Goal: Task Accomplishment & Management: Use online tool/utility

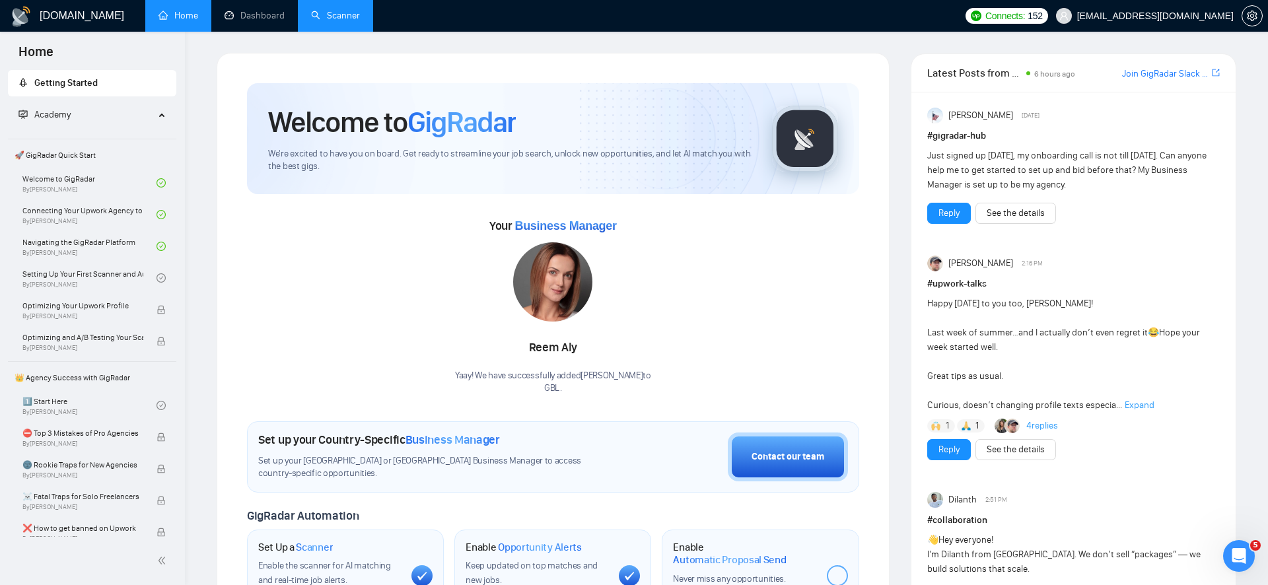
click at [350, 20] on link "Scanner" at bounding box center [335, 15] width 49 height 11
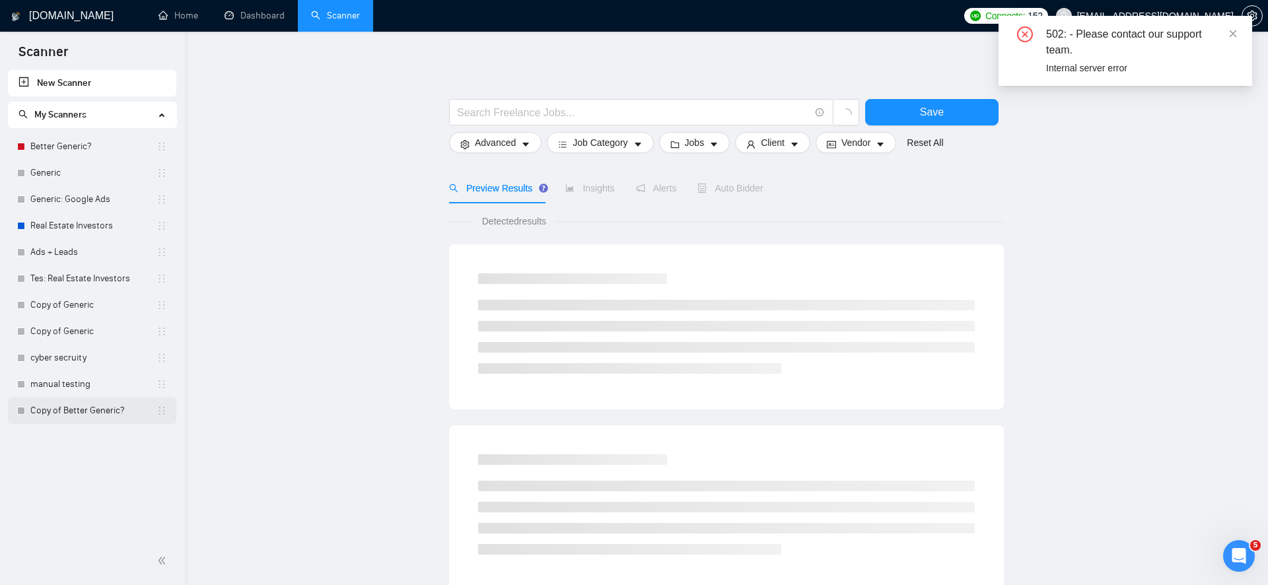
click at [94, 417] on link "Copy of Better Generic?" at bounding box center [93, 411] width 126 height 26
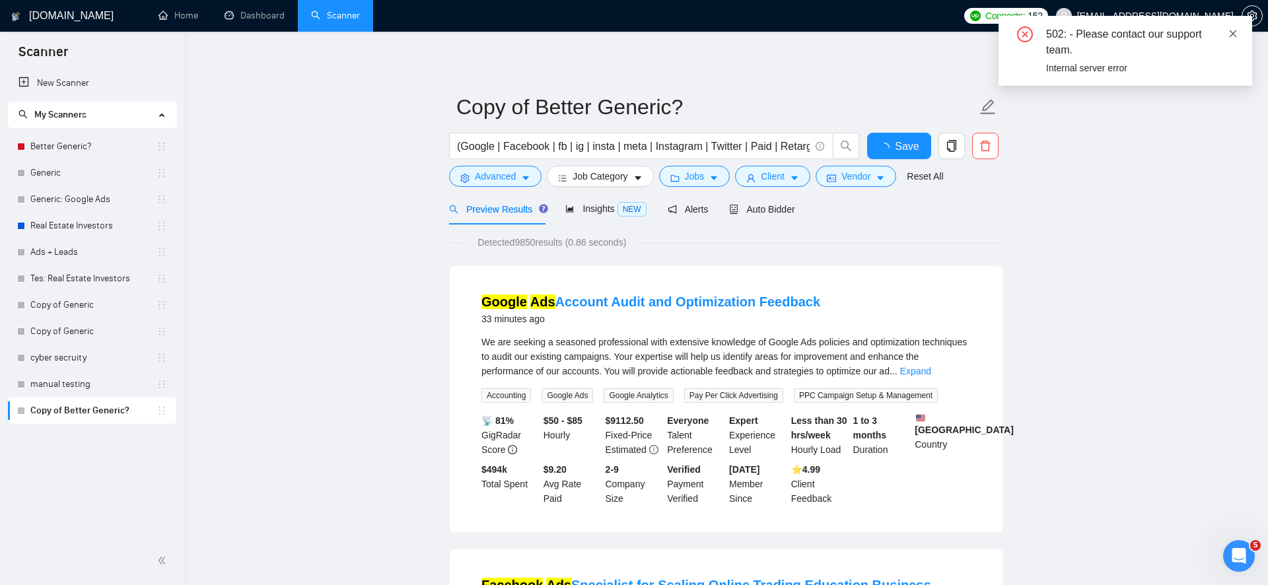
click at [1229, 34] on icon "close" at bounding box center [1232, 33] width 9 height 9
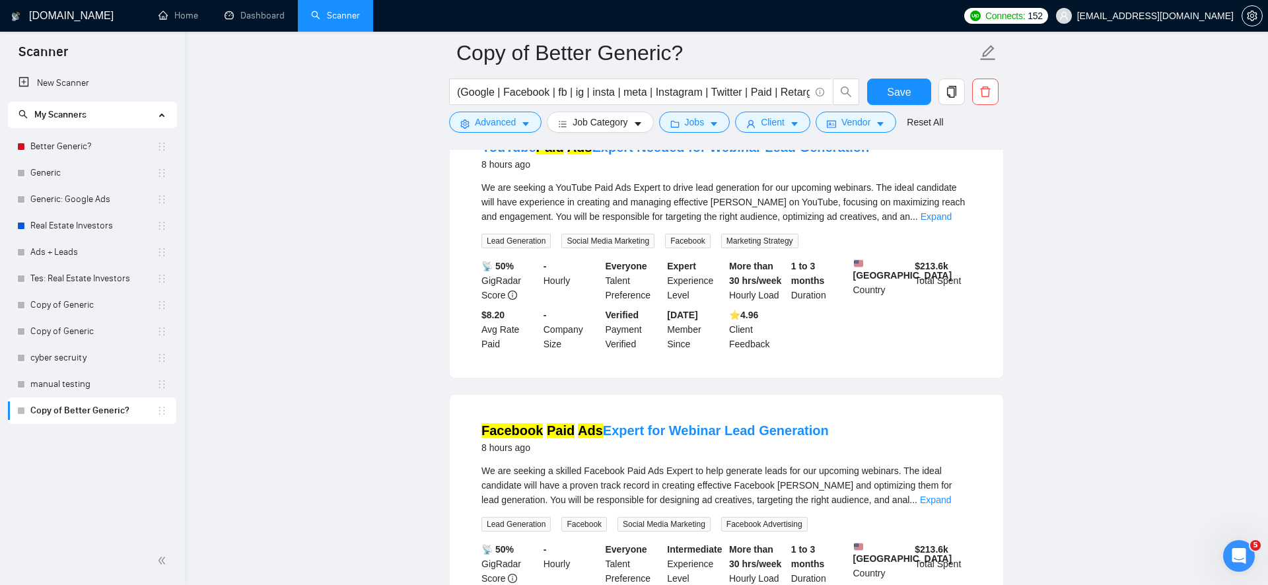
scroll to position [2775, 0]
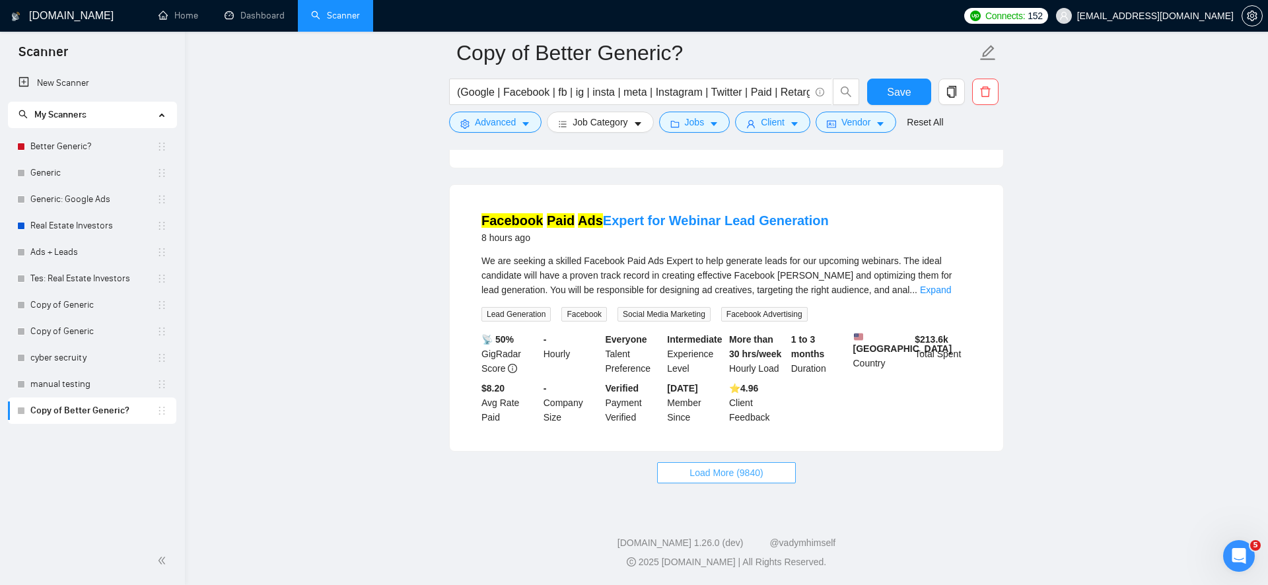
click at [699, 480] on button "Load More (9840)" at bounding box center [726, 472] width 138 height 21
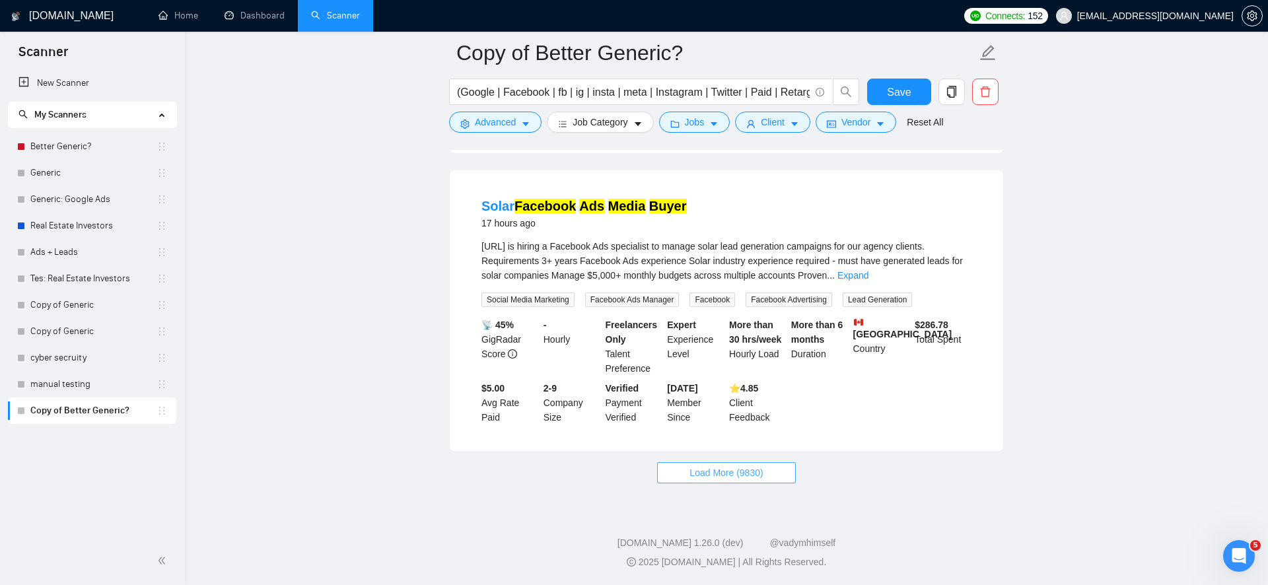
scroll to position [5724, 0]
click at [702, 465] on button "Load More (9830)" at bounding box center [726, 472] width 138 height 21
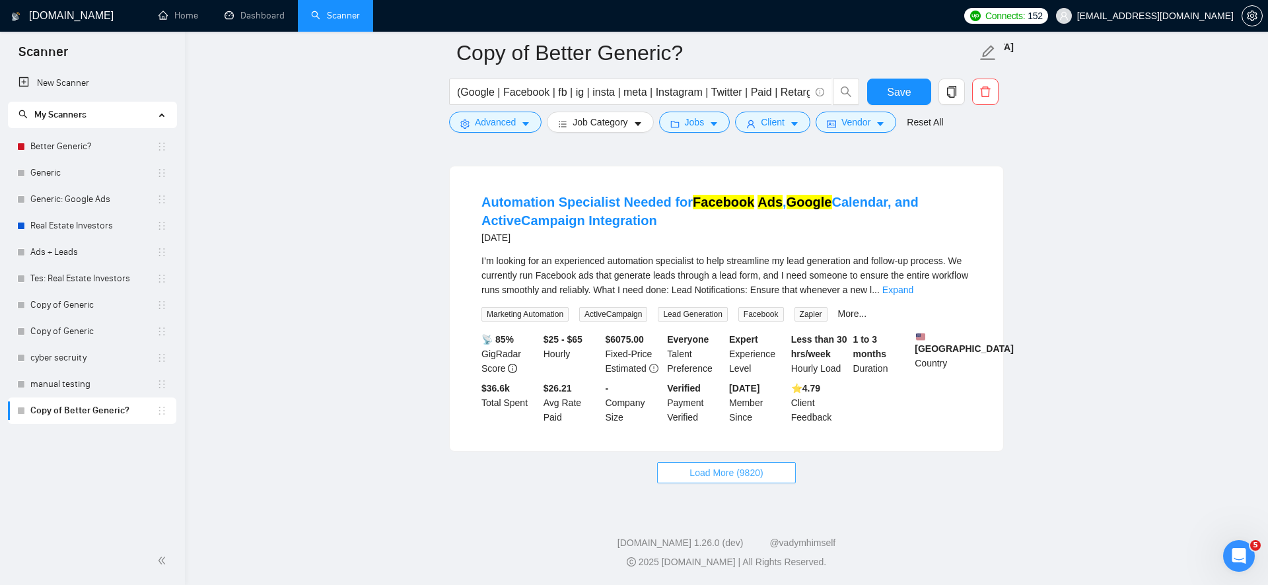
scroll to position [8693, 0]
click at [710, 480] on span "Load More (9820)" at bounding box center [725, 473] width 73 height 15
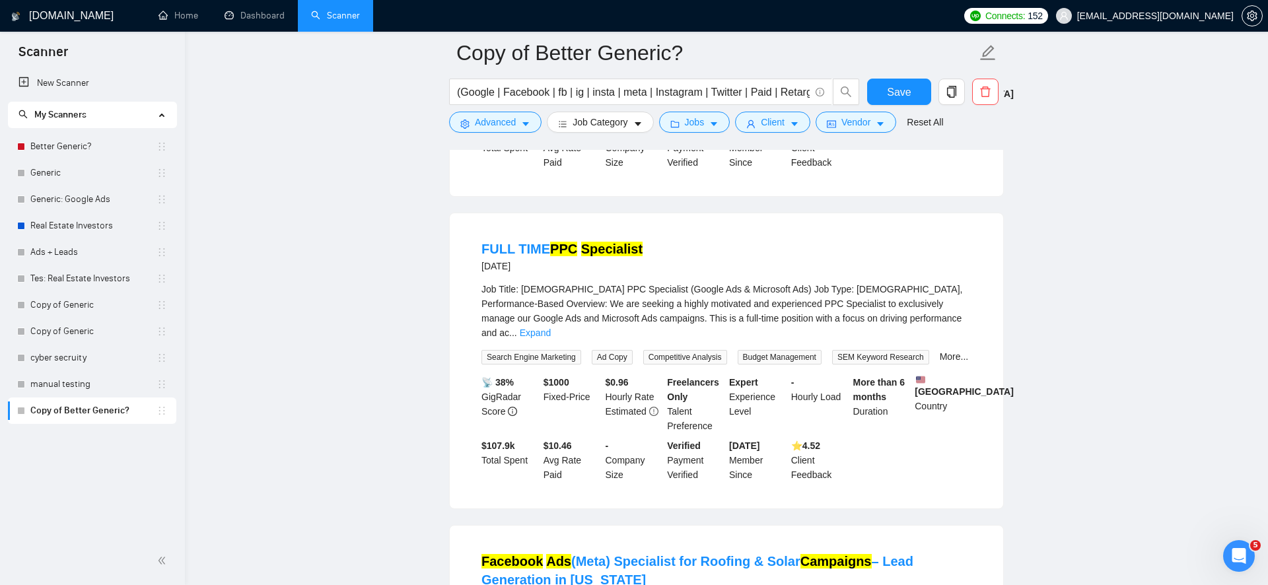
scroll to position [8963, 0]
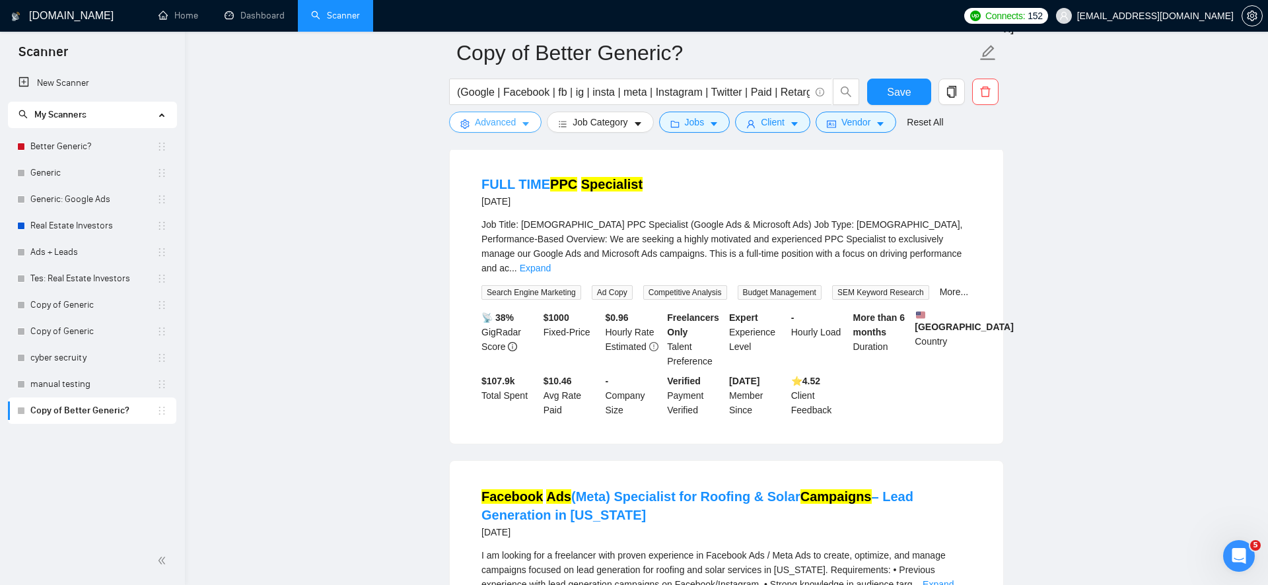
click at [499, 120] on span "Advanced" at bounding box center [495, 122] width 41 height 15
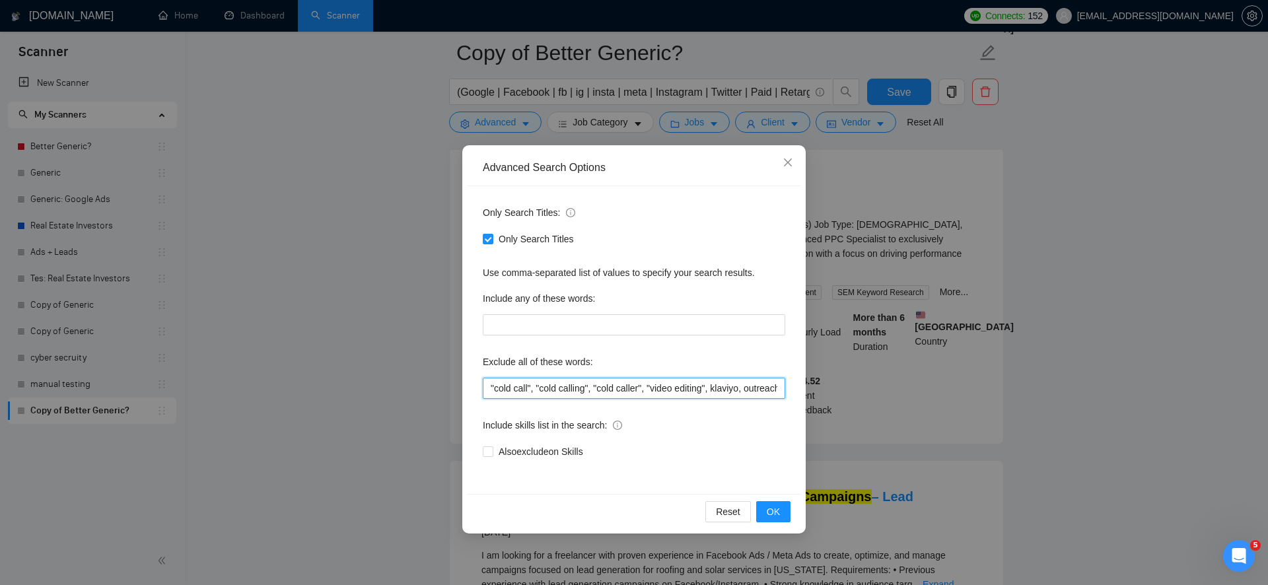
click at [551, 396] on input ""cold call", "cold calling", "cold caller", "video editing", klaviyo, outreach,…" at bounding box center [634, 388] width 302 height 21
click at [615, 378] on input ""cold call", "cold calling", "cold caller", "video editing", klaviyo, outreach,…" at bounding box center [634, 388] width 302 height 21
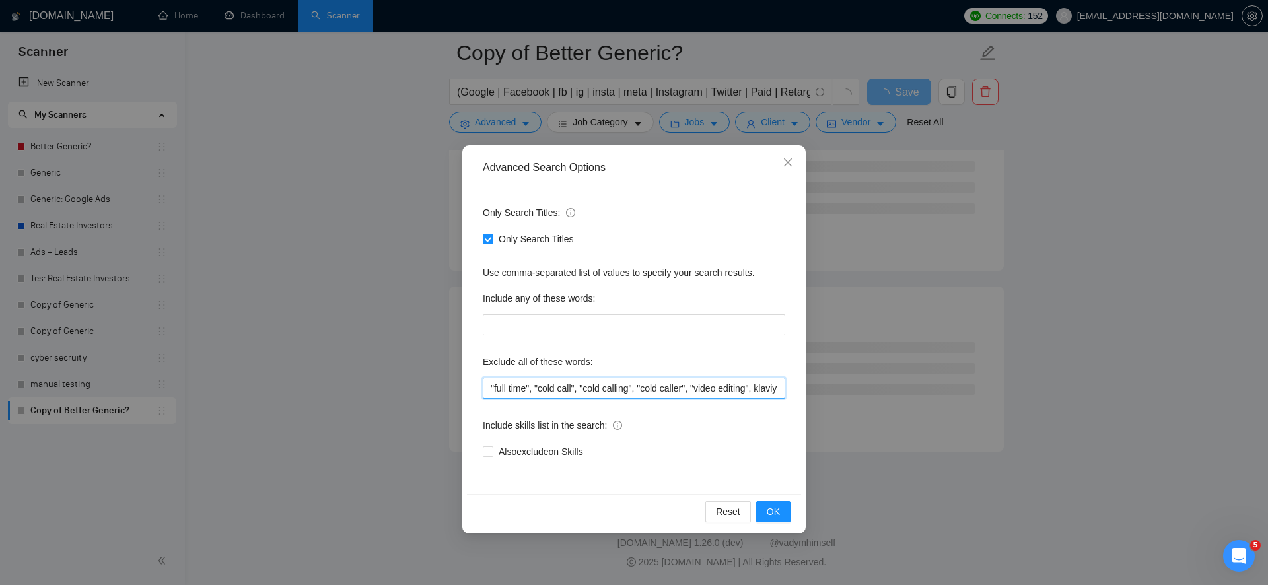
scroll to position [7046, 0]
type input ""full time", "cold call", "cold calling", "cold caller", "video editing", klavi…"
click at [767, 508] on span "OK" at bounding box center [773, 511] width 13 height 15
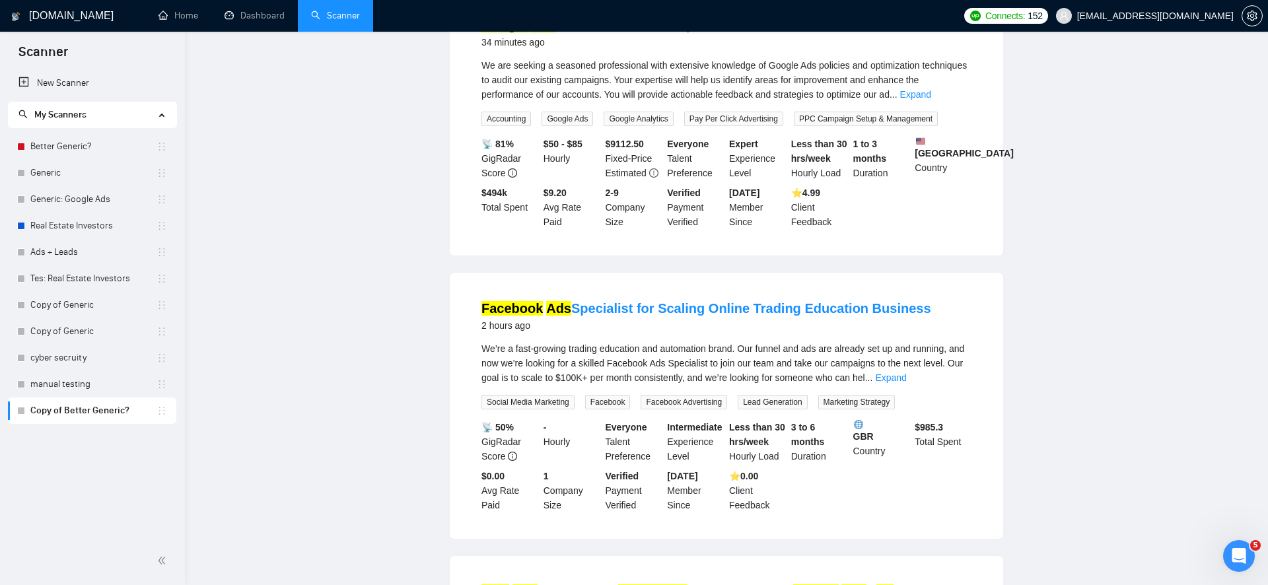
scroll to position [0, 0]
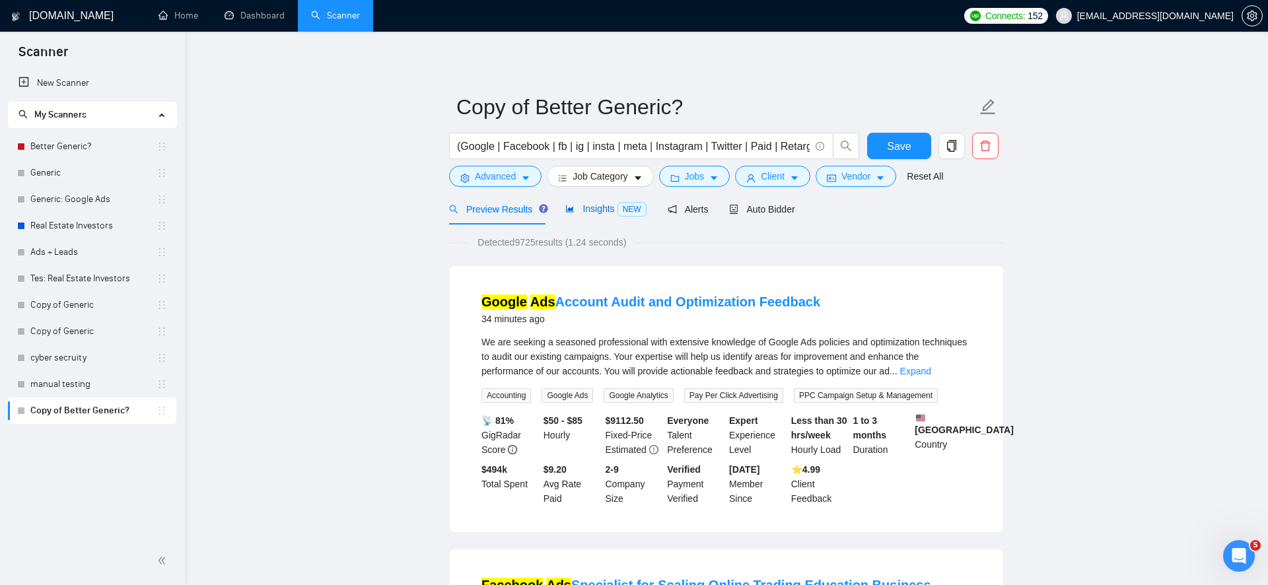
click at [571, 209] on icon "area-chart" at bounding box center [570, 208] width 8 height 7
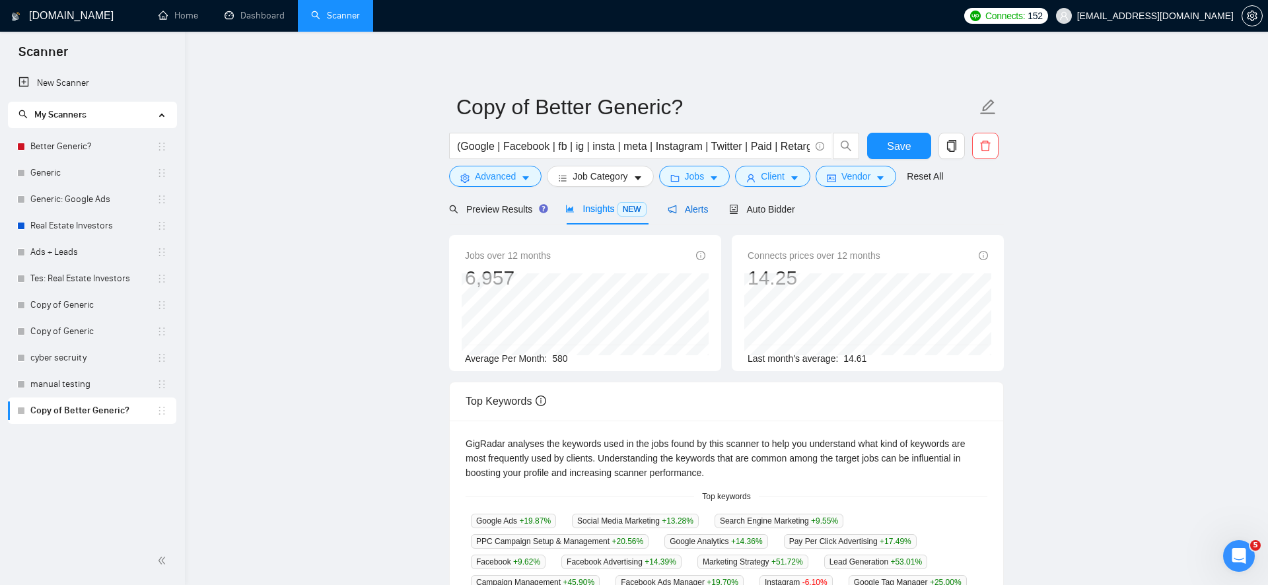
click at [688, 213] on span "Alerts" at bounding box center [688, 209] width 41 height 11
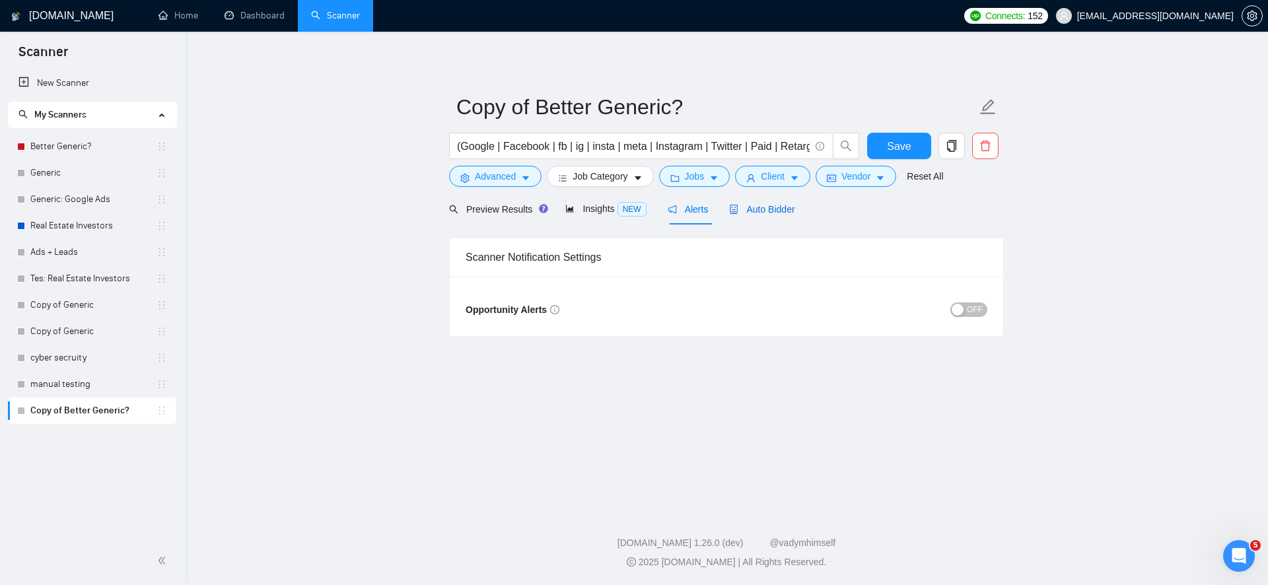
click at [755, 209] on span "Auto Bidder" at bounding box center [761, 209] width 65 height 11
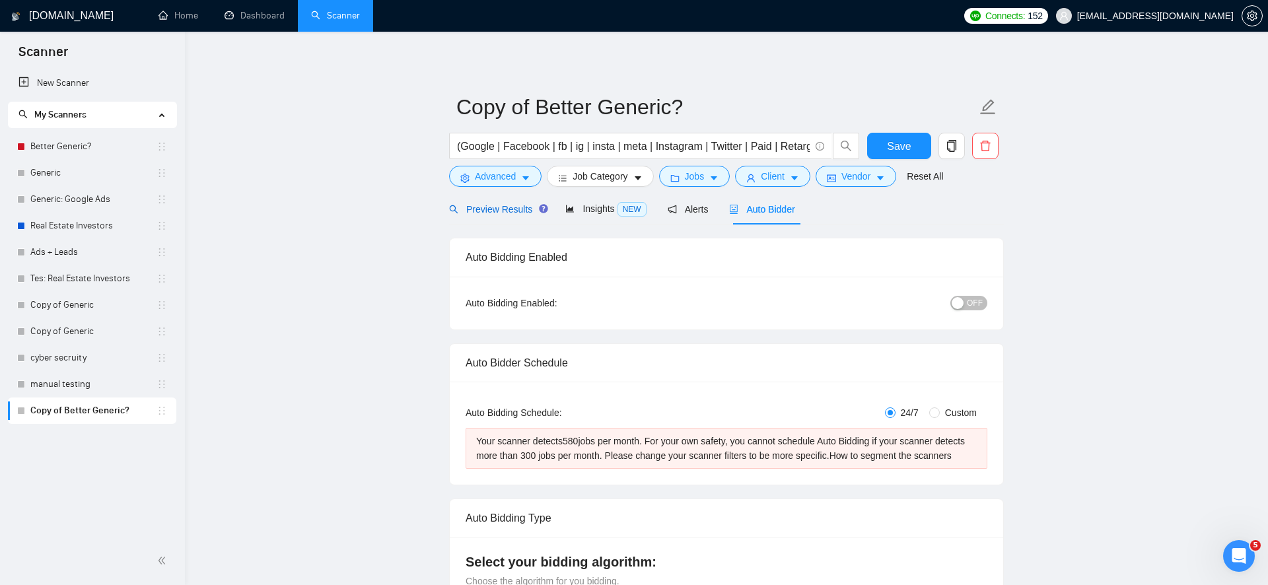
click at [507, 204] on span "Preview Results" at bounding box center [496, 209] width 95 height 11
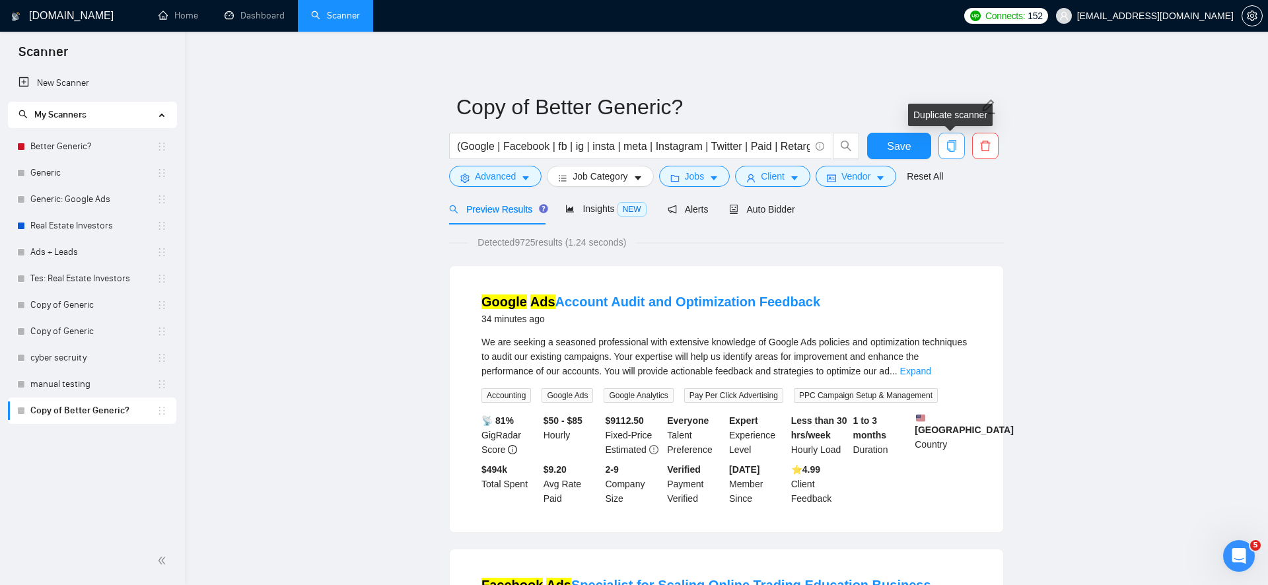
click at [946, 147] on icon "copy" at bounding box center [952, 146] width 12 height 12
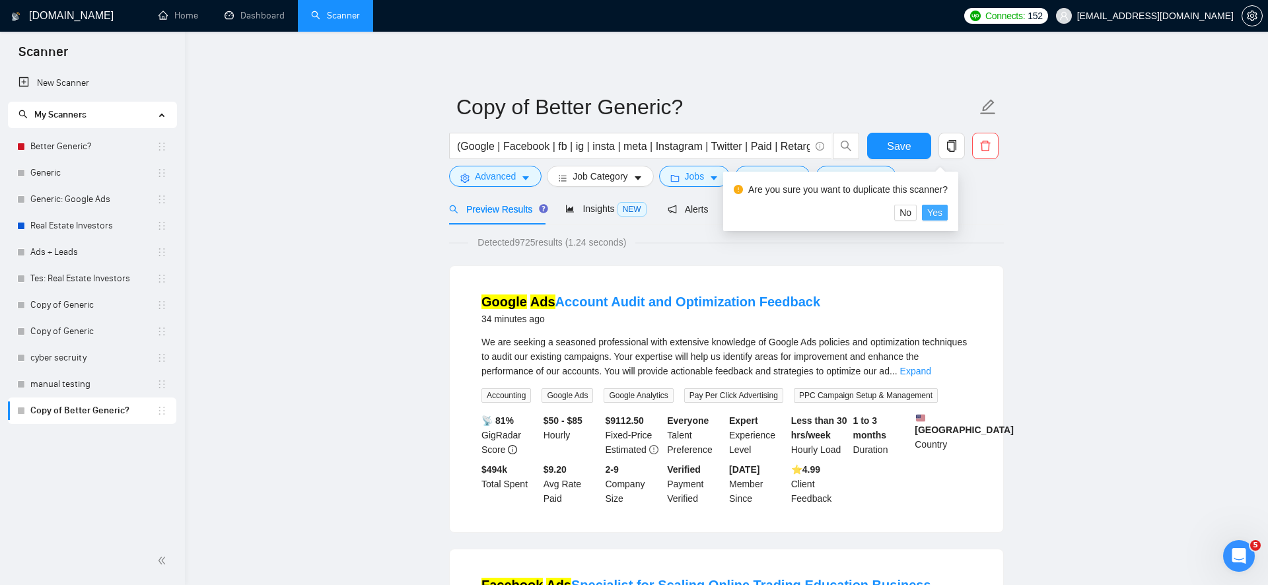
click at [942, 212] on span "Yes" at bounding box center [934, 212] width 15 height 15
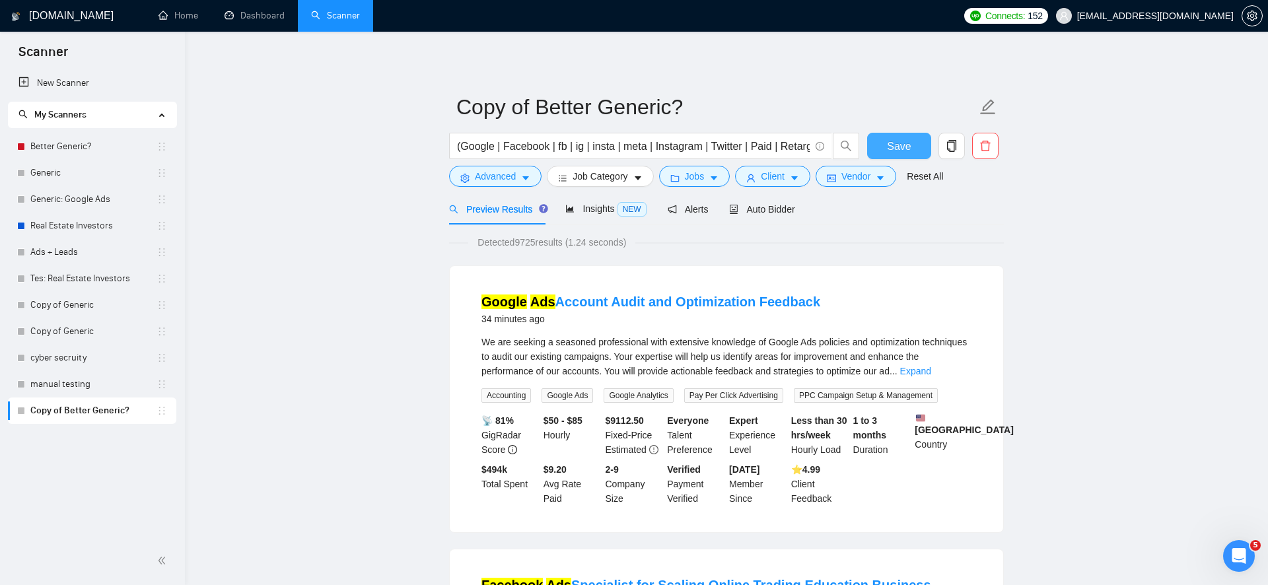
click at [910, 153] on span "Save" at bounding box center [899, 146] width 24 height 17
drag, startPoint x: 621, startPoint y: 147, endPoint x: 458, endPoint y: 143, distance: 163.8
click at [457, 143] on input "(Google | Facebook | fb | ig | insta | meta | Instagram | Twitter | Paid | Reta…" at bounding box center [633, 146] width 353 height 17
click at [458, 143] on input "(Google | Facebook | fb | ig | insta | meta | Instagram | Twitter | Paid | Reta…" at bounding box center [633, 146] width 353 height 17
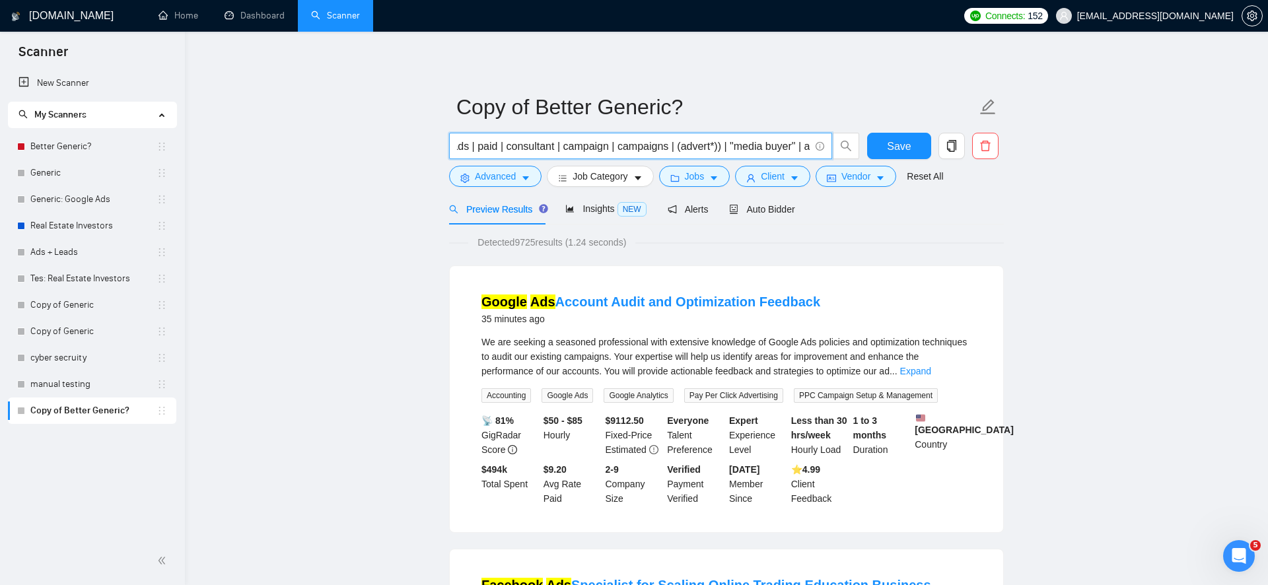
drag, startPoint x: 458, startPoint y: 143, endPoint x: 718, endPoint y: 148, distance: 260.2
click at [718, 148] on input "(Google | Facebook | fb | ig | insta | meta | Instagram | Twitter | Paid | Reta…" at bounding box center [633, 146] width 353 height 17
click at [956, 151] on icon "copy" at bounding box center [952, 146] width 12 height 12
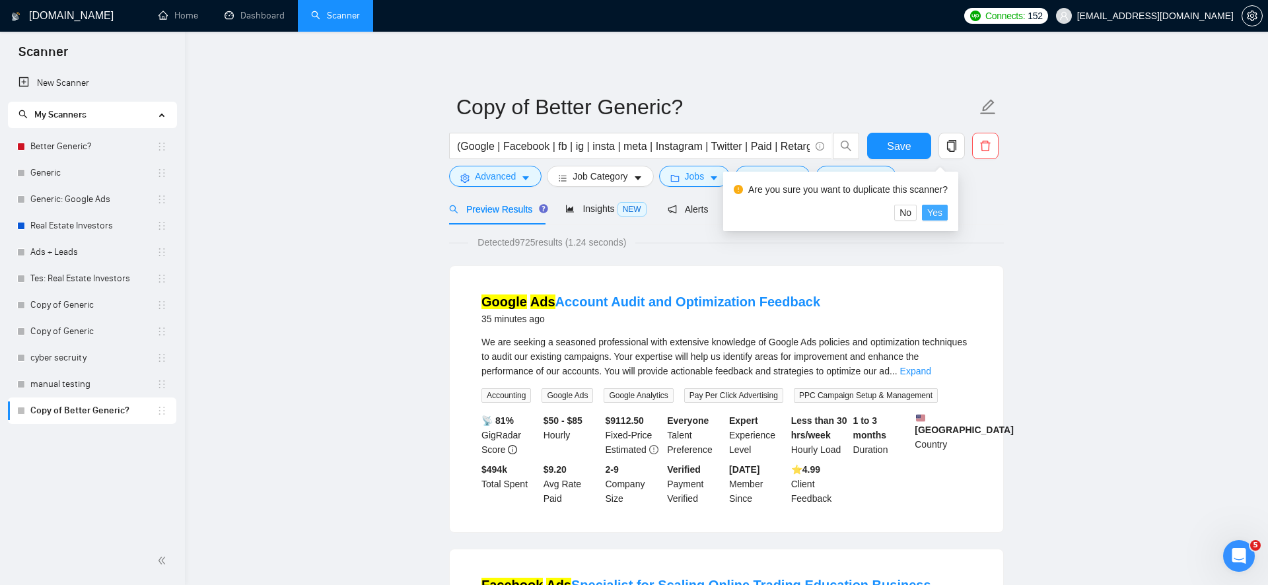
click at [934, 212] on span "Yes" at bounding box center [934, 212] width 15 height 15
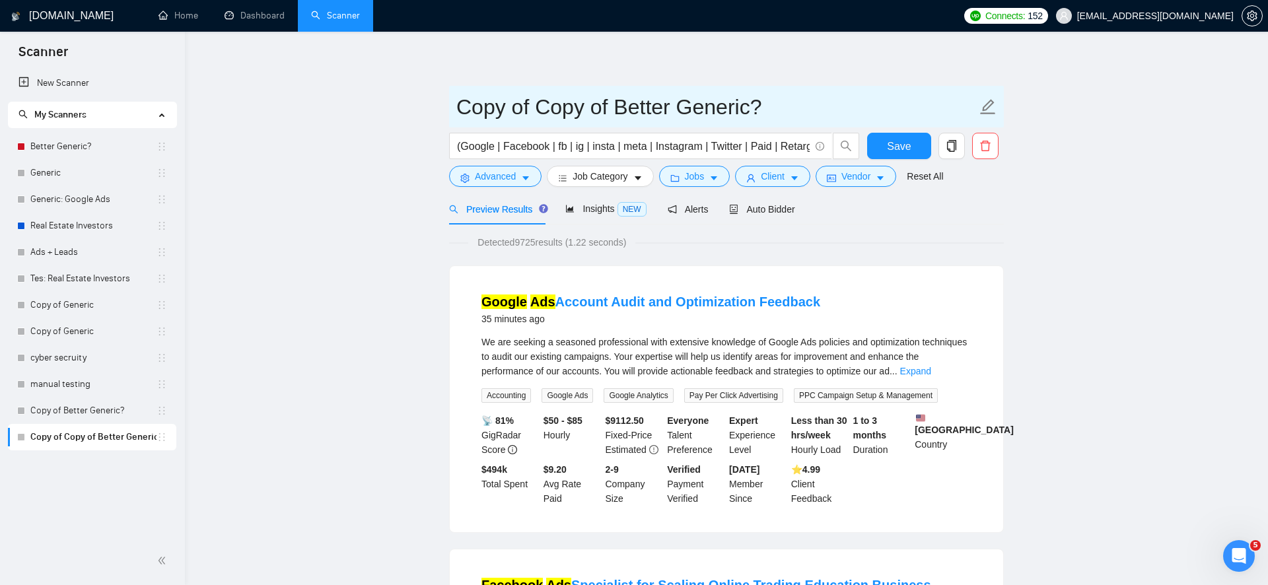
click at [561, 102] on input "Copy of Copy of Better Generic?" at bounding box center [716, 106] width 520 height 33
type input "Google Ads"
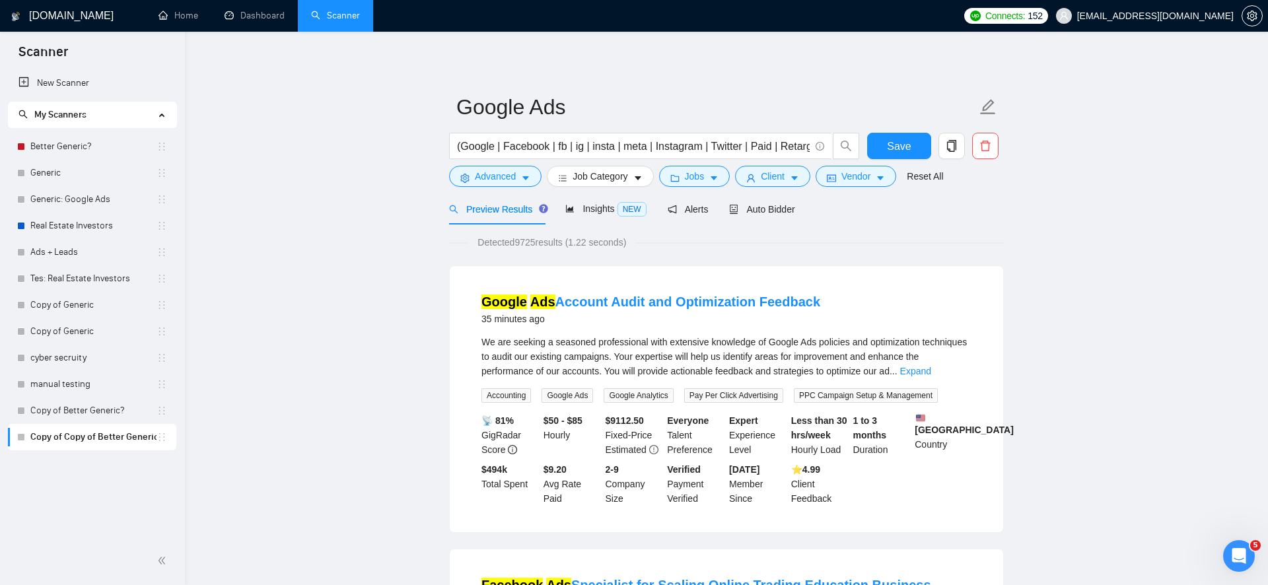
click at [900, 137] on button "Save" at bounding box center [899, 146] width 64 height 26
click at [104, 193] on link "Generic: Google Ads" at bounding box center [93, 199] width 126 height 26
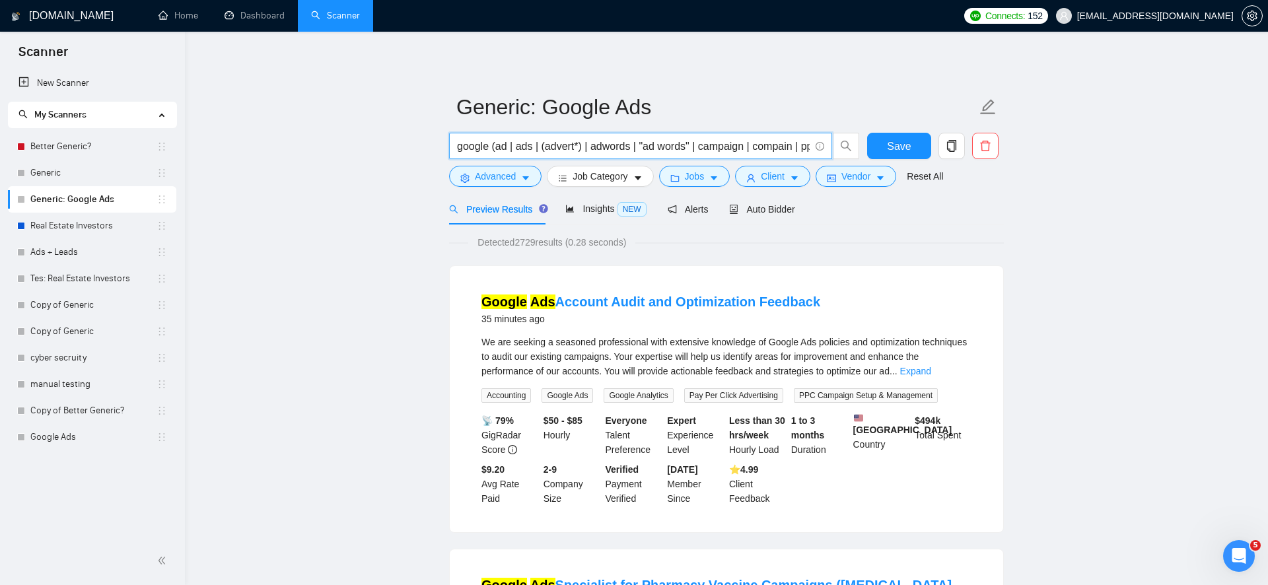
drag, startPoint x: 619, startPoint y: 145, endPoint x: 779, endPoint y: 153, distance: 160.7
click at [779, 153] on input "google (ad | ads | (advert*) | adwords | "ad words" | campaign | compain | ppc …" at bounding box center [633, 146] width 353 height 17
click at [782, 147] on input "google (ad | ads | (advert*) | adwords | "ad words" | campaign | compain | ppc …" at bounding box center [633, 146] width 353 height 17
click at [772, 139] on input "google (ad | ads | (advert*) | adwords | "ad words" | campaign | compain | ppc …" at bounding box center [633, 146] width 353 height 17
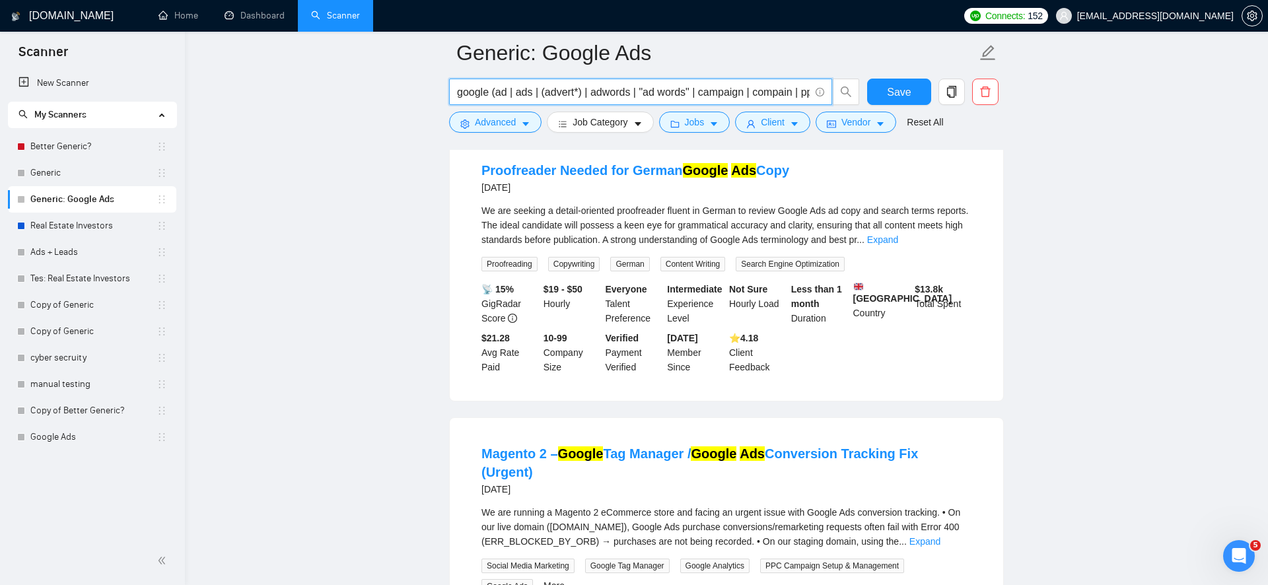
scroll to position [1938, 0]
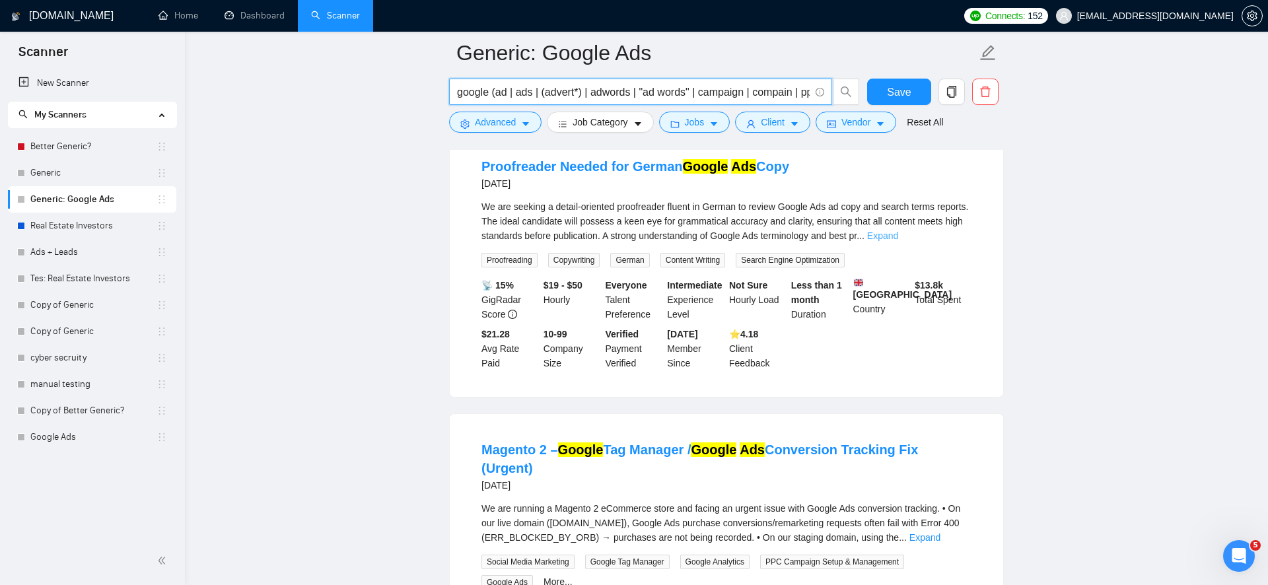
click at [898, 241] on link "Expand" at bounding box center [882, 235] width 31 height 11
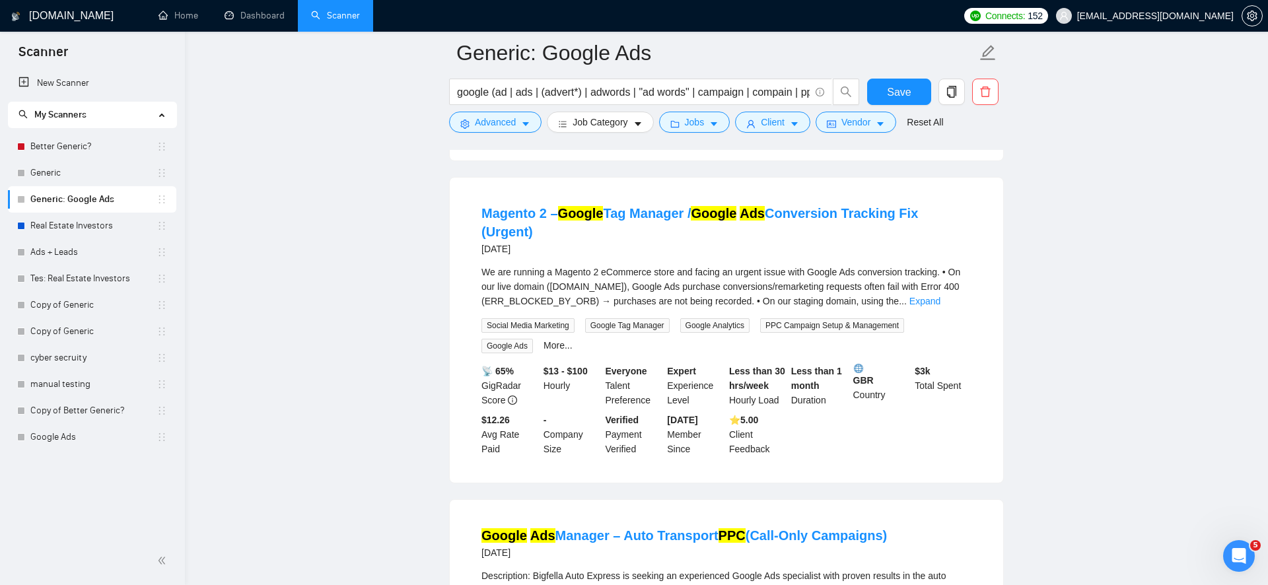
scroll to position [2190, 0]
click at [475, 121] on span "Advanced" at bounding box center [495, 122] width 41 height 15
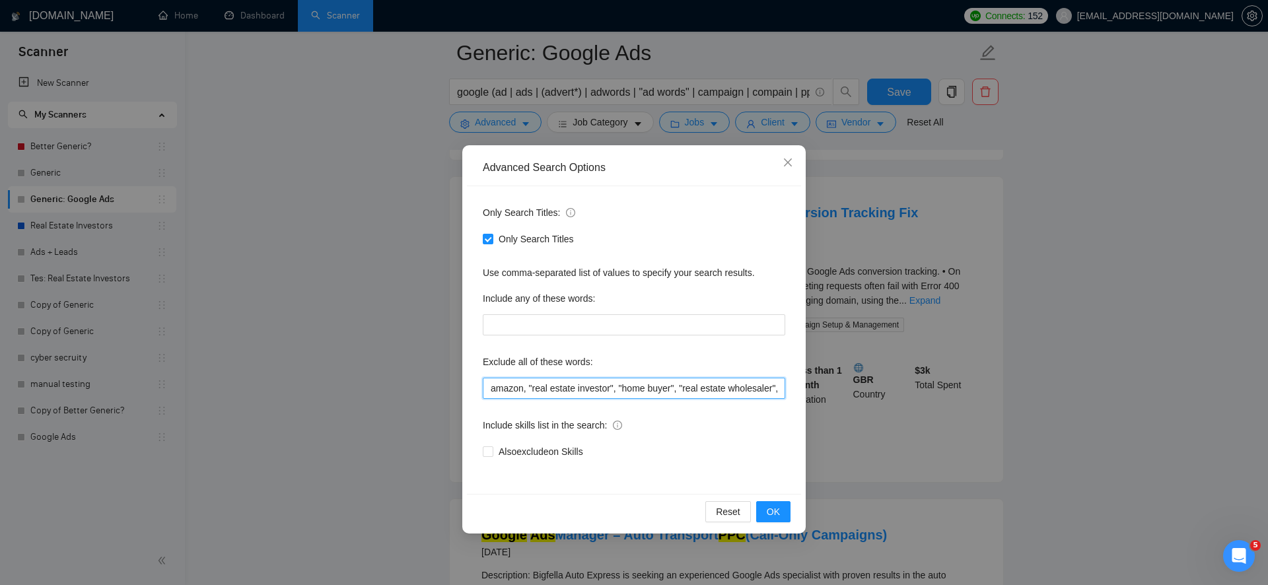
click at [543, 390] on input "amazon, "real estate investor", "home buyer", "real estate wholesaler", "real e…" at bounding box center [634, 388] width 302 height 21
click at [787, 161] on icon "close" at bounding box center [787, 162] width 11 height 11
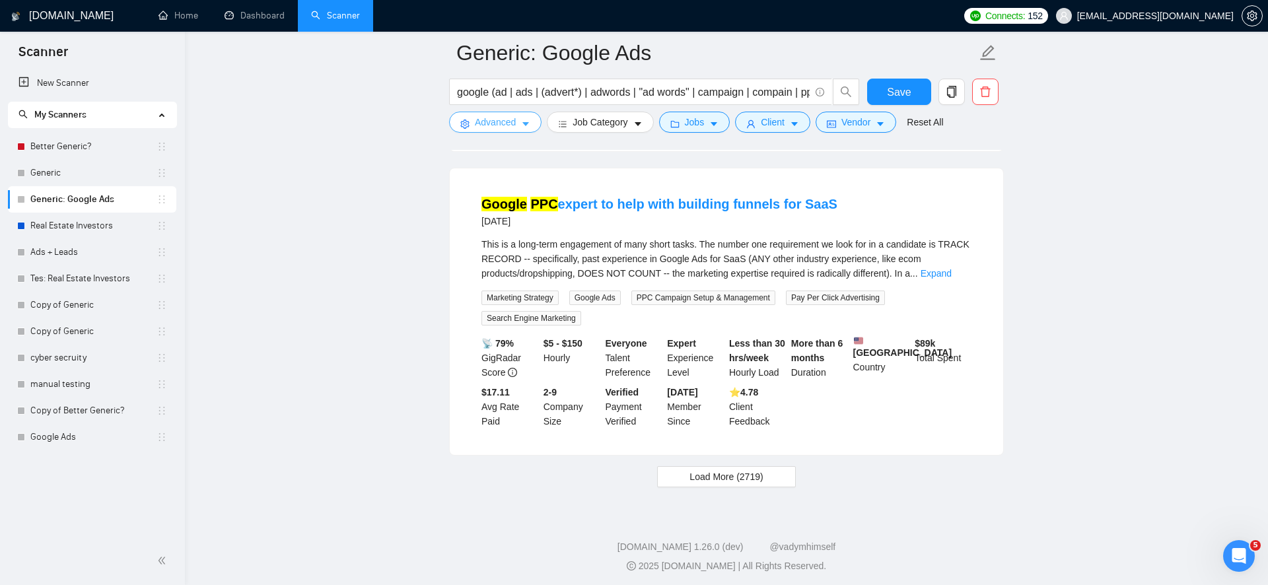
scroll to position [2863, 0]
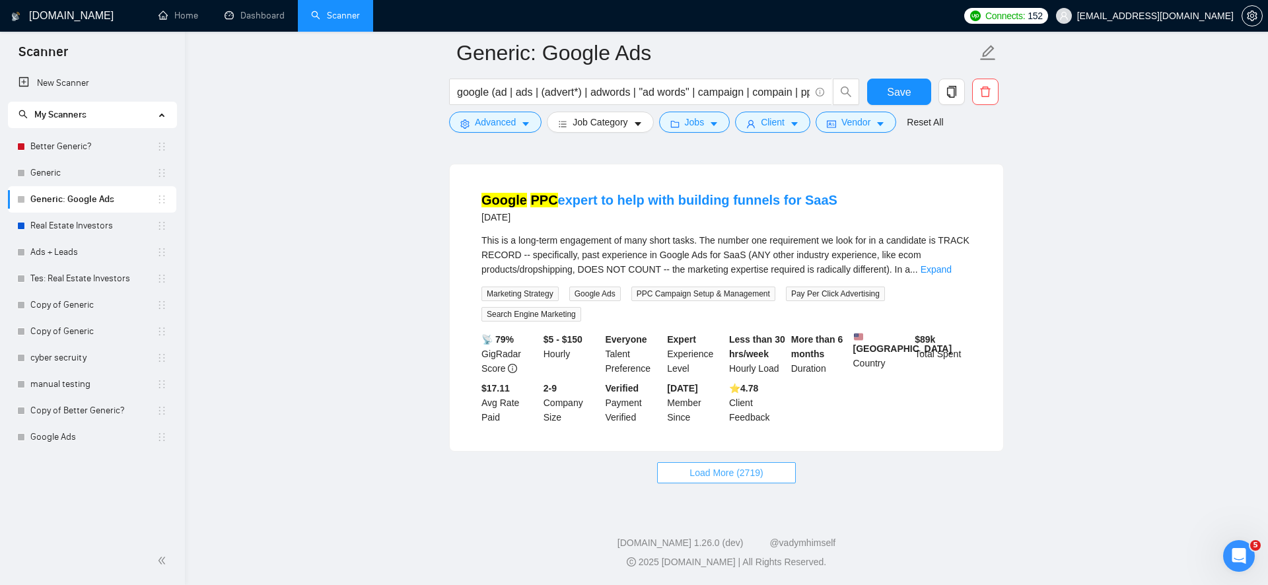
click at [722, 480] on span "Load More (2719)" at bounding box center [725, 473] width 73 height 15
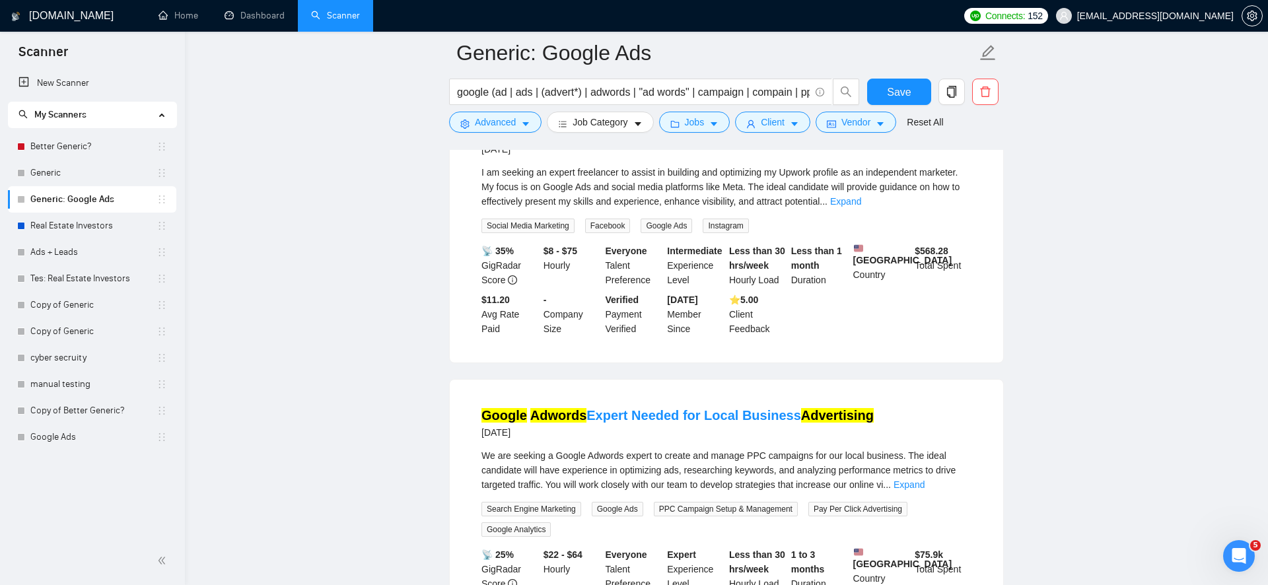
scroll to position [5000, 0]
click at [861, 207] on link "Expand" at bounding box center [845, 202] width 31 height 11
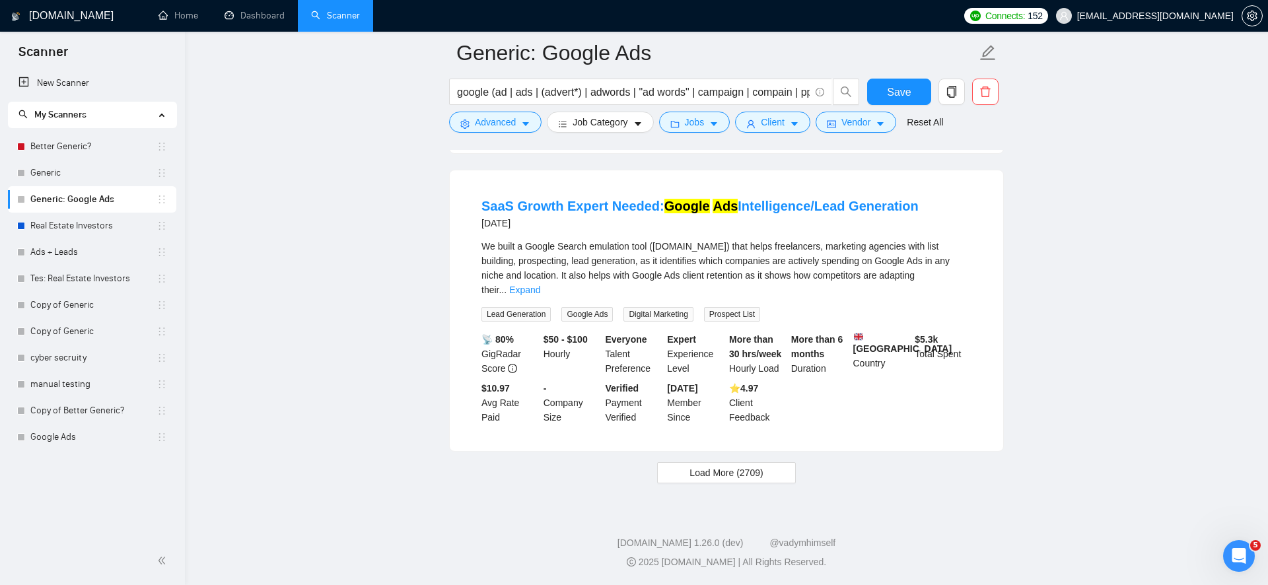
scroll to position [5905, 0]
click at [709, 483] on button "Load More (2709)" at bounding box center [726, 472] width 138 height 21
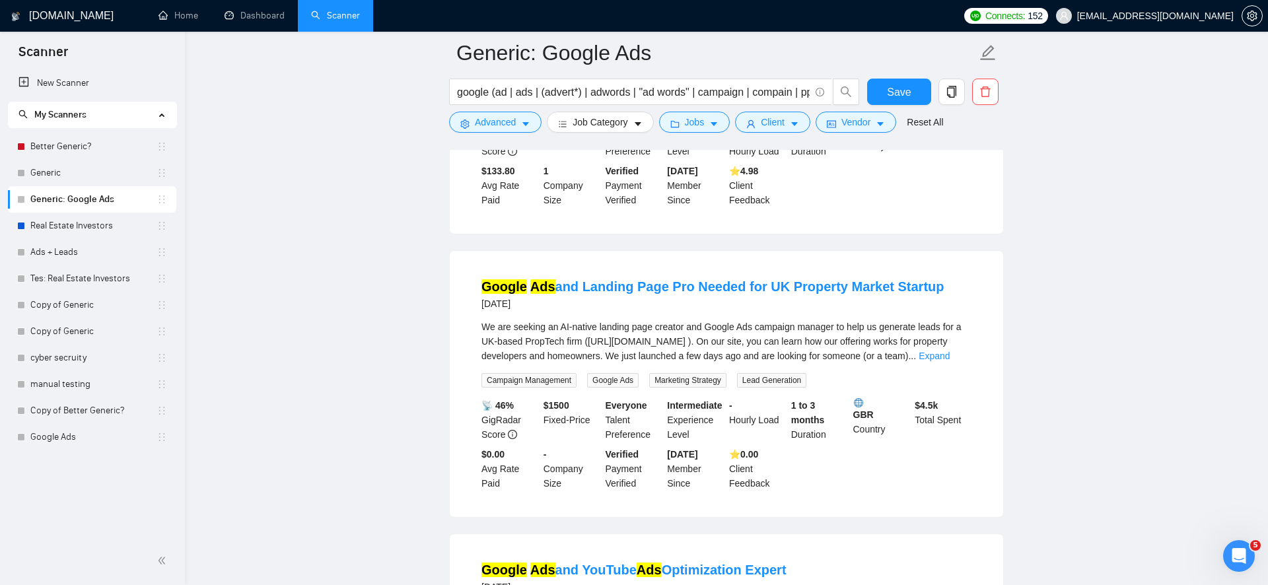
scroll to position [6348, 0]
click at [75, 436] on link "Google Ads" at bounding box center [93, 437] width 126 height 26
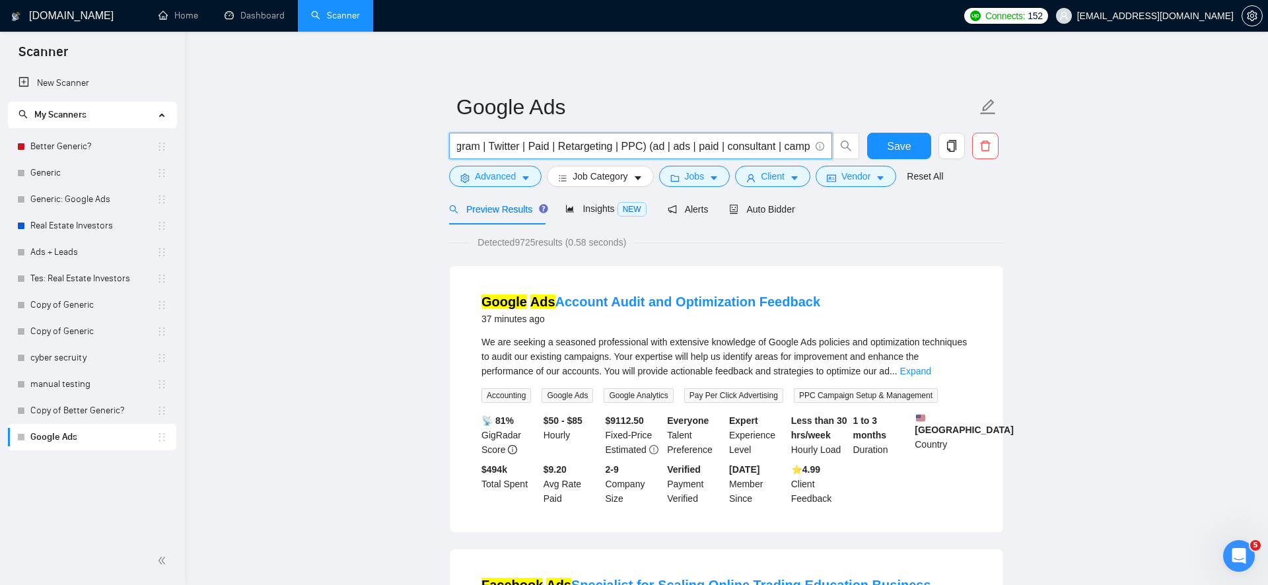
scroll to position [0, 215]
drag, startPoint x: 497, startPoint y: 146, endPoint x: 619, endPoint y: 145, distance: 121.5
click at [619, 145] on input "(Google | Facebook | fb | ig | insta | meta | Instagram | Twitter | Paid | Reta…" at bounding box center [633, 146] width 353 height 17
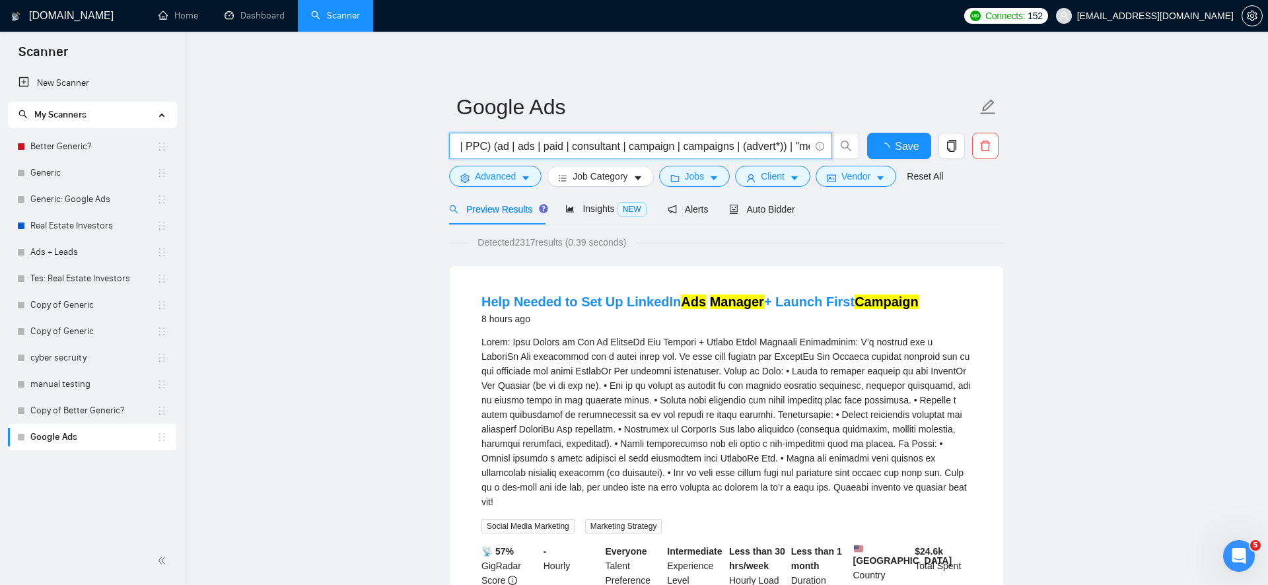
scroll to position [0, 0]
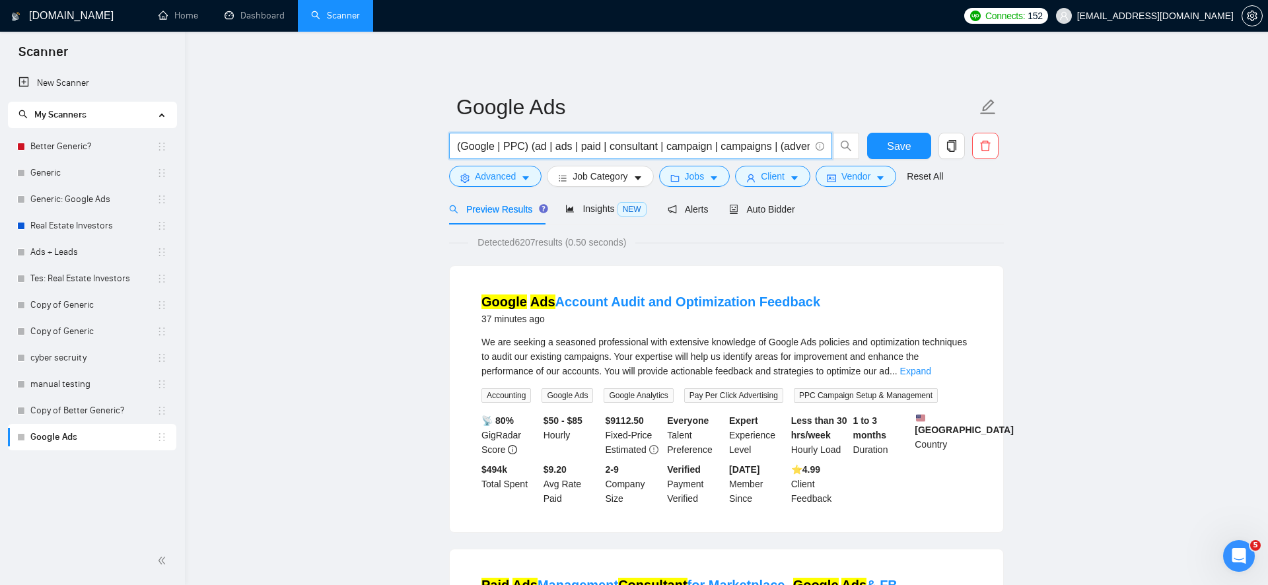
click at [528, 145] on input "(Google | PPC) (ad | ads | paid | consultant | campaign | campaigns | (advert*)…" at bounding box center [633, 146] width 353 height 17
click at [596, 149] on input "(Google | PPC) (ad | ads | paid | consultant | campaign | campaigns | (advert*)…" at bounding box center [633, 146] width 353 height 17
click at [636, 149] on input "(Google | PPC) (ad | ads | paid | consultant | campaign | campaigns | (advert*)…" at bounding box center [633, 146] width 353 height 17
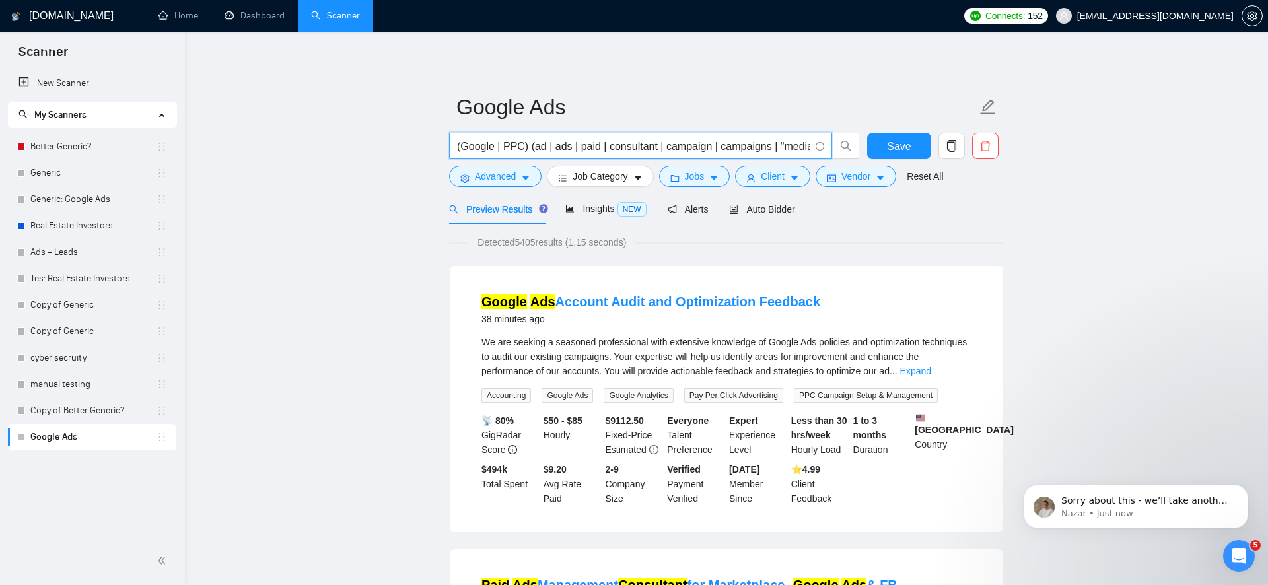
type input "(Google | PPC) (ad | ads | paid | consultant | campaign | campaigns | "media bu…"
drag, startPoint x: 612, startPoint y: 150, endPoint x: 449, endPoint y: 219, distance: 177.2
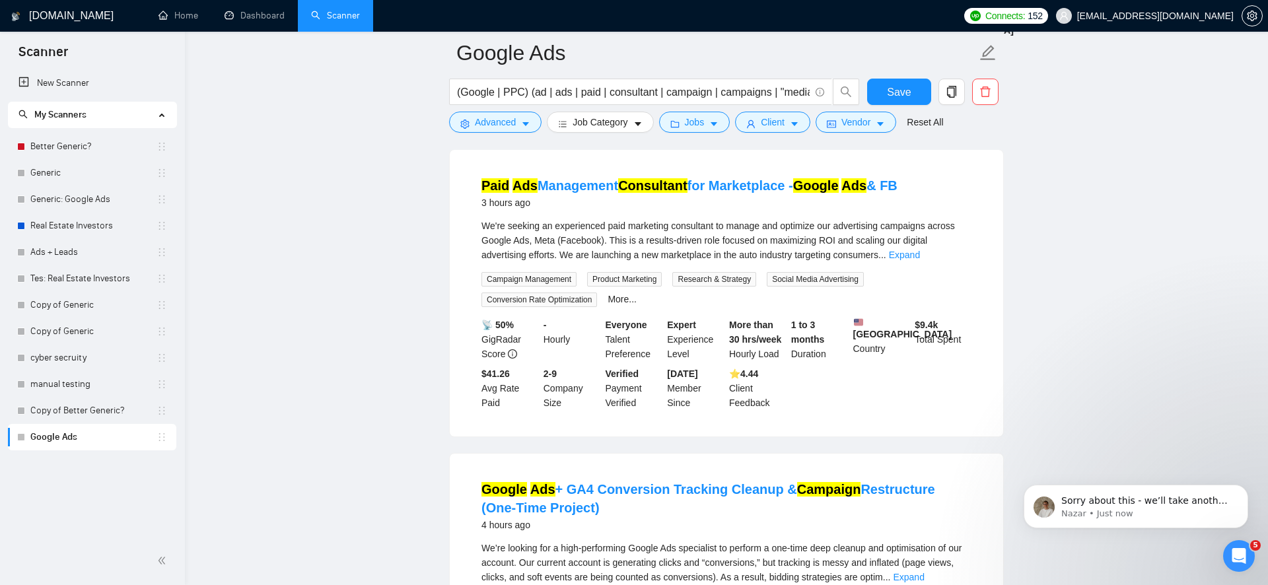
scroll to position [389, 0]
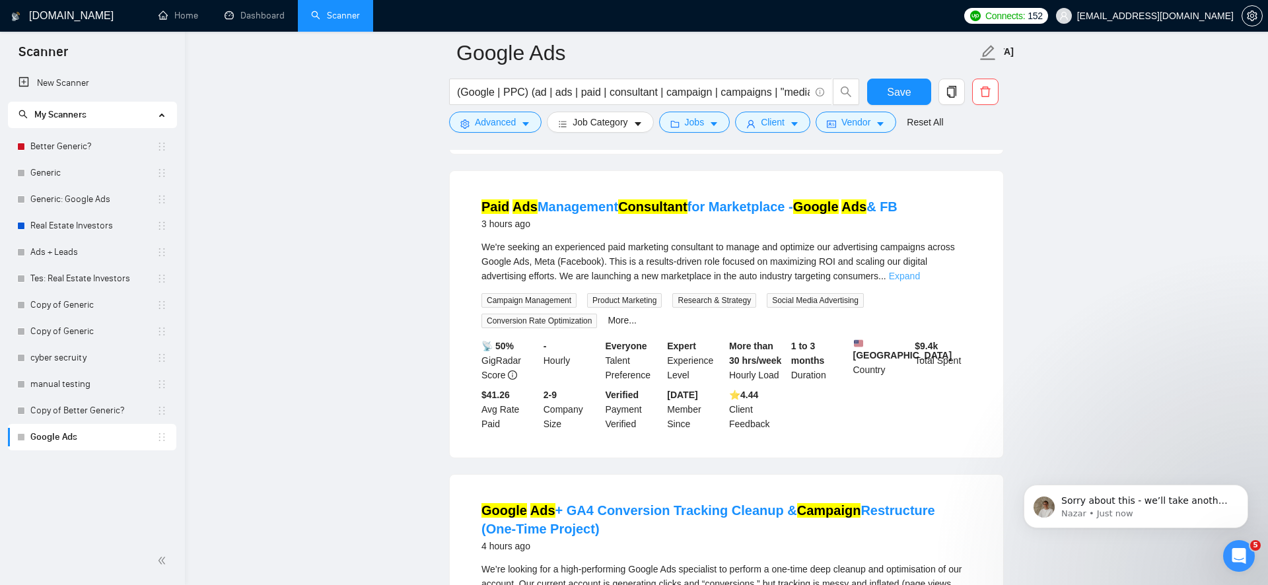
click at [920, 281] on link "Expand" at bounding box center [904, 276] width 31 height 11
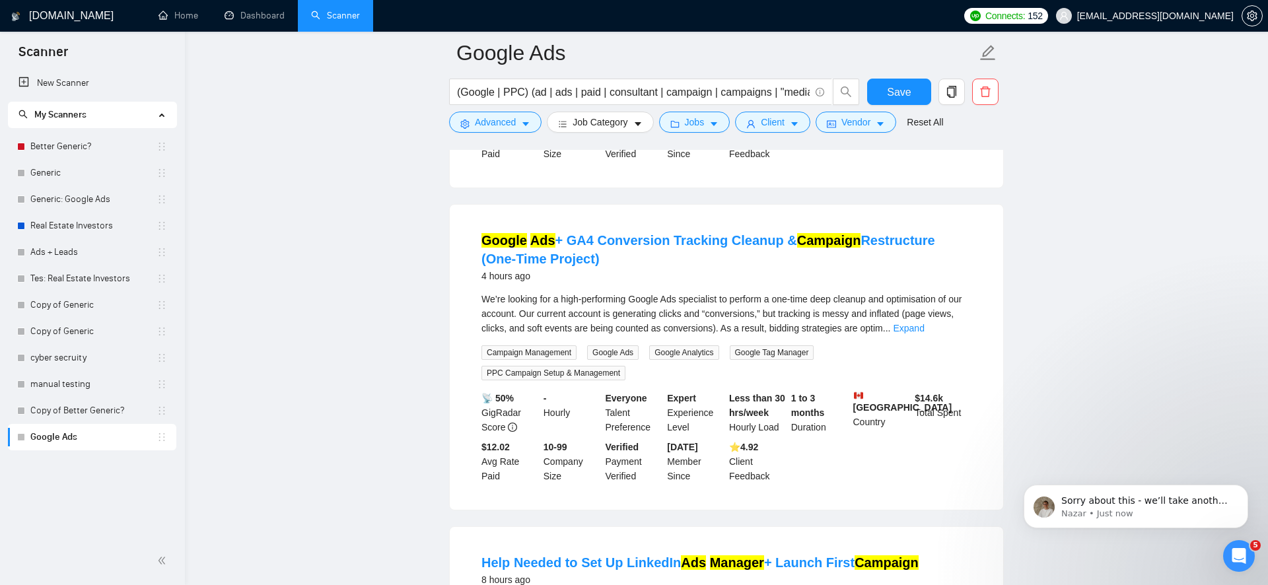
scroll to position [1072, 0]
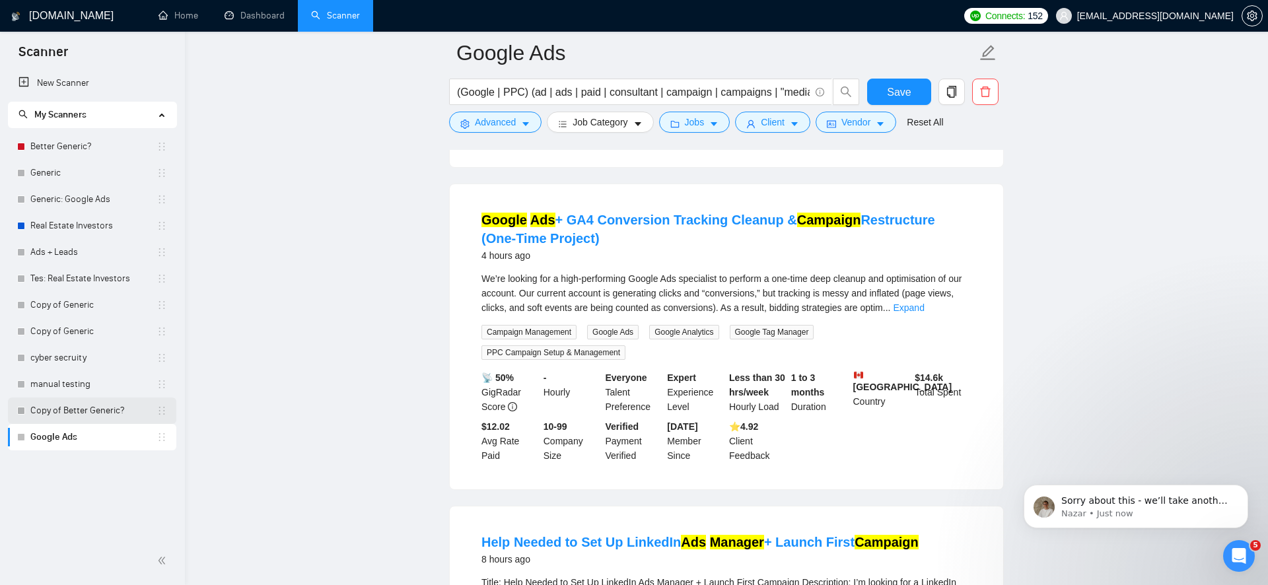
click at [104, 411] on link "Copy of Better Generic?" at bounding box center [93, 411] width 126 height 26
click at [890, 85] on span "Save" at bounding box center [899, 92] width 24 height 17
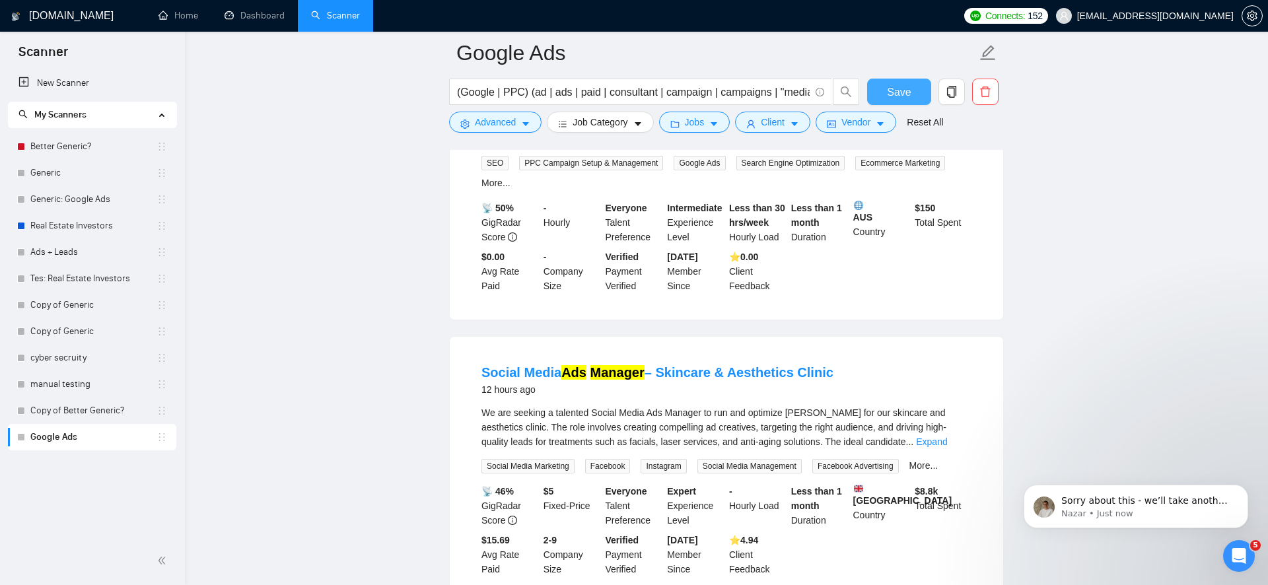
scroll to position [2104, 0]
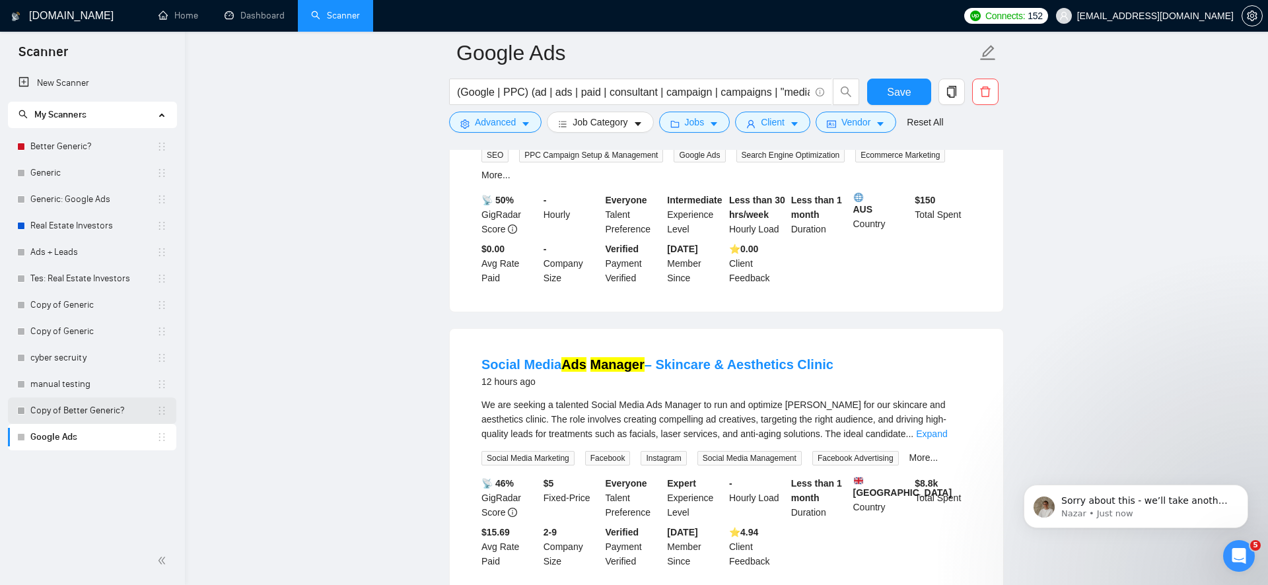
click at [67, 415] on link "Copy of Better Generic?" at bounding box center [93, 411] width 126 height 26
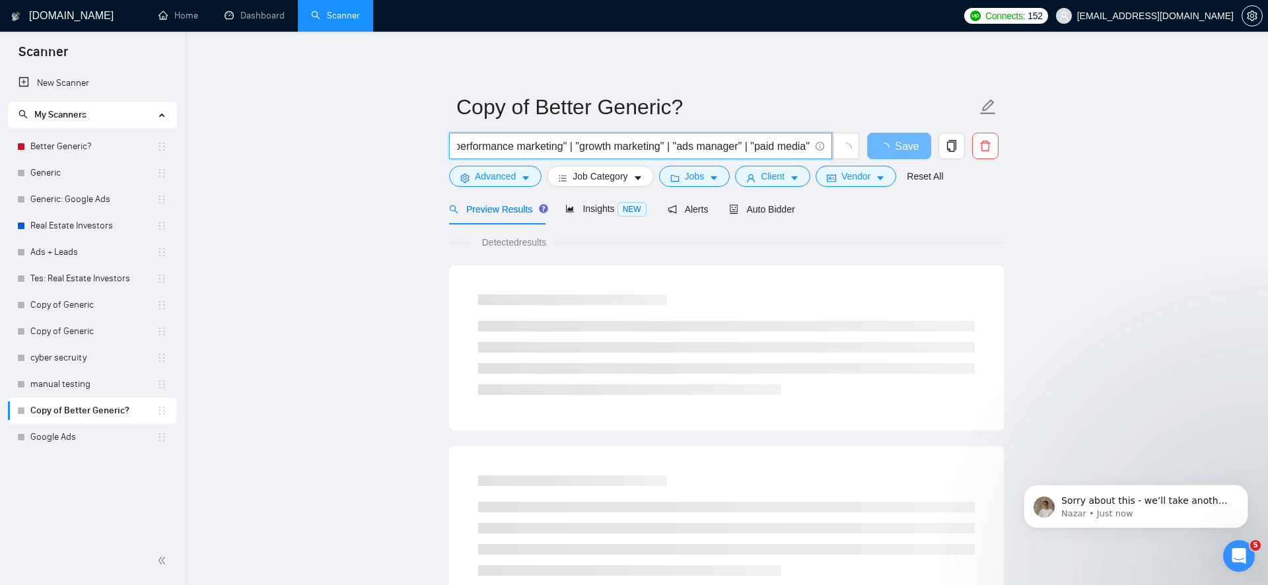
scroll to position [0, 1233]
drag, startPoint x: 592, startPoint y: 150, endPoint x: 800, endPoint y: 145, distance: 208.1
click at [800, 145] on input "(Google | Facebook | fb | ig | insta | meta | Instagram | Twitter | Paid | Reta…" at bounding box center [633, 146] width 353 height 17
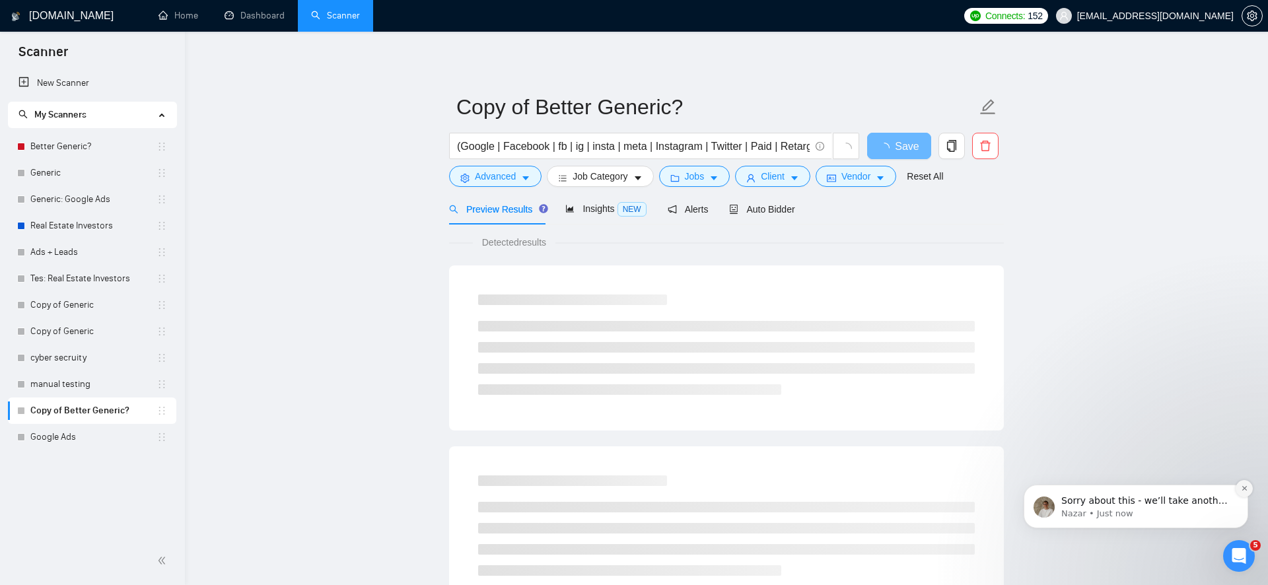
click at [1246, 493] on button "Dismiss notification" at bounding box center [1243, 488] width 17 height 17
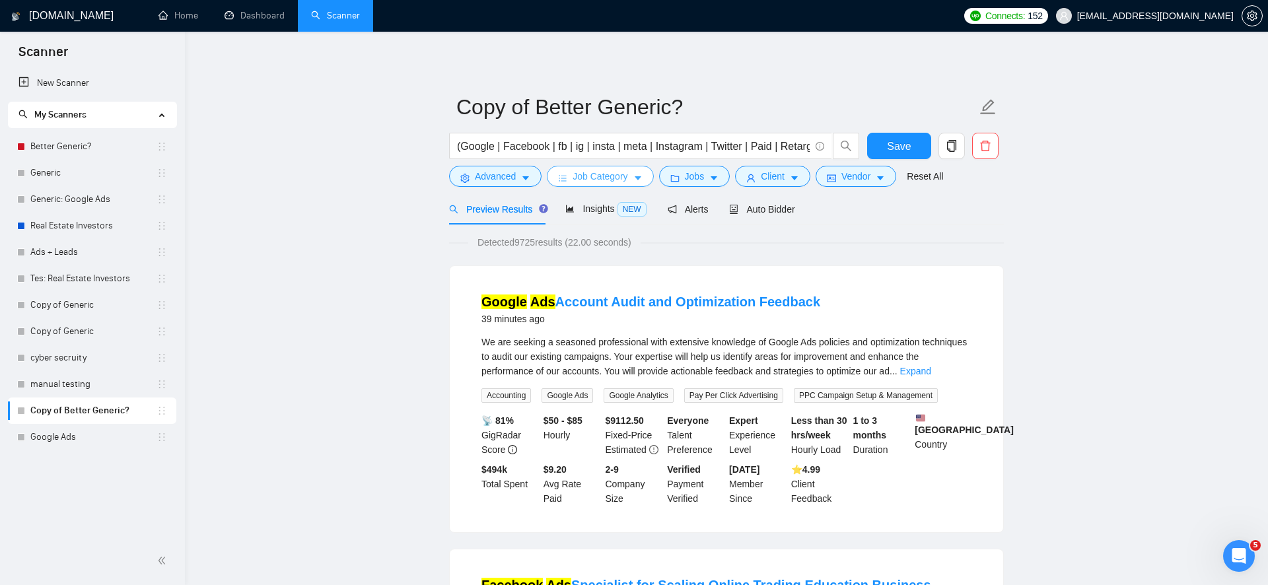
click at [615, 178] on span "Job Category" at bounding box center [599, 176] width 55 height 15
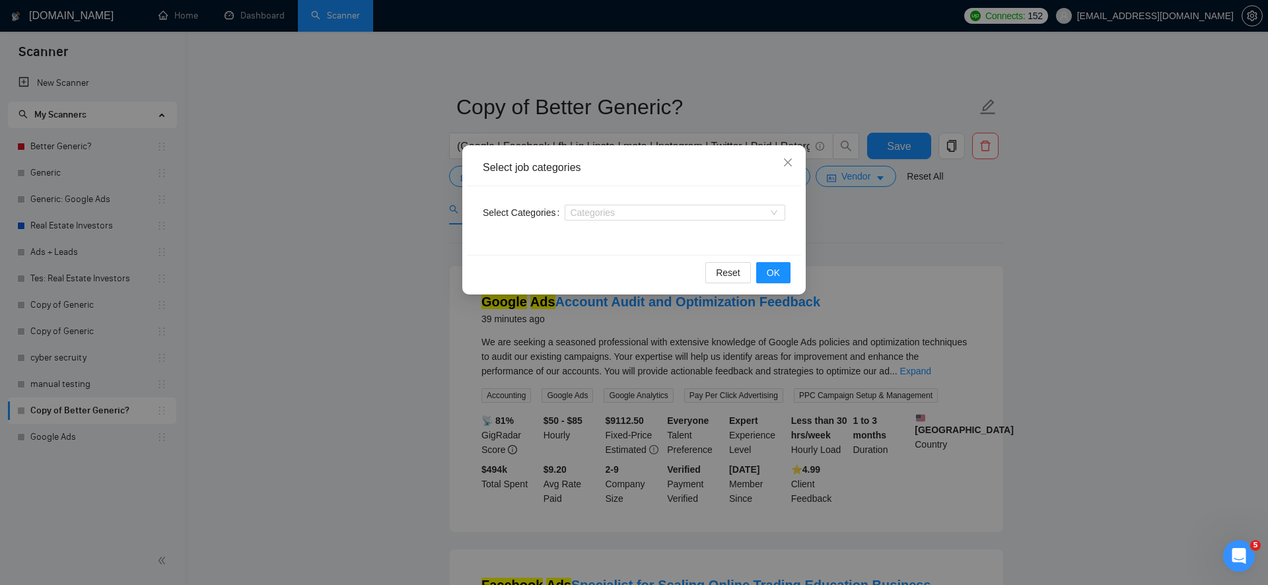
click at [456, 291] on div "Select job categories Select Categories Categories Reset OK" at bounding box center [634, 292] width 1268 height 585
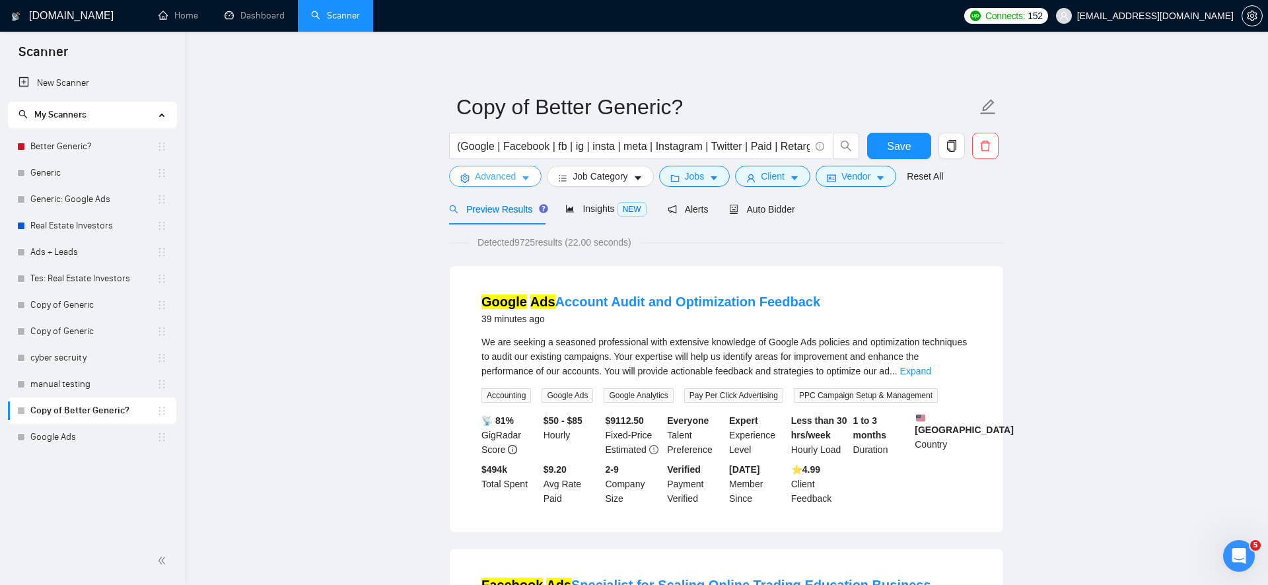
click at [522, 176] on icon "caret-down" at bounding box center [525, 178] width 9 height 9
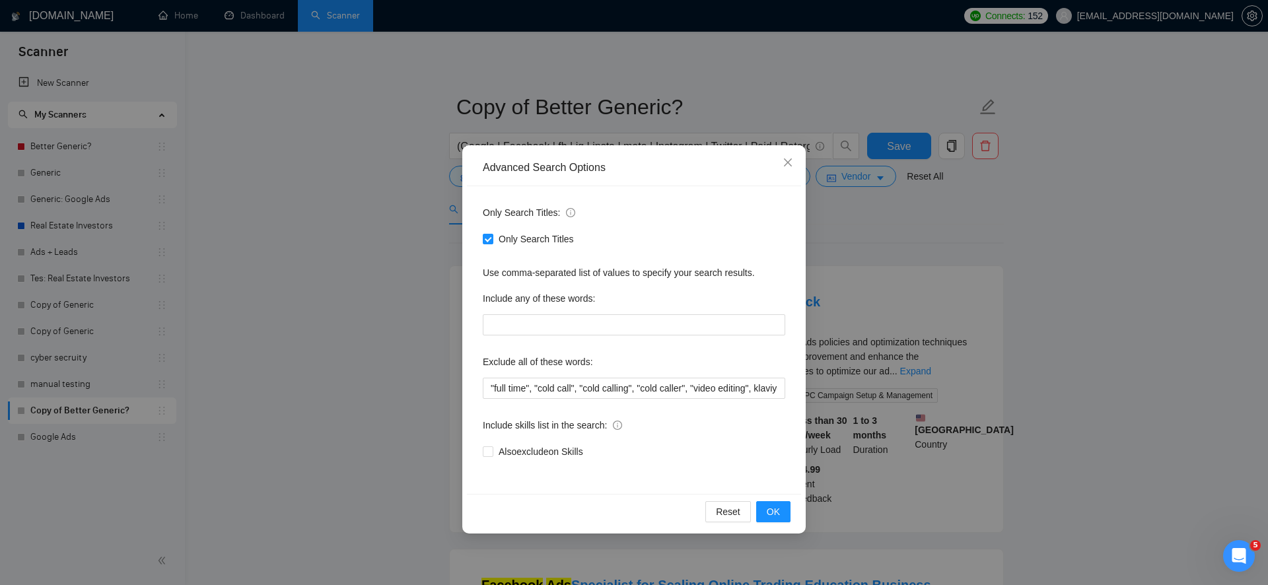
click at [404, 328] on div "Advanced Search Options Only Search Titles: Only Search Titles Use comma-separa…" at bounding box center [634, 292] width 1268 height 585
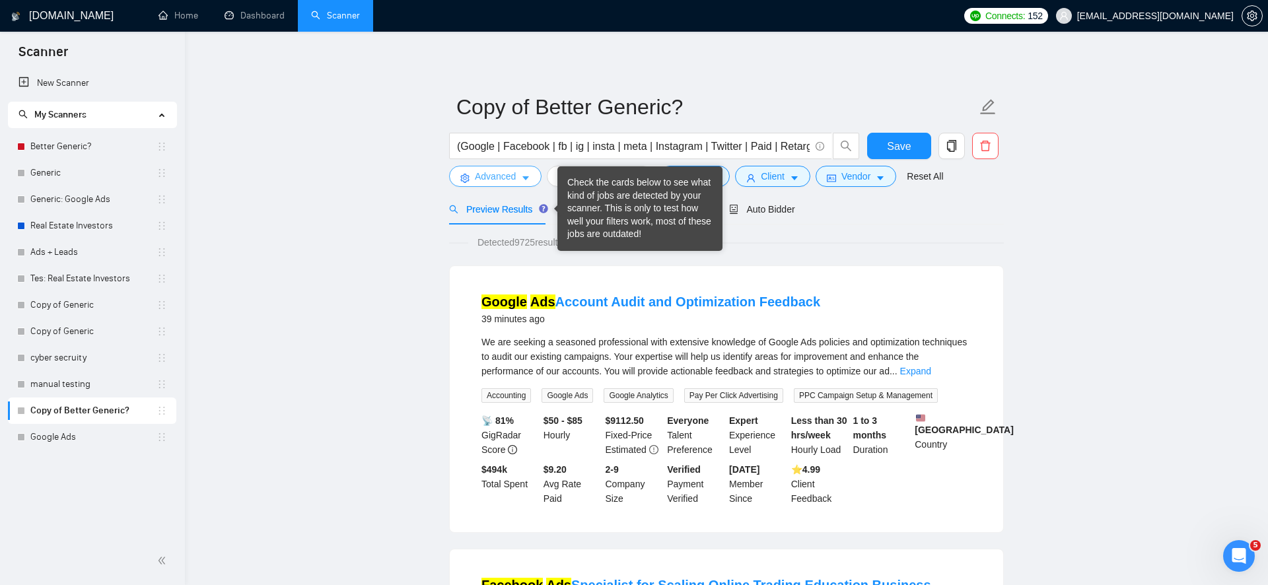
click at [515, 179] on span "Advanced" at bounding box center [495, 176] width 41 height 15
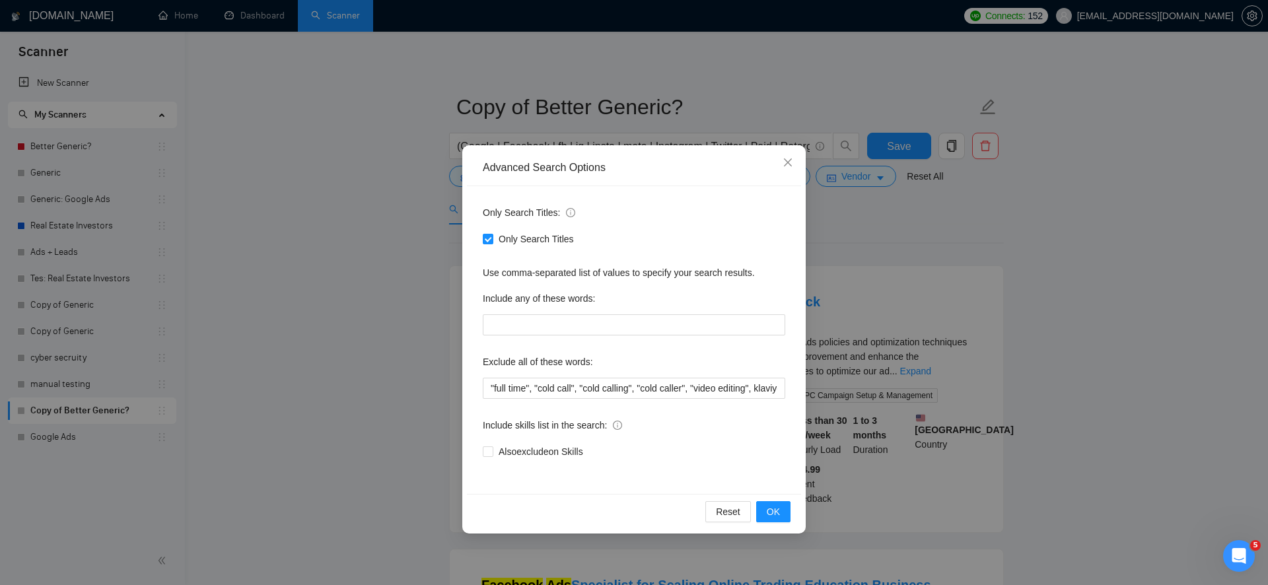
click at [368, 280] on div "Advanced Search Options Only Search Titles: Only Search Titles Use comma-separa…" at bounding box center [634, 292] width 1268 height 585
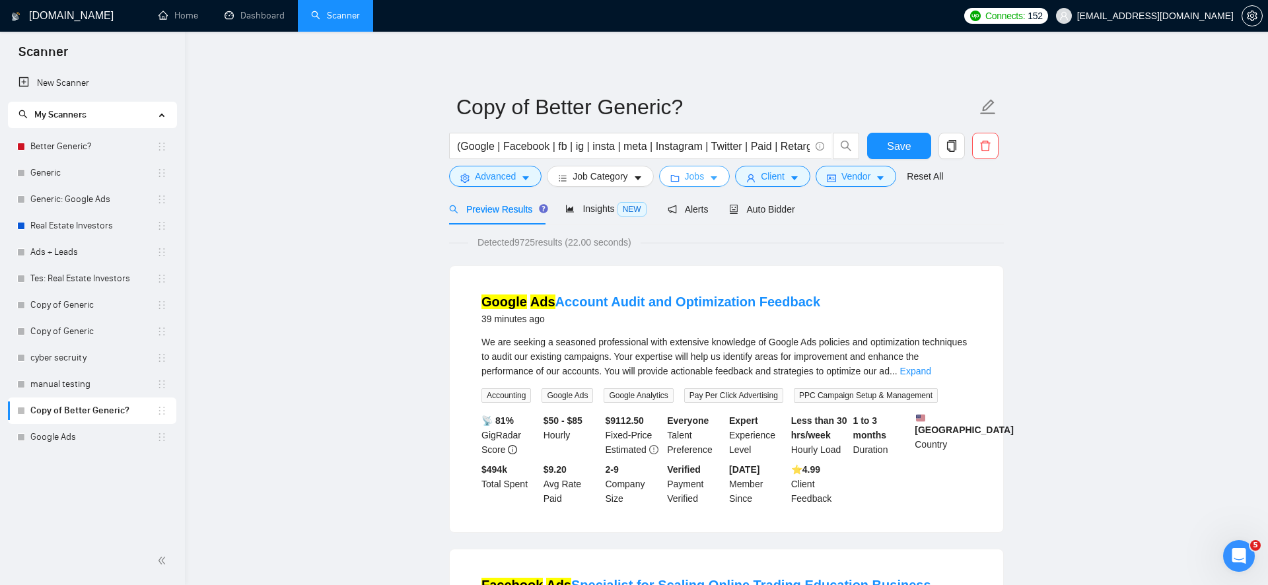
click at [697, 177] on span "Jobs" at bounding box center [695, 176] width 20 height 15
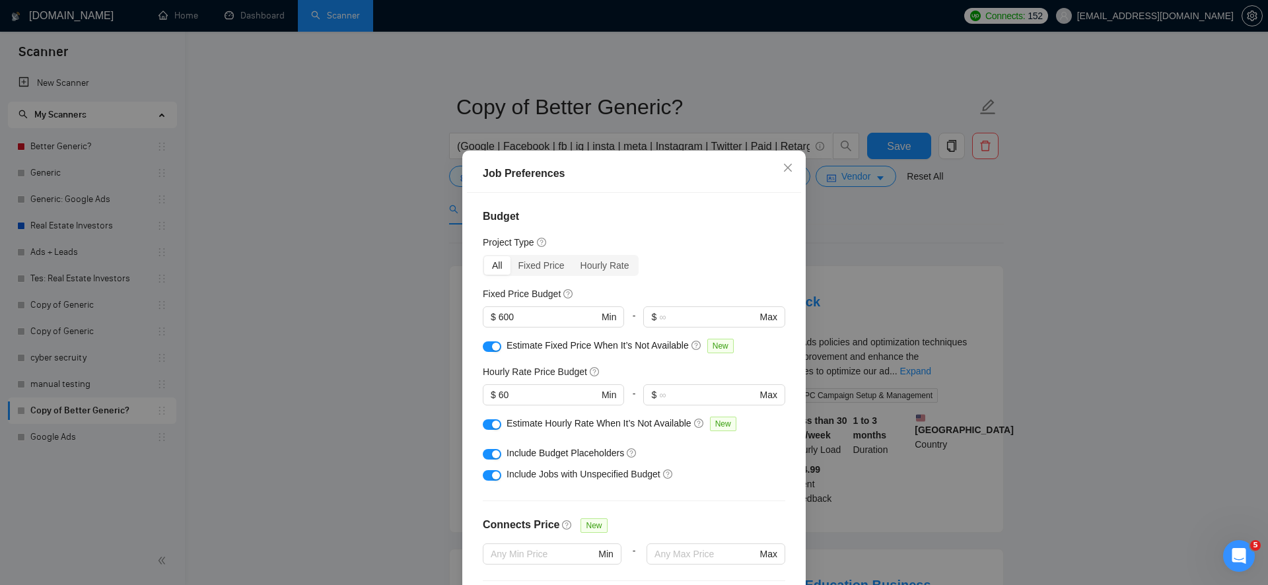
click at [495, 347] on div "button" at bounding box center [496, 347] width 8 height 8
click at [495, 424] on div "button" at bounding box center [496, 425] width 8 height 8
click at [492, 453] on div "button" at bounding box center [496, 454] width 8 height 8
click at [492, 475] on div "button" at bounding box center [496, 475] width 8 height 8
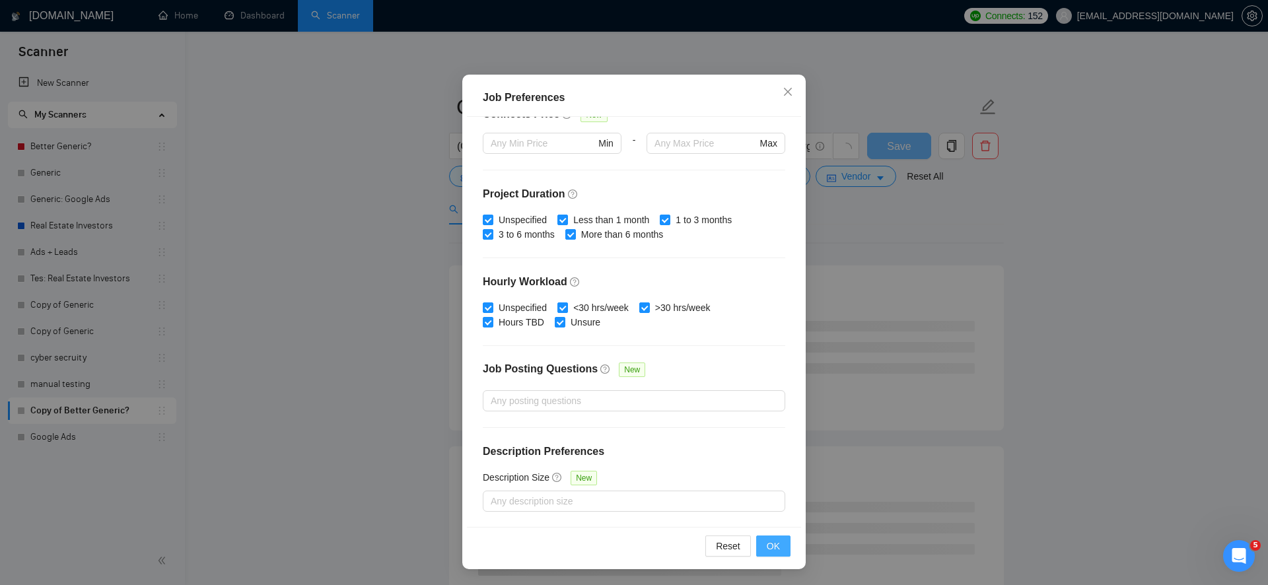
click at [764, 549] on button "OK" at bounding box center [773, 546] width 34 height 21
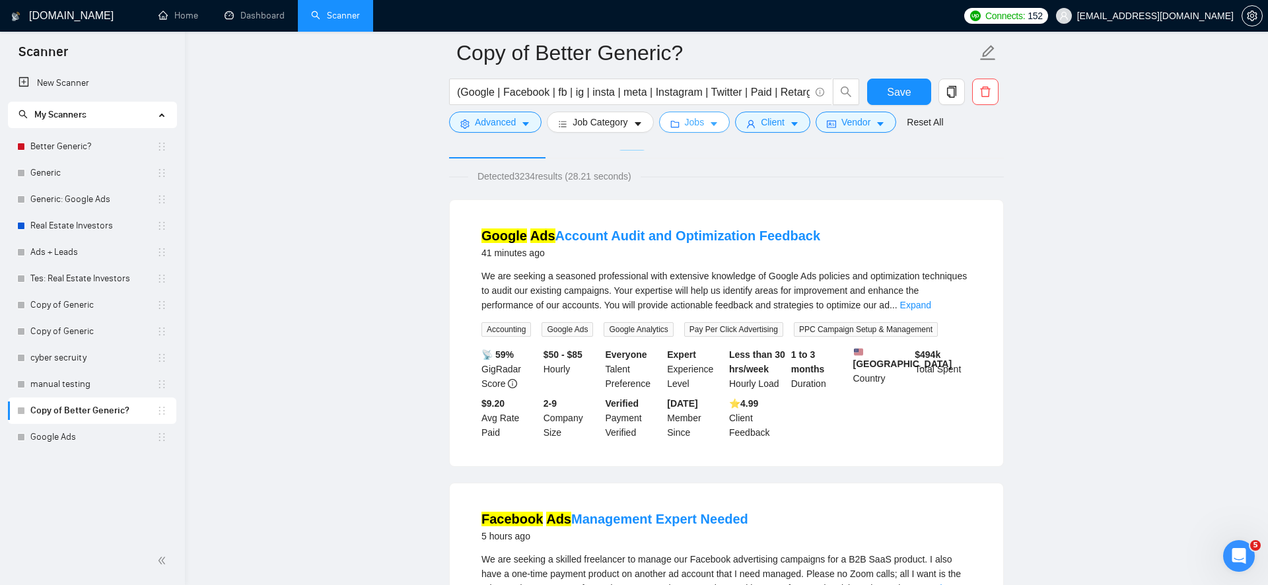
scroll to position [0, 0]
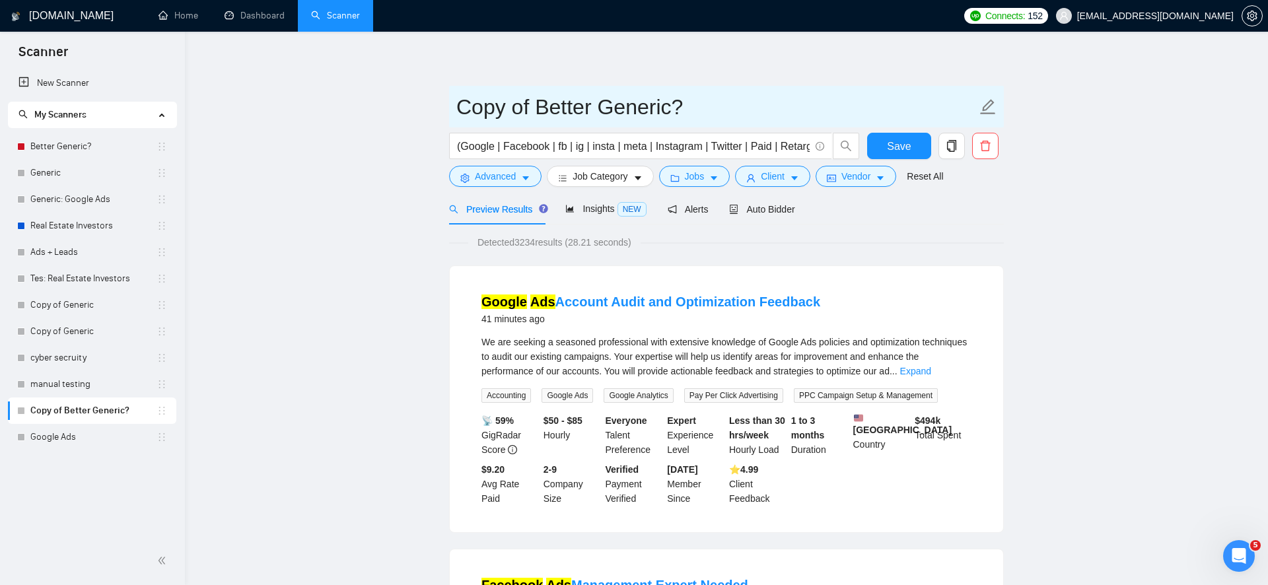
click at [559, 110] on input "Copy of Better Generic?" at bounding box center [716, 106] width 520 height 33
type input "F"
type input "Meta&Google | Budget Filter"
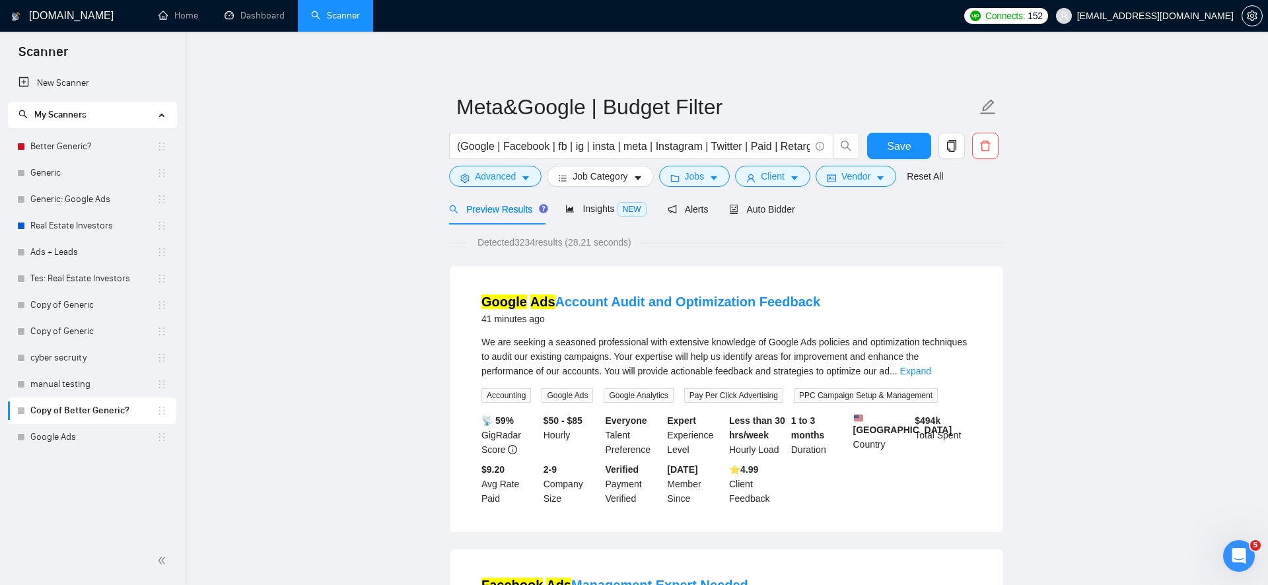
click at [907, 136] on button "Save" at bounding box center [899, 146] width 64 height 26
click at [774, 188] on form "Meta&Google | Budget Filter (Google | Facebook | fb | ig | insta | meta | Insta…" at bounding box center [726, 140] width 555 height 108
click at [771, 207] on span "Auto Bidder" at bounding box center [761, 209] width 65 height 11
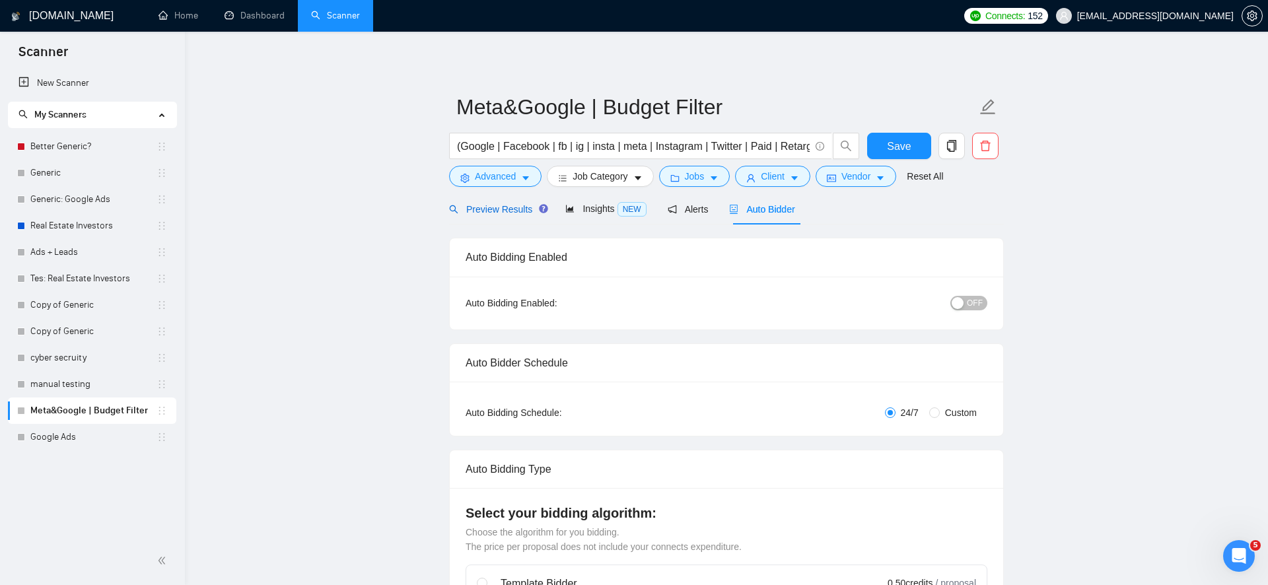
click at [521, 209] on span "Preview Results" at bounding box center [496, 209] width 95 height 11
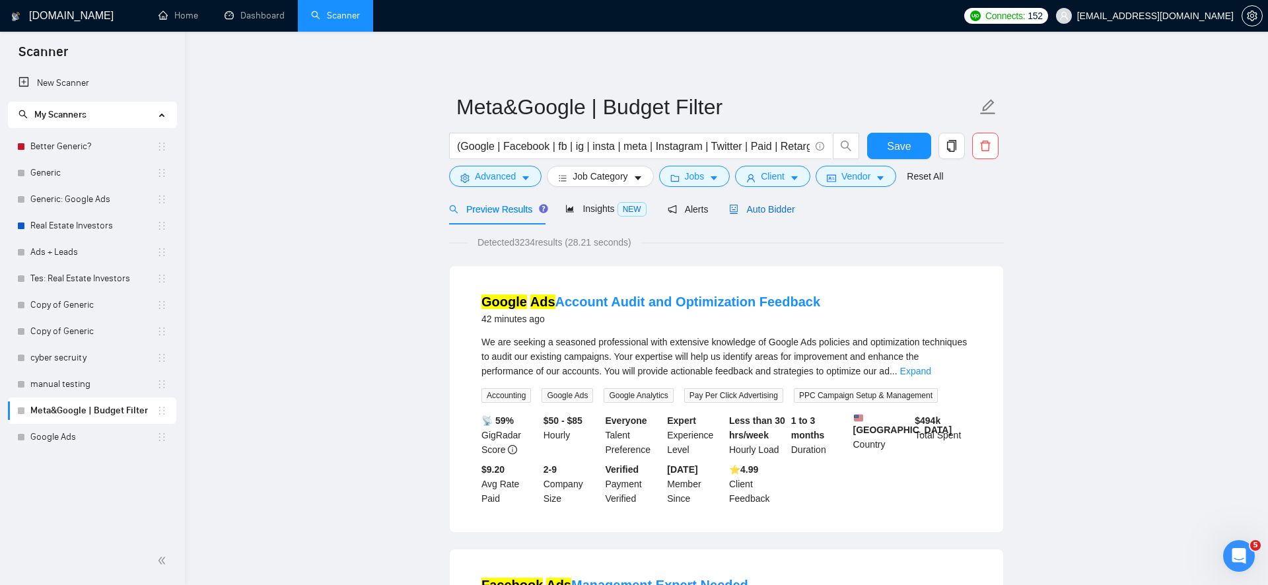
click at [752, 215] on div "Auto Bidder" at bounding box center [761, 209] width 65 height 15
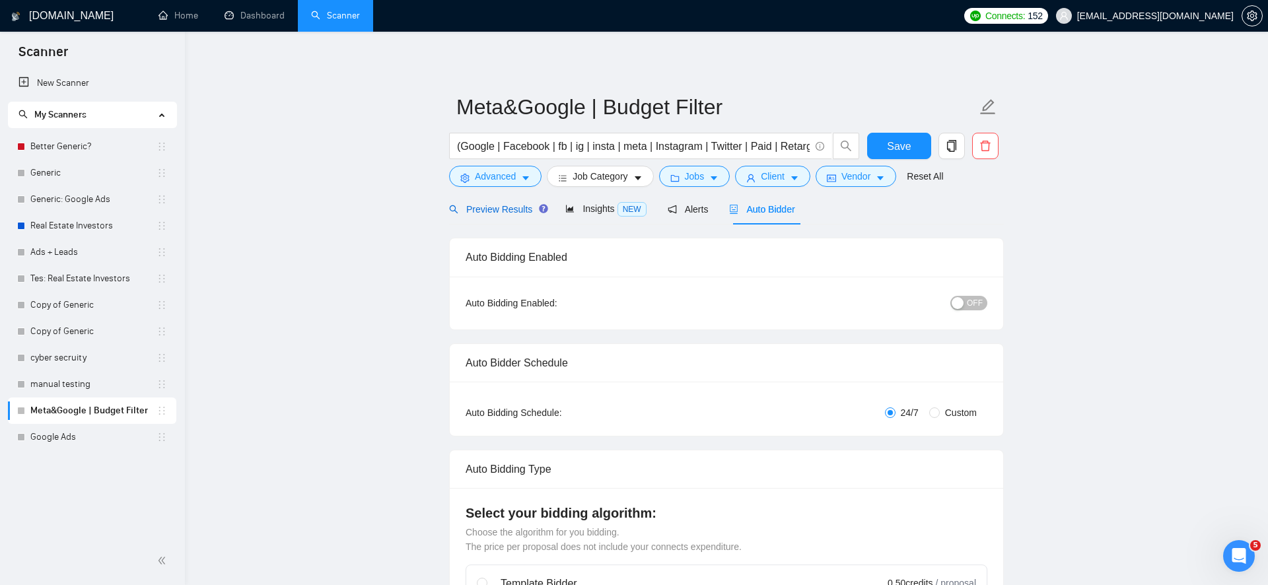
click at [498, 213] on span "Preview Results" at bounding box center [496, 209] width 95 height 11
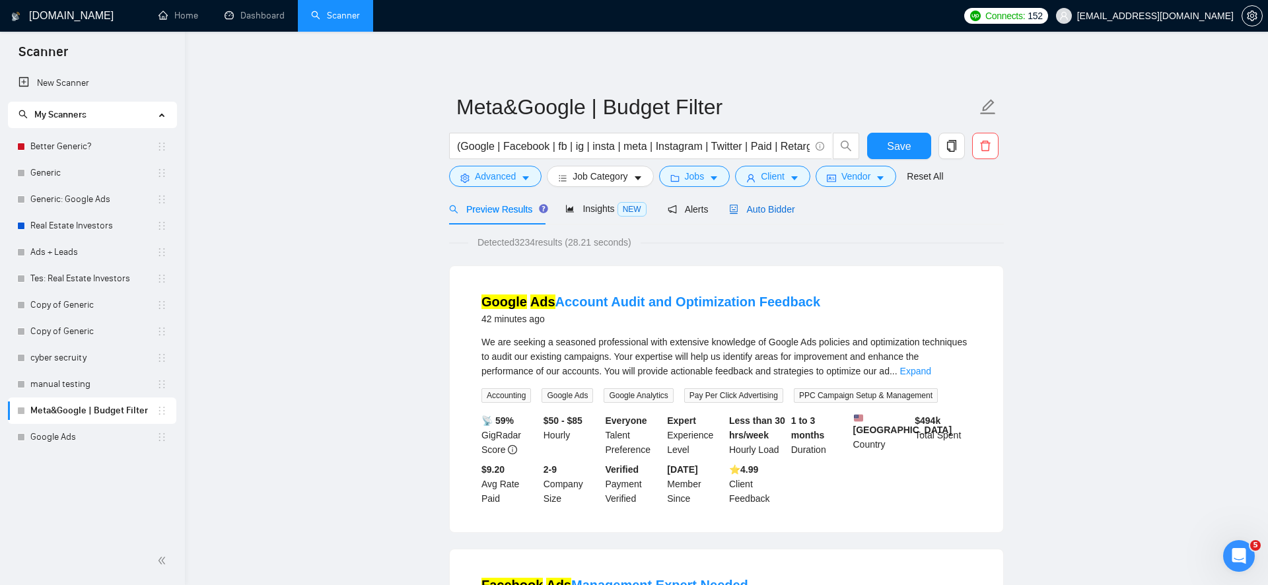
click at [756, 215] on div "Auto Bidder" at bounding box center [761, 209] width 65 height 15
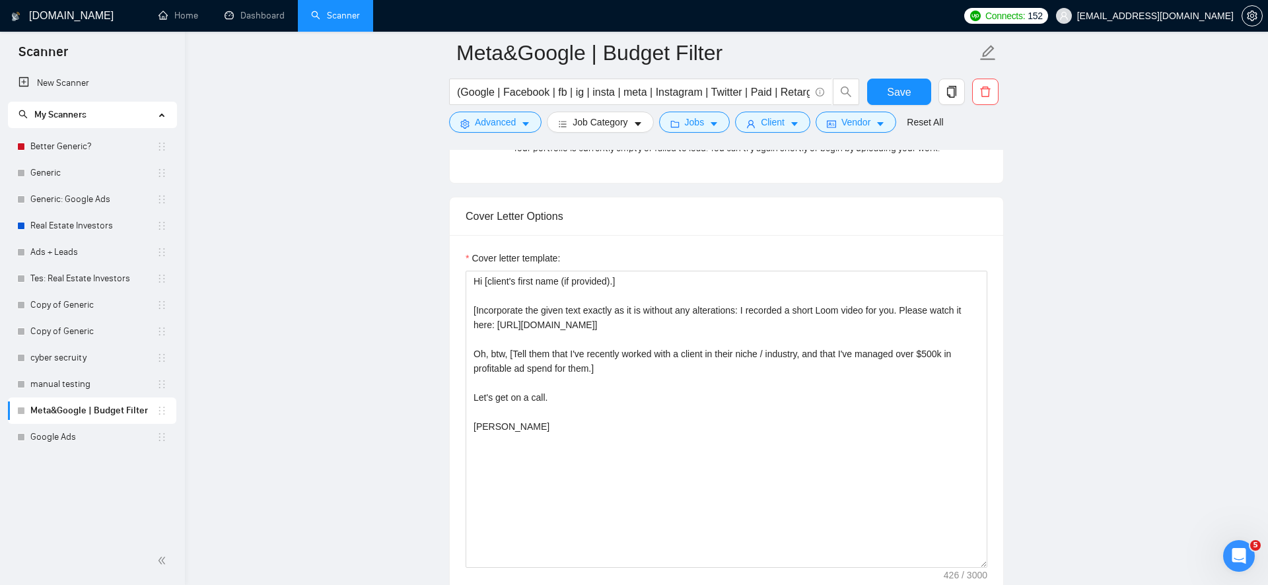
scroll to position [1394, 0]
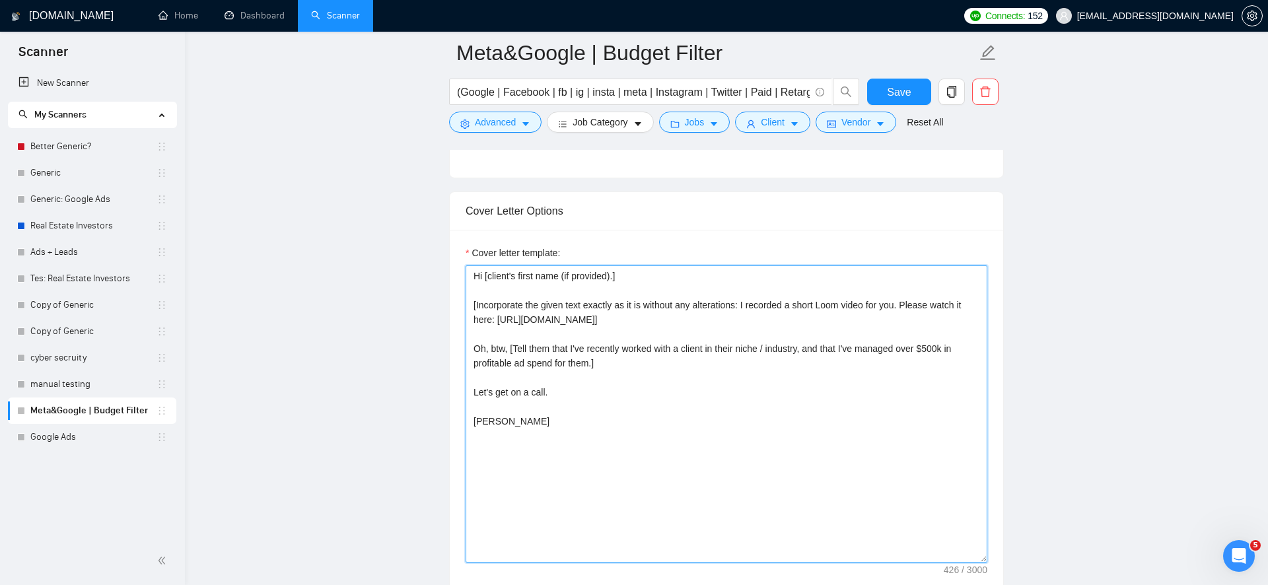
click at [786, 294] on textarea "Hi [client's first name (if provided).] [Incorporate the given text exactly as …" at bounding box center [727, 413] width 522 height 297
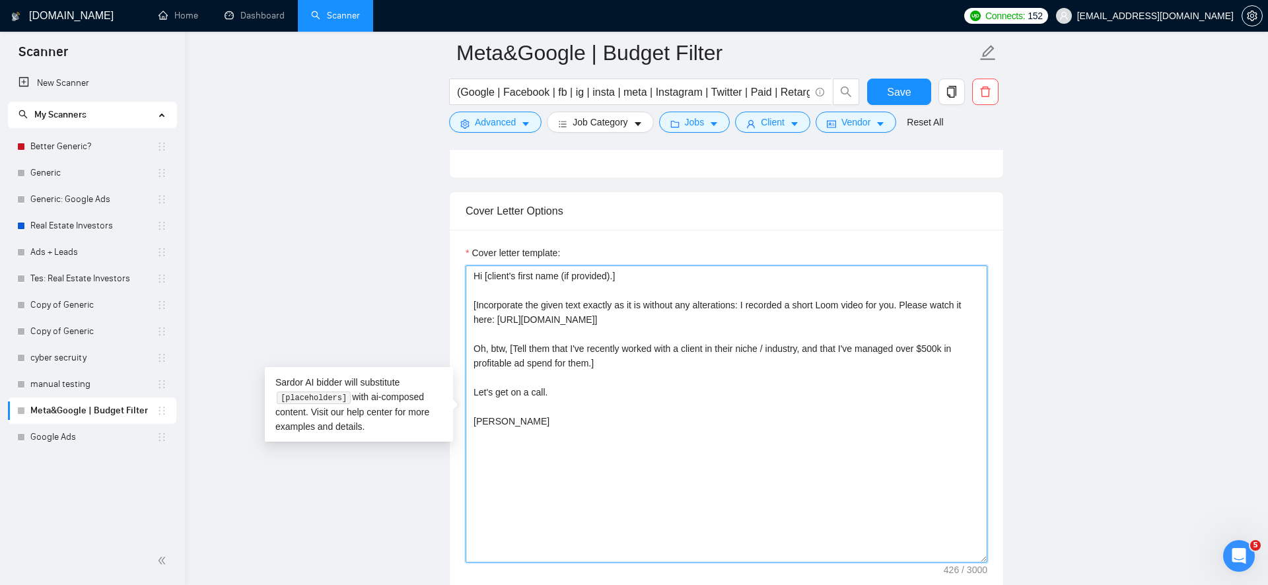
drag, startPoint x: 643, startPoint y: 362, endPoint x: 471, endPoint y: 351, distance: 172.0
click at [471, 351] on textarea "Hi [client's first name (if provided).] [Incorporate the given text exactly as …" at bounding box center [727, 413] width 522 height 297
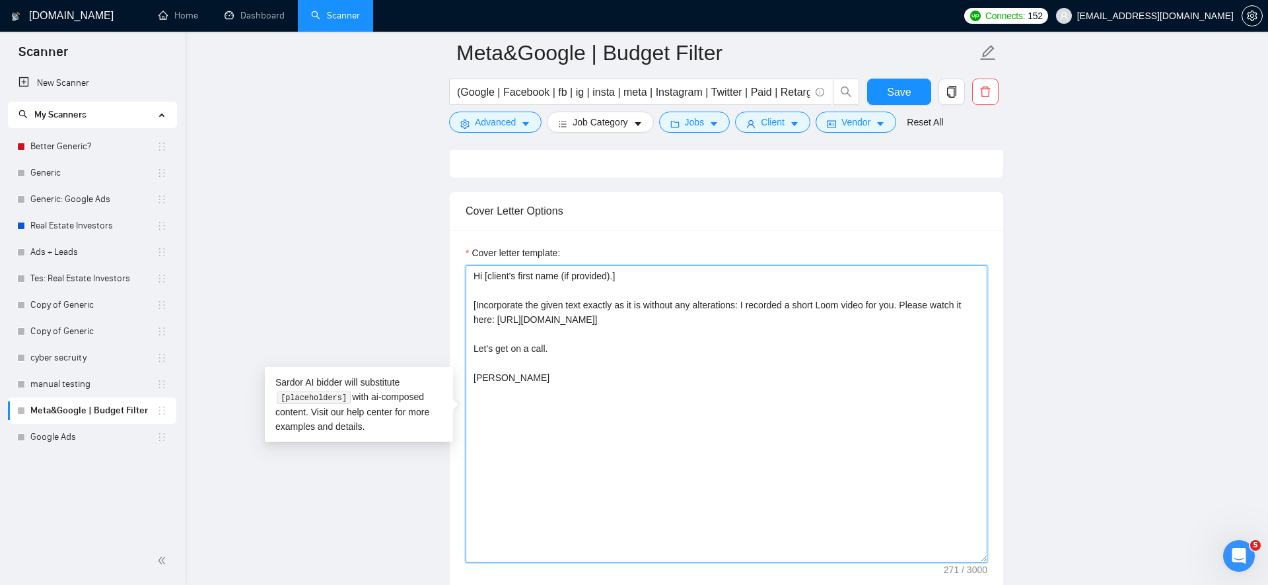
click at [561, 290] on textarea "Hi [client's first name (if provided).] [Incorporate the given text exactly as …" at bounding box center [727, 413] width 522 height 297
click at [751, 302] on textarea "Hi [client's first name (if provided).] [Incorporate the given text exactly as …" at bounding box center [727, 413] width 522 height 297
click at [543, 317] on textarea "Hi [client's first name (if provided).] [Incorporate the given text exactly as …" at bounding box center [727, 413] width 522 height 297
click at [752, 300] on textarea "Hi [client's first name (if provided).] [Incorporate the given text exactly as …" at bounding box center [727, 413] width 522 height 297
drag, startPoint x: 752, startPoint y: 300, endPoint x: 683, endPoint y: 318, distance: 71.4
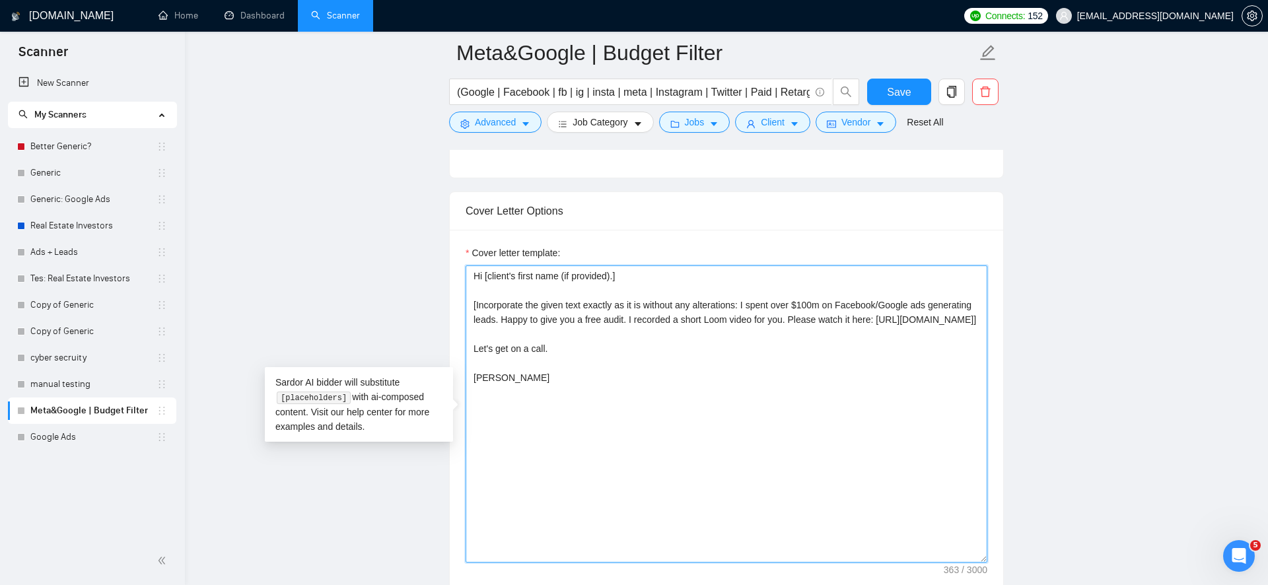
click at [683, 318] on textarea "Hi [client's first name (if provided).] [Incorporate the given text exactly as …" at bounding box center [727, 413] width 522 height 297
paste textarea "I’ve managed over $100M in ads and specialize in driving leads that convert. I’…"
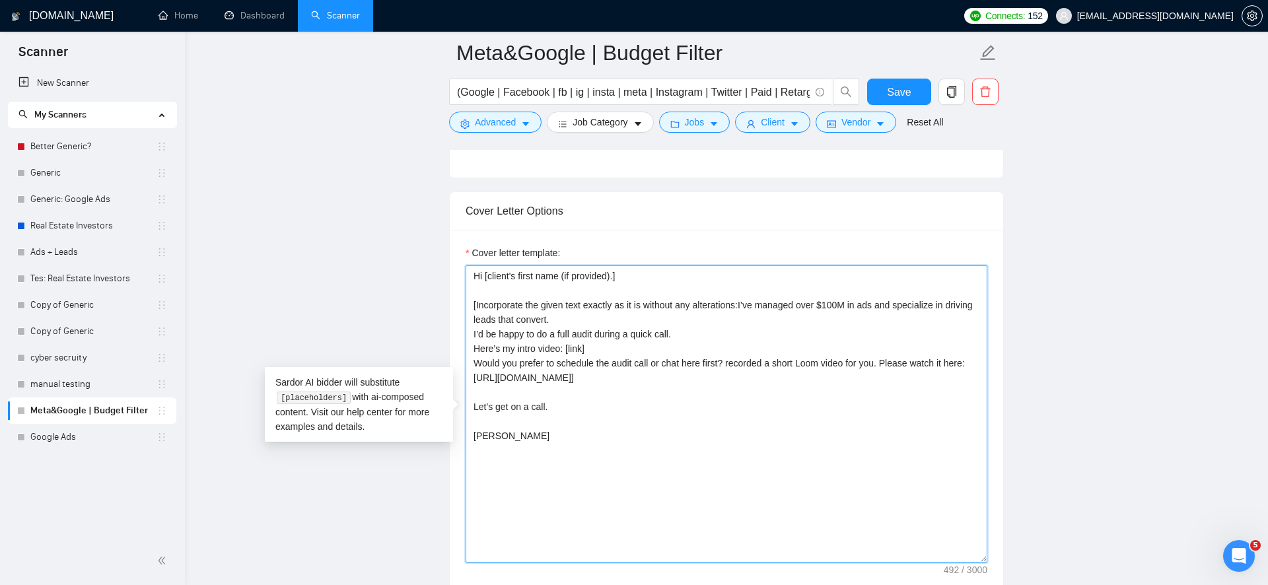
click at [742, 299] on textarea "Hi [client's first name (if provided).] [Incorporate the given text exactly as …" at bounding box center [727, 413] width 522 height 297
click at [592, 322] on textarea "Hi [client's first name (if provided).] [Incorporate the given text exactly as …" at bounding box center [727, 413] width 522 height 297
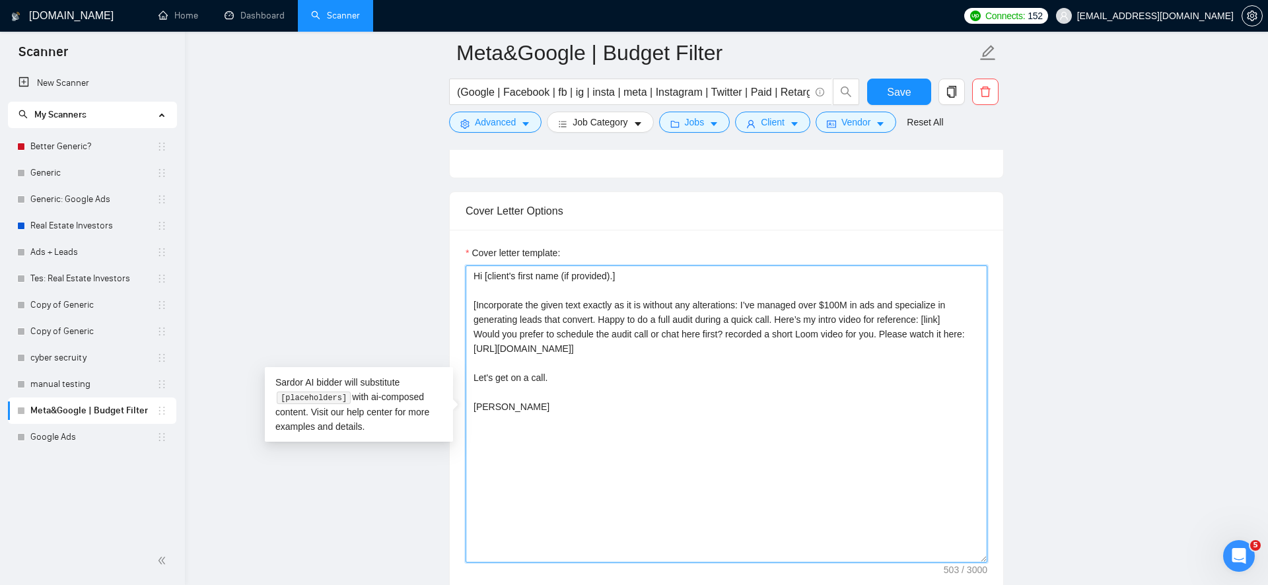
drag, startPoint x: 798, startPoint y: 351, endPoint x: 497, endPoint y: 345, distance: 301.8
click at [497, 345] on textarea "Hi [client's first name (if provided).] [Incorporate the given text exactly as …" at bounding box center [727, 413] width 522 height 297
click at [502, 346] on textarea "Hi [client's first name (if provided).] [Incorporate the given text exactly as …" at bounding box center [727, 413] width 522 height 297
drag, startPoint x: 502, startPoint y: 346, endPoint x: 773, endPoint y: 347, distance: 270.7
click at [773, 347] on textarea "Hi [client's first name (if provided).] [Incorporate the given text exactly as …" at bounding box center [727, 413] width 522 height 297
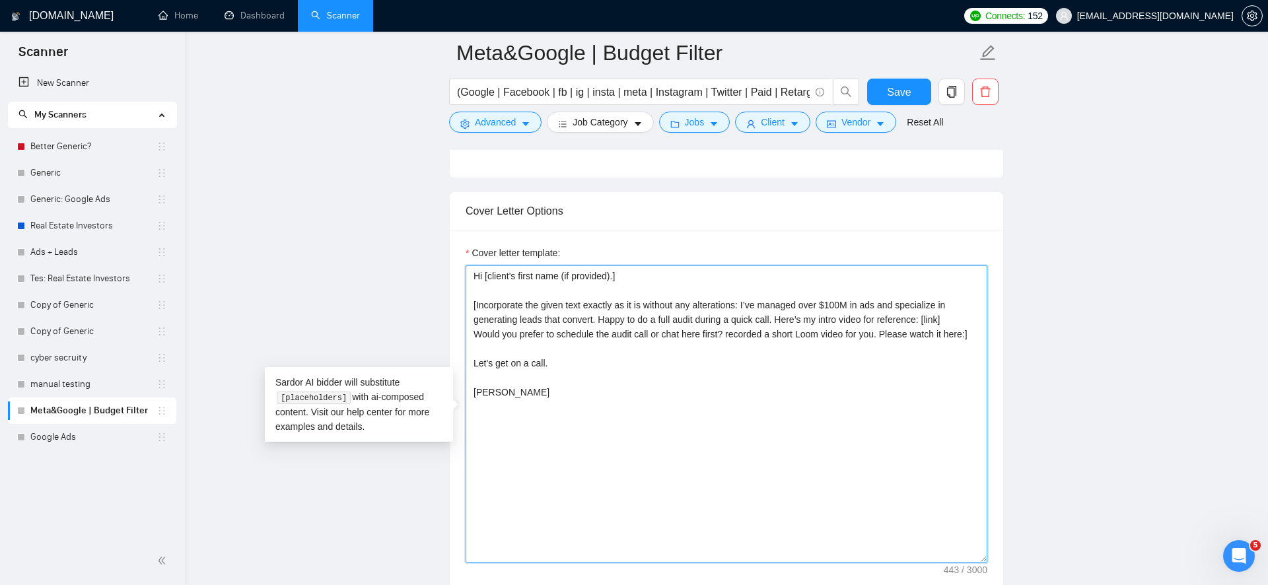
click at [940, 320] on textarea "Hi [client's first name (if provided).] [Incorporate the given text exactly as …" at bounding box center [727, 413] width 522 height 297
paste textarea "[URL][DOMAIN_NAME]"
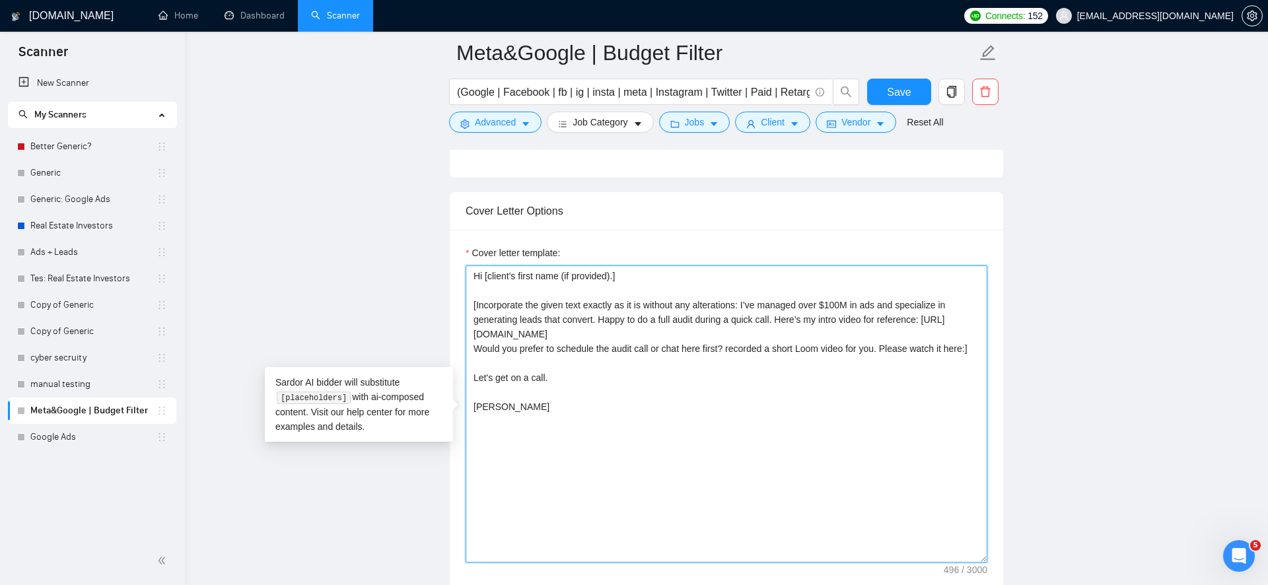
click at [751, 358] on textarea "Hi [client's first name (if provided).] [Incorporate the given text exactly as …" at bounding box center [727, 413] width 522 height 297
click at [798, 340] on textarea "Hi [client's first name (if provided).] [Incorporate the given text exactly as …" at bounding box center [727, 413] width 522 height 297
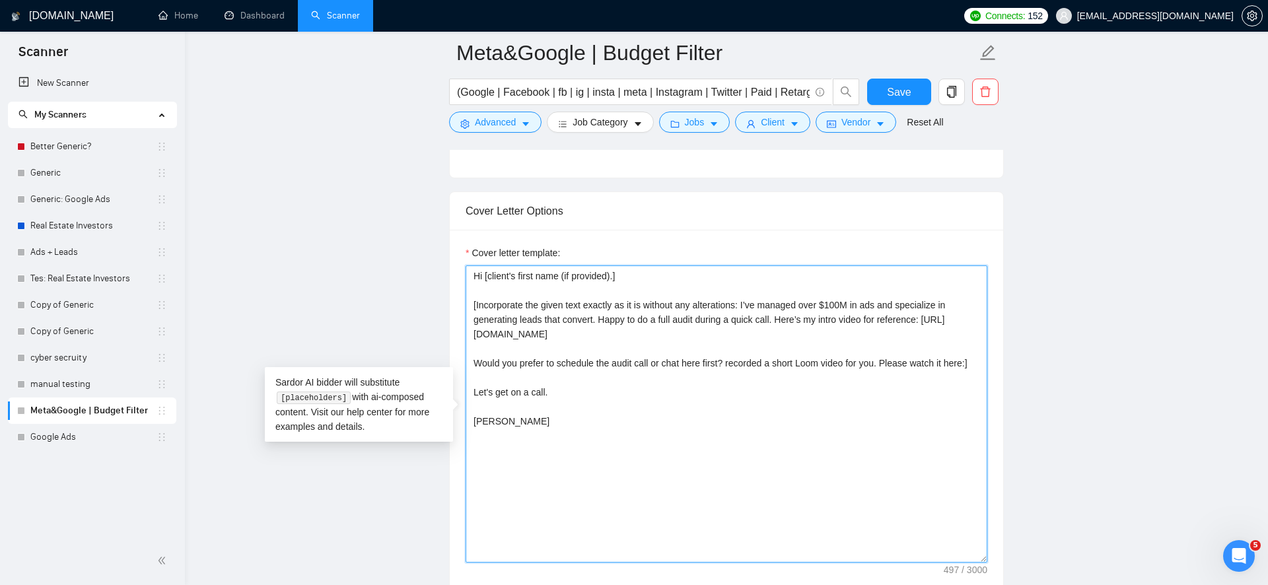
click at [715, 380] on textarea "Hi [client's first name (if provided).] [Incorporate the given text exactly as …" at bounding box center [727, 413] width 522 height 297
click at [742, 363] on textarea "Hi [client's first name (if provided).] [Incorporate the given text exactly as …" at bounding box center [727, 413] width 522 height 297
drag, startPoint x: 742, startPoint y: 363, endPoint x: 490, endPoint y: 376, distance: 252.6
click at [490, 376] on textarea "Hi [client's first name (if provided).] [Incorporate the given text exactly as …" at bounding box center [727, 413] width 522 height 297
click at [587, 407] on textarea "Hi [client's first name (if provided).] [Incorporate the given text exactly as …" at bounding box center [727, 413] width 522 height 297
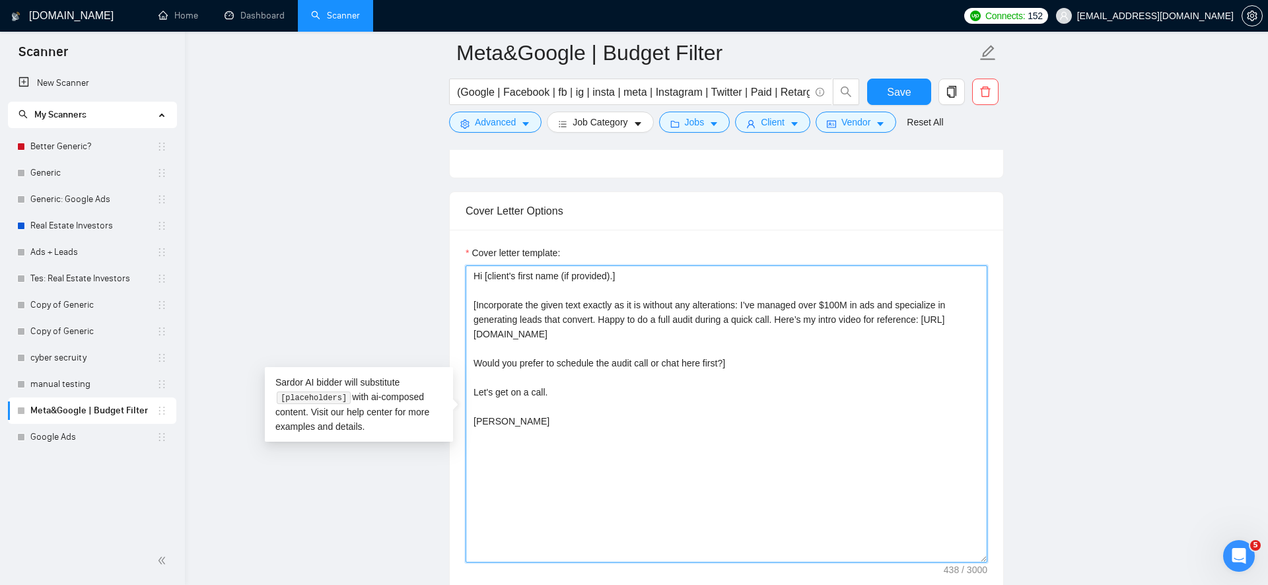
drag, startPoint x: 585, startPoint y: 386, endPoint x: 449, endPoint y: 386, distance: 136.0
drag, startPoint x: 577, startPoint y: 409, endPoint x: 456, endPoint y: 398, distance: 121.3
type textarea "Hi [client's first name (if provided).] [Incorporate the given text exactly as …"
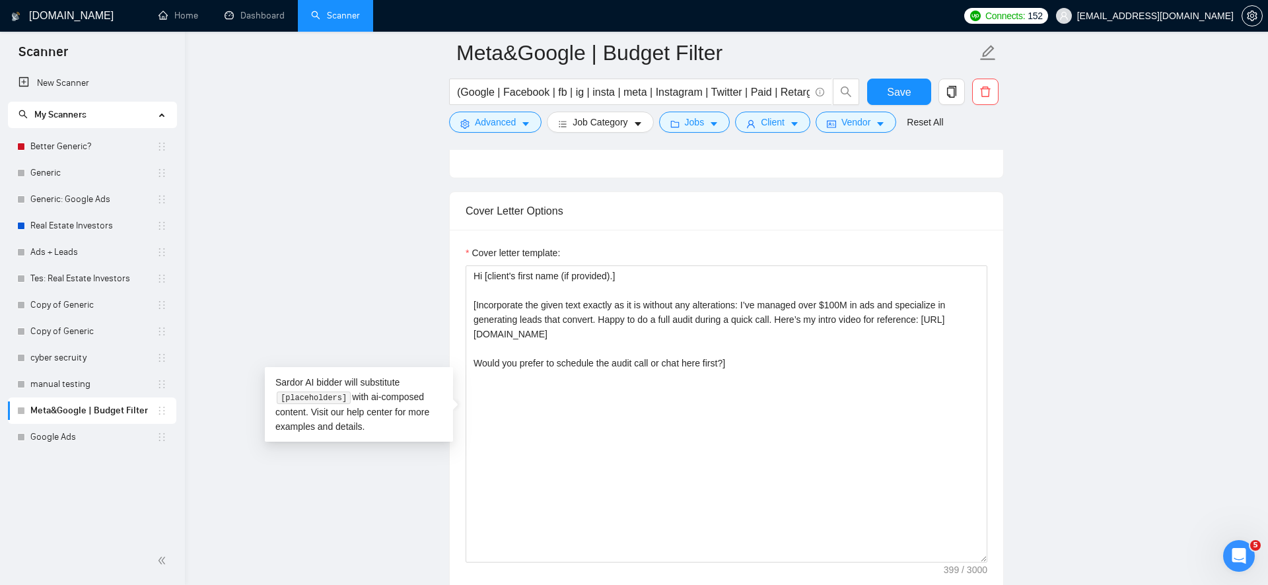
click at [423, 444] on main "Meta&Google | Budget Filter (Google | Facebook | fb | ig | insta | meta | Insta…" at bounding box center [726, 438] width 1041 height 3558
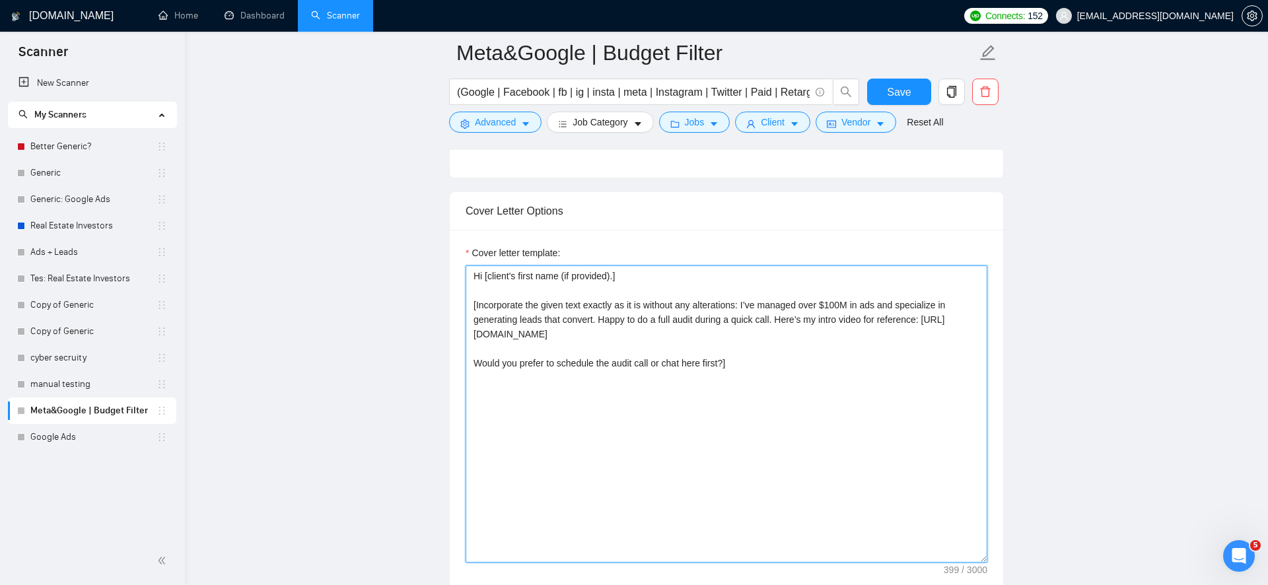
click at [555, 390] on textarea "Hi [client's first name (if provided).] [Incorporate the given text exactly as …" at bounding box center [727, 413] width 522 height 297
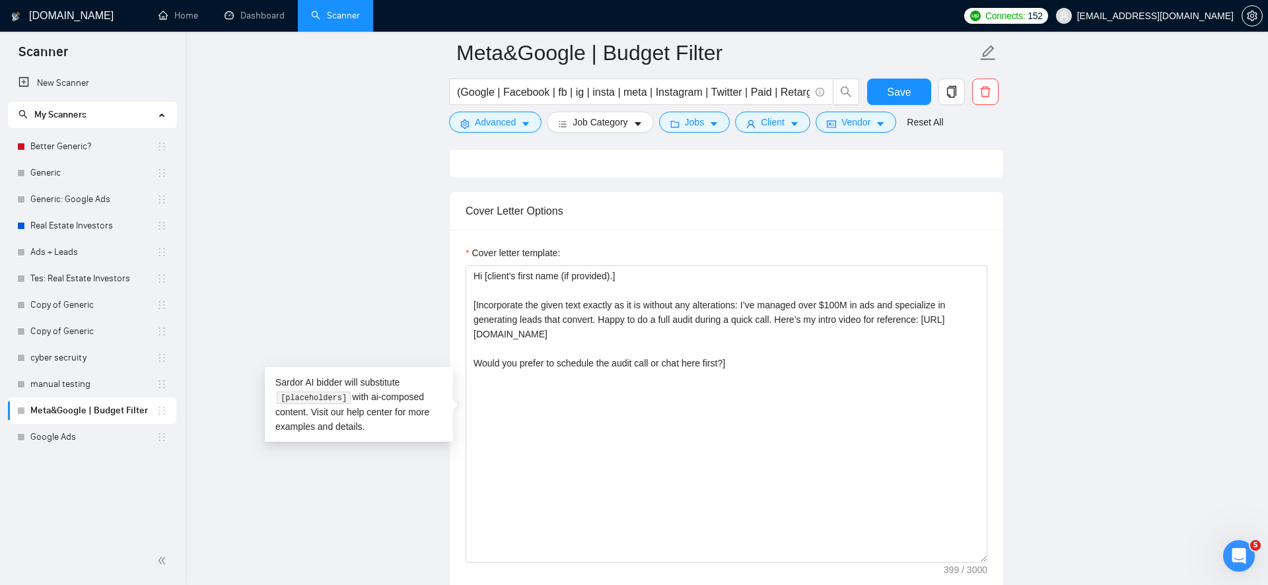
click at [375, 481] on main "Meta&Google | Budget Filter (Google | Facebook | fb | ig | insta | meta | Insta…" at bounding box center [726, 438] width 1041 height 3558
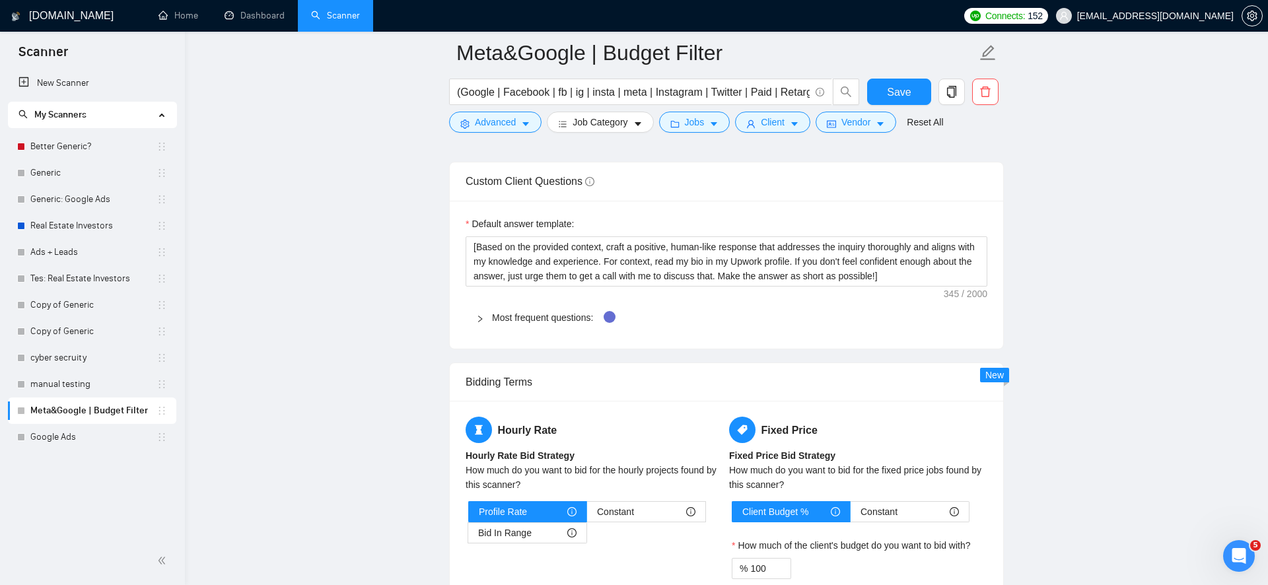
scroll to position [1844, 0]
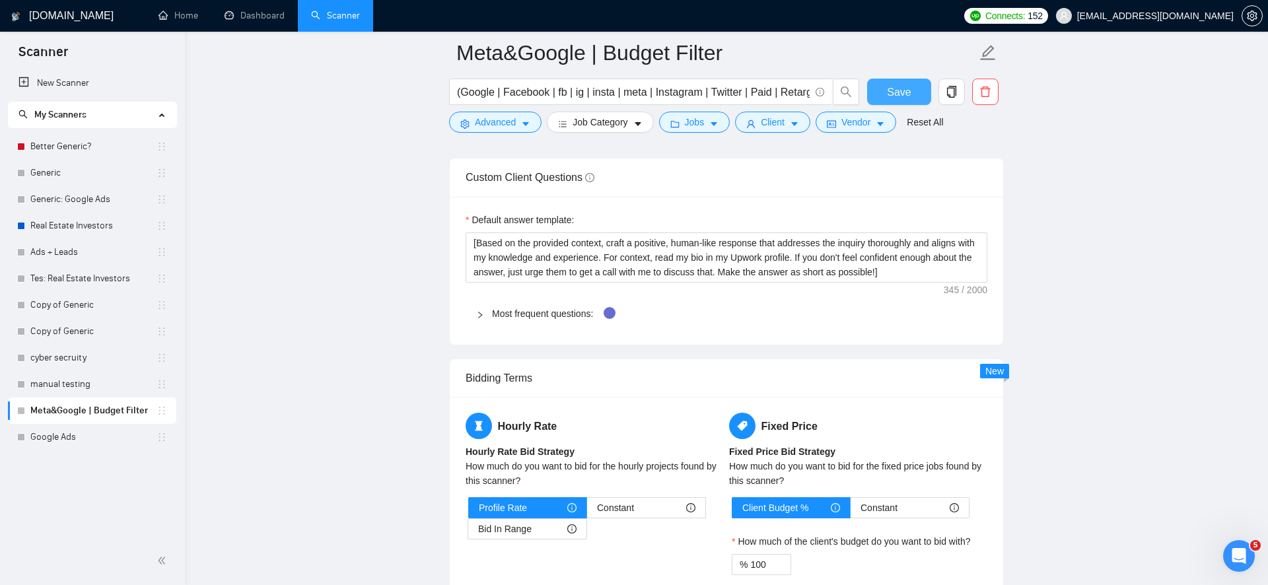
click at [907, 90] on span "Save" at bounding box center [899, 92] width 24 height 17
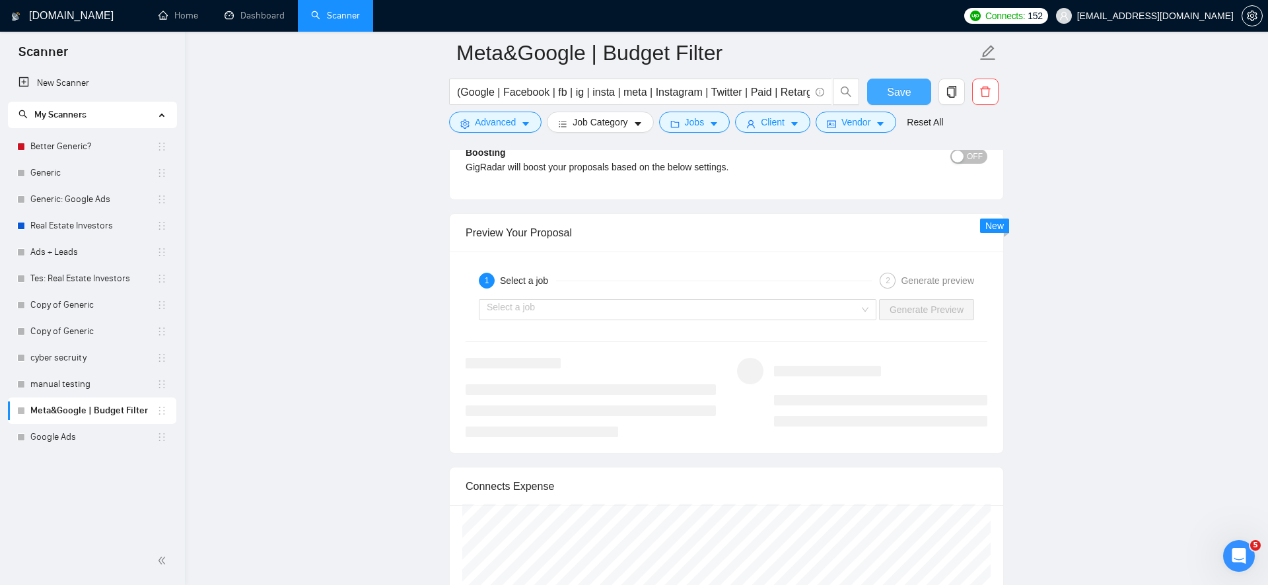
scroll to position [2379, 0]
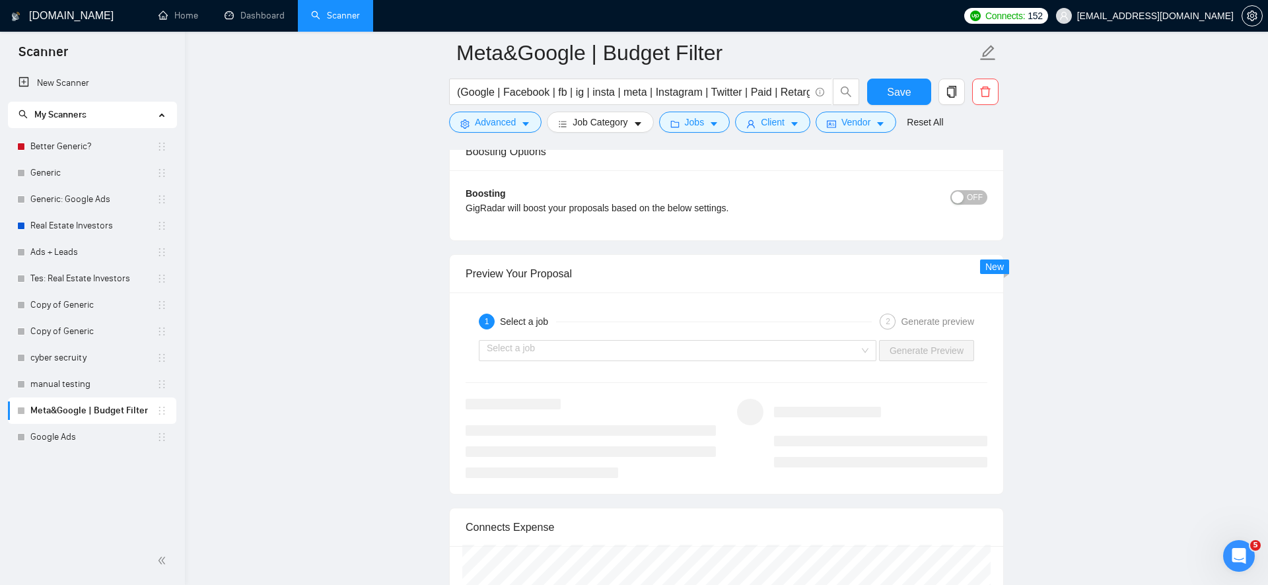
click at [672, 370] on div "1 Select a job 2 Generate preview Select a job Generate Preview" at bounding box center [726, 393] width 553 height 201
click at [672, 353] on input "search" at bounding box center [673, 351] width 372 height 20
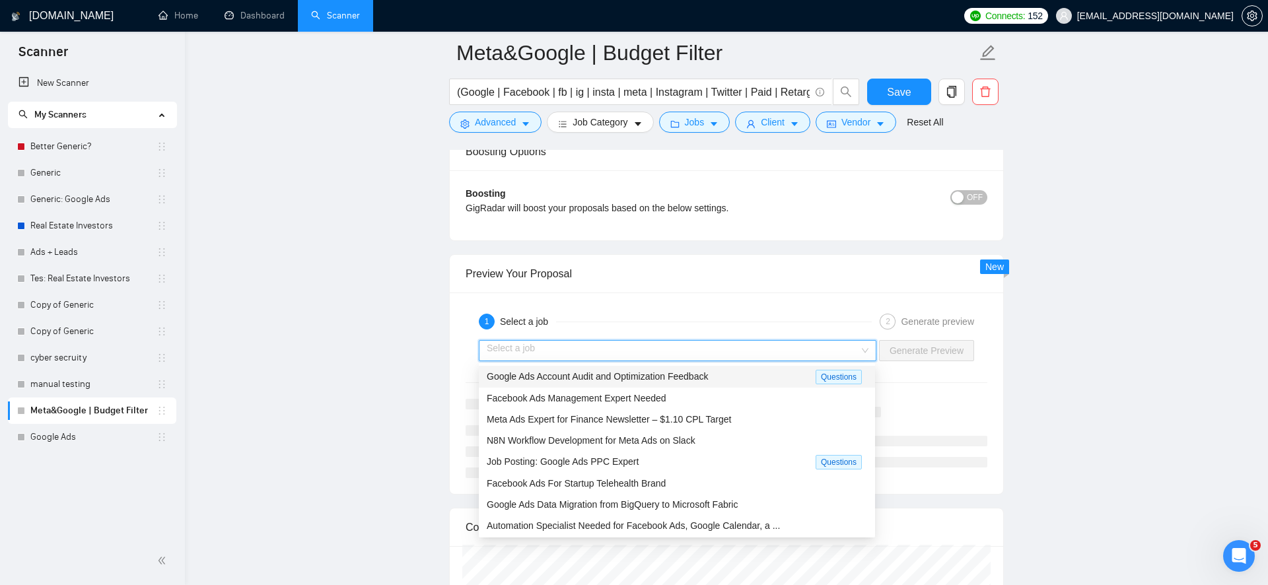
click at [672, 380] on span "Google Ads Account Audit and Optimization Feedback" at bounding box center [597, 376] width 221 height 11
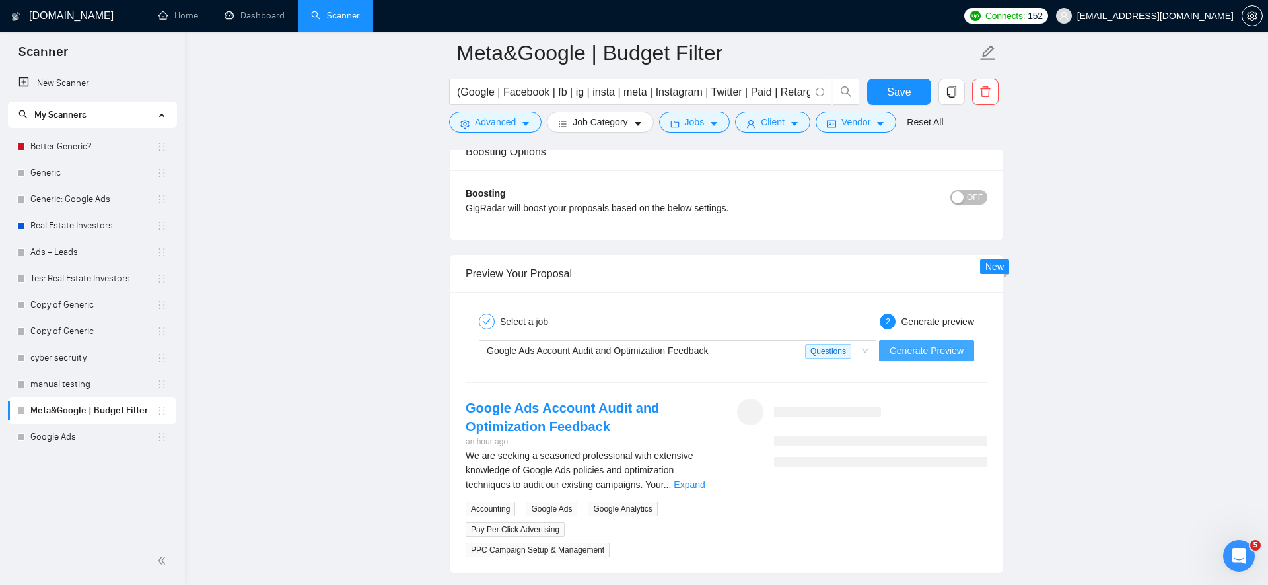
click at [907, 349] on span "Generate Preview" at bounding box center [926, 350] width 74 height 15
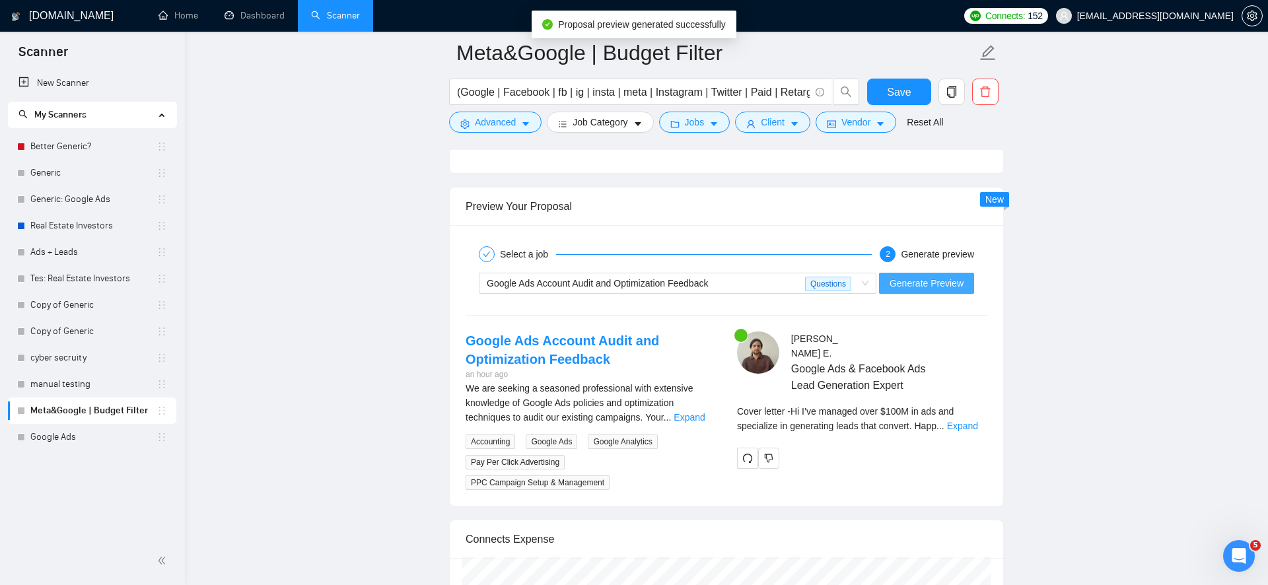
scroll to position [2451, 0]
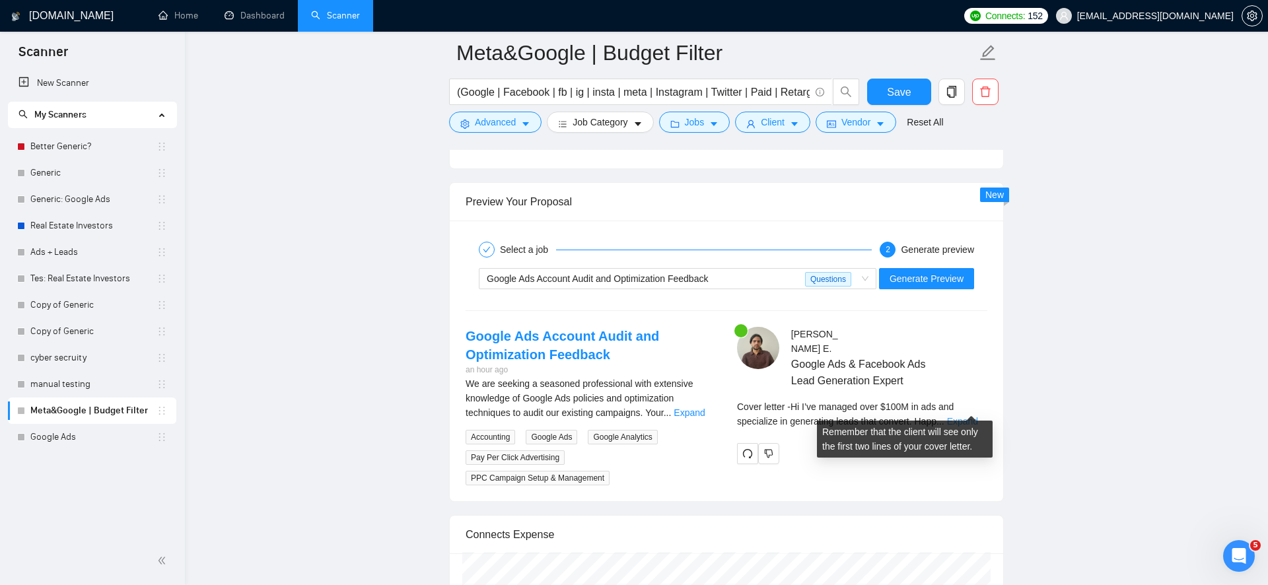
click at [962, 416] on link "Expand" at bounding box center [962, 421] width 31 height 11
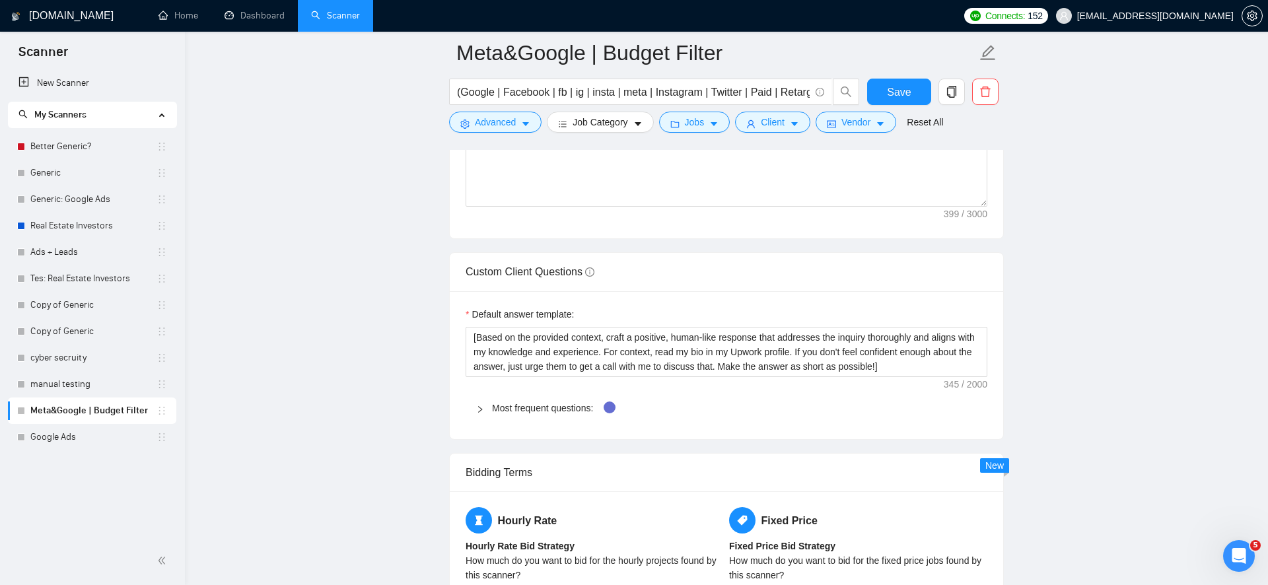
scroll to position [1743, 0]
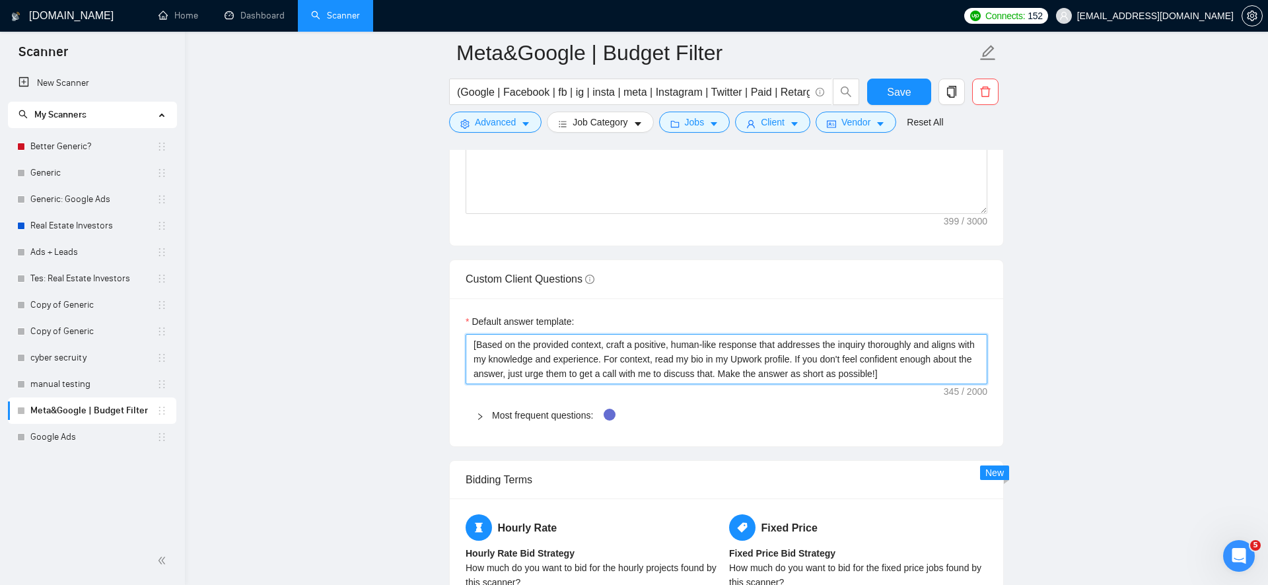
click at [977, 376] on textarea "[Based on the provided context, craft a positive, human-like response that addr…" at bounding box center [727, 359] width 522 height 50
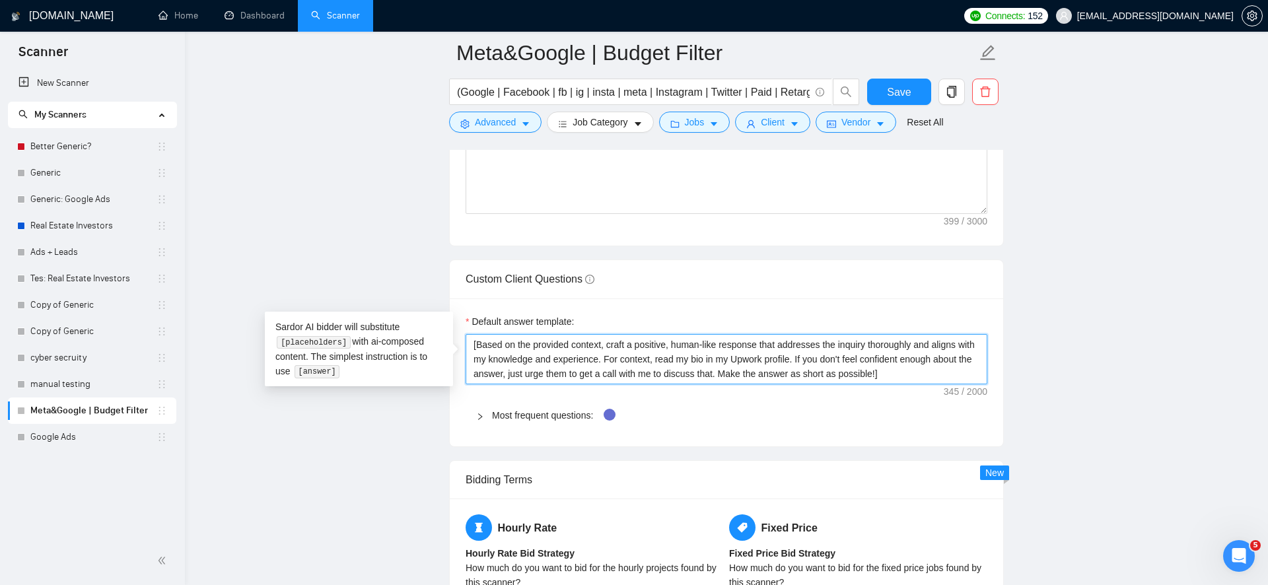
click at [647, 348] on textarea "[Based on the provided context, craft a positive, human-like response that addr…" at bounding box center [727, 359] width 522 height 50
click at [769, 364] on textarea "[Based on the provided context, craft a positive, human-like response that addr…" at bounding box center [727, 359] width 522 height 50
click at [882, 363] on textarea "[Based on the provided context, craft a positive, human-like response that addr…" at bounding box center [727, 359] width 522 height 50
click at [926, 375] on textarea "[Based on the provided context, craft a positive, human-like response that addr…" at bounding box center [727, 359] width 522 height 50
paste textarea "When answering client questions, respond in a natural, human tone that feels co…"
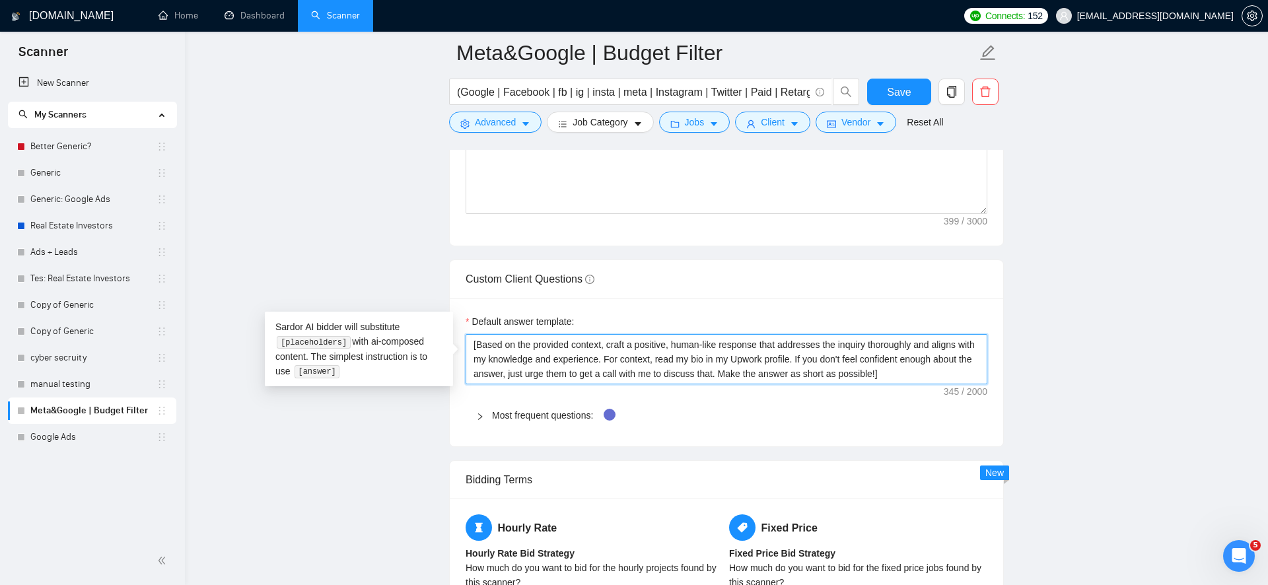
type textarea "When answering client questions, respond in a natural, human tone that feels co…"
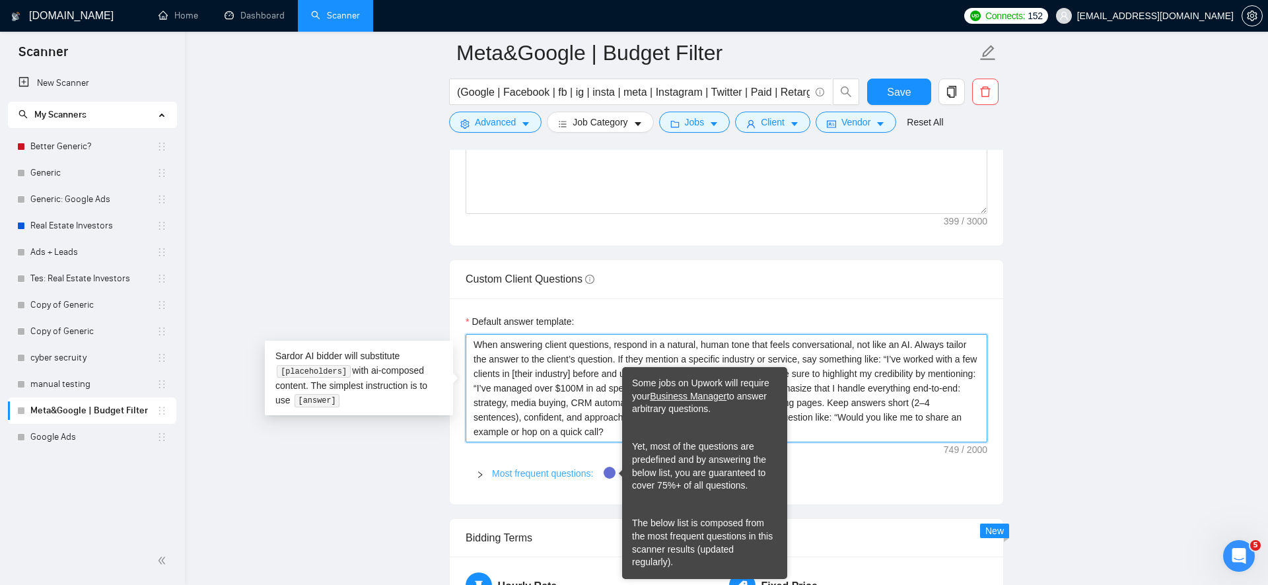
type textarea "When answering client questions, respond in a natural, human tone that feels co…"
click at [582, 472] on link "Most frequent questions:" at bounding box center [542, 473] width 101 height 11
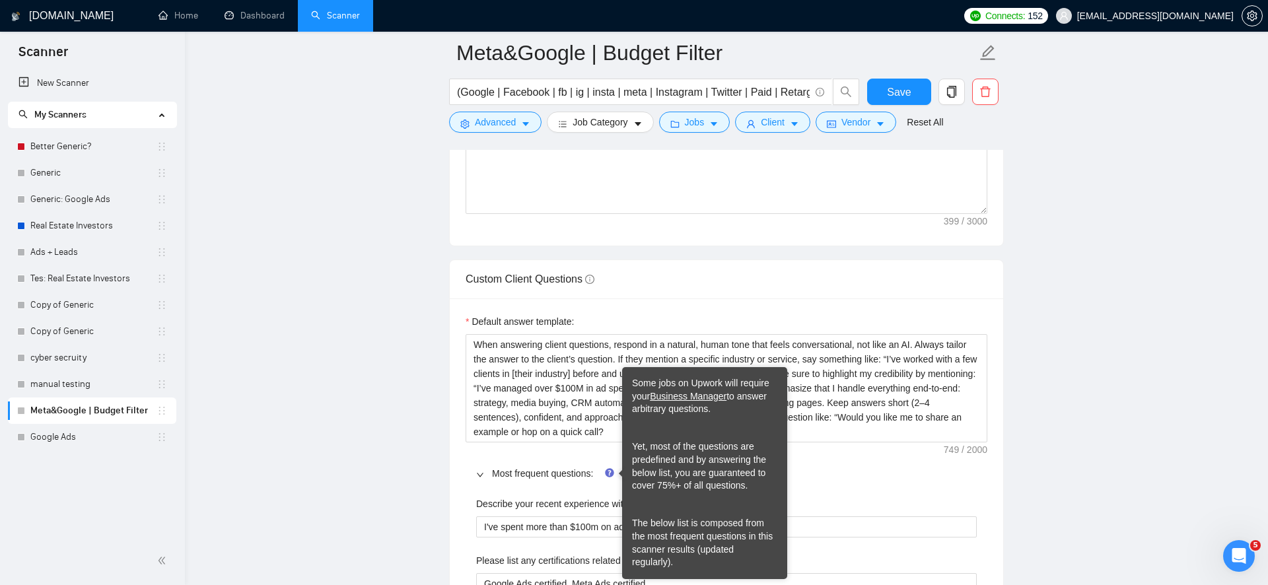
click at [567, 481] on div "Most frequent questions:" at bounding box center [727, 473] width 522 height 30
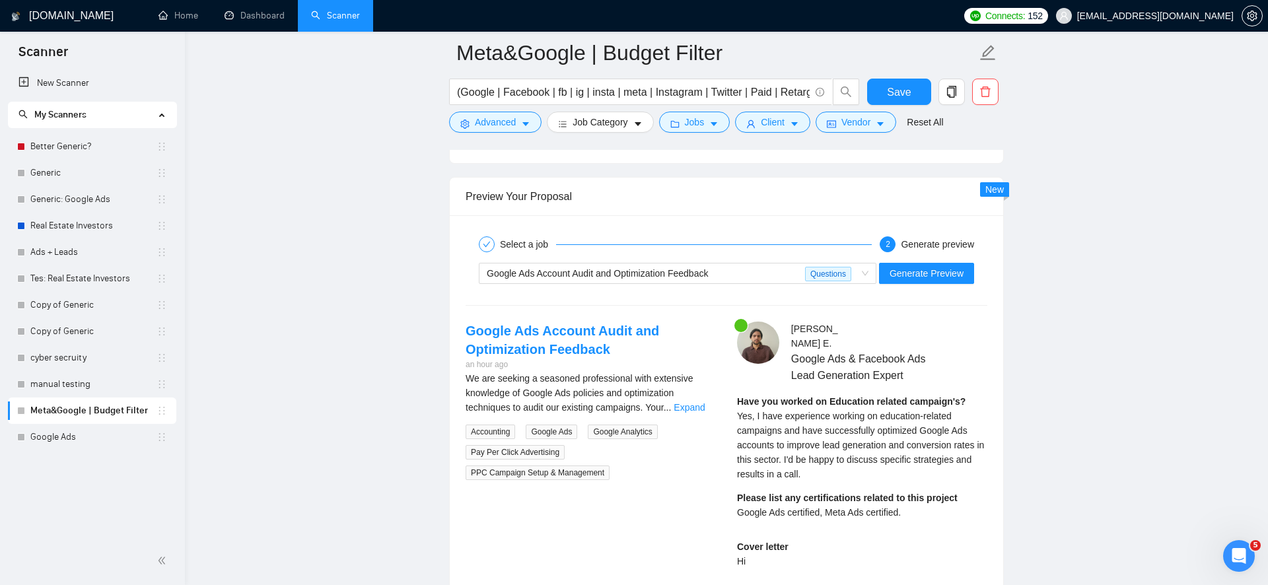
scroll to position [2540, 0]
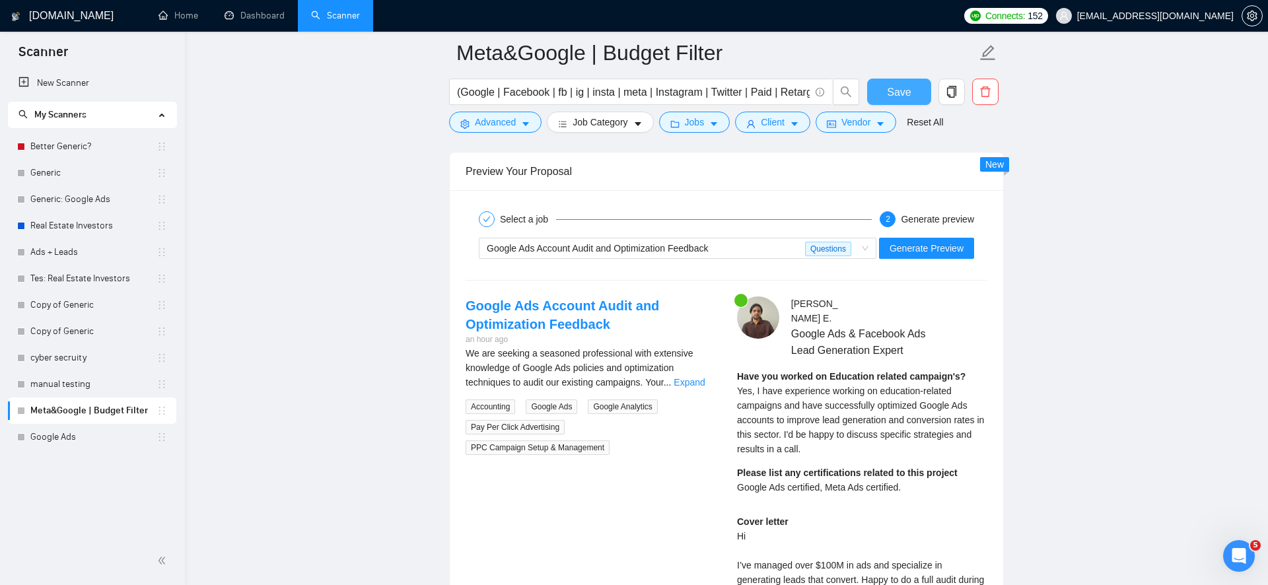
click at [909, 88] on span "Save" at bounding box center [899, 92] width 24 height 17
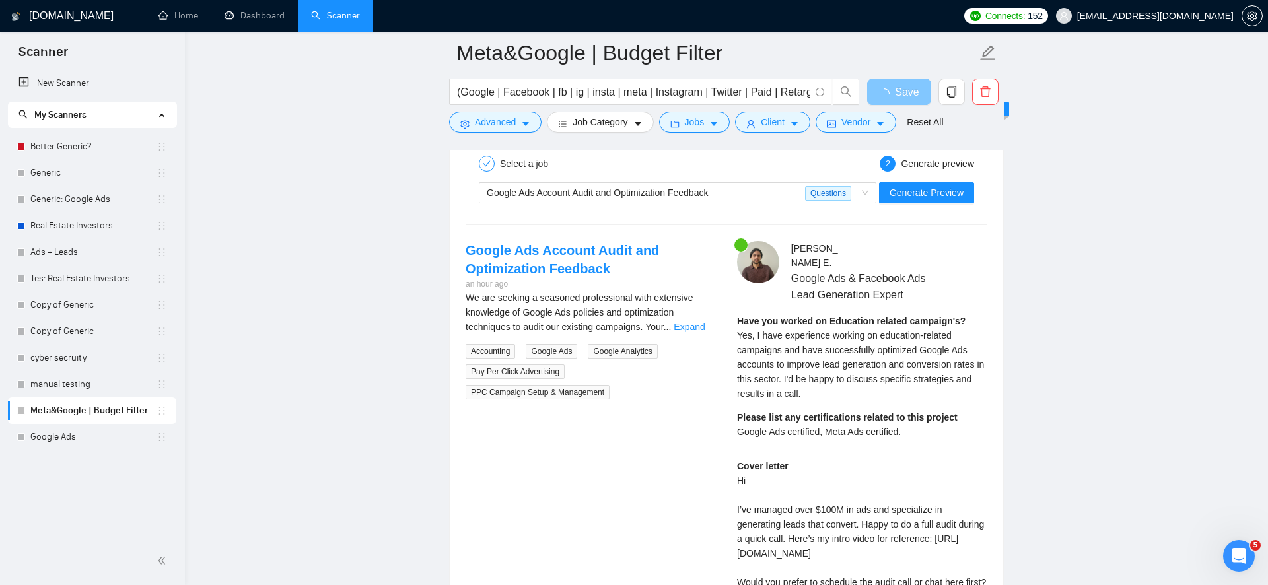
scroll to position [2489, 0]
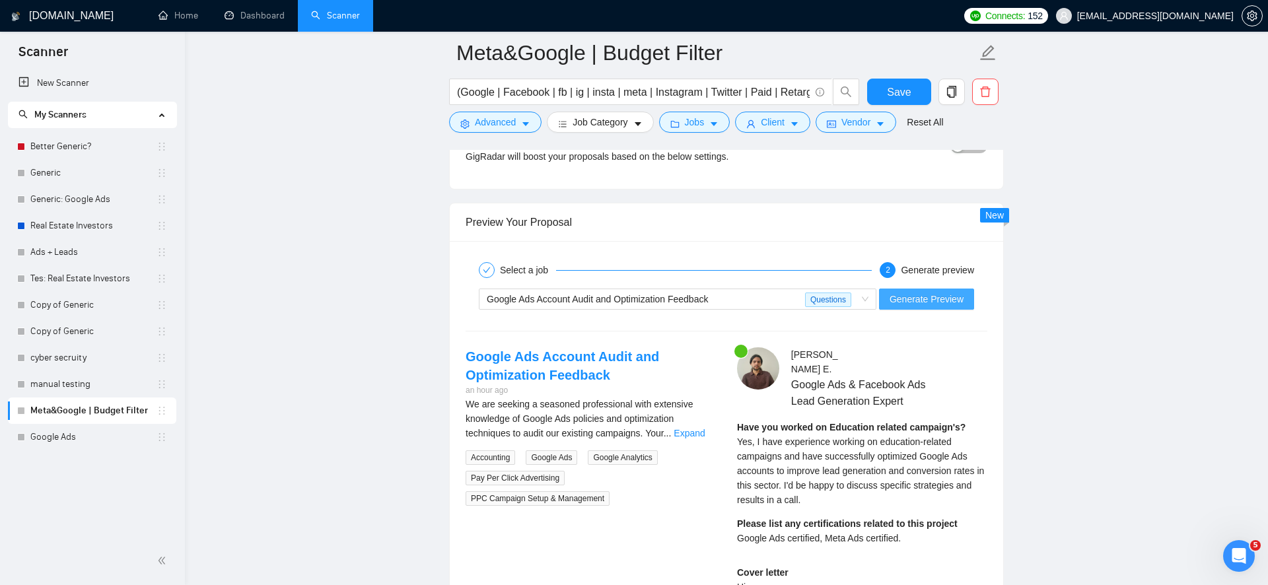
click at [920, 294] on span "Generate Preview" at bounding box center [926, 299] width 74 height 15
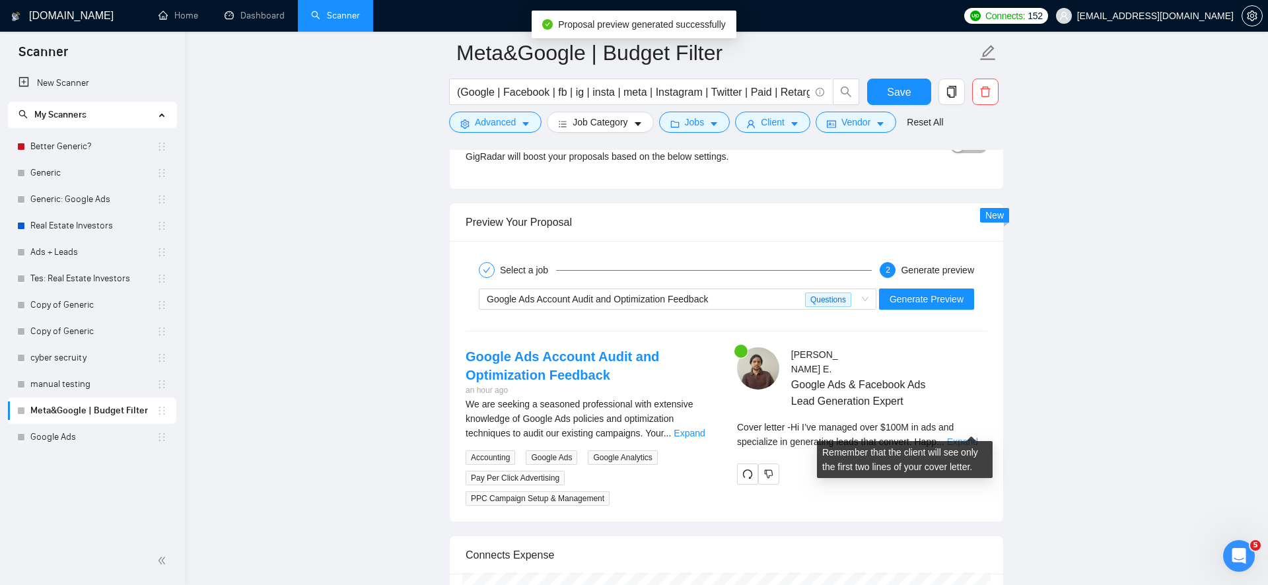
click at [967, 436] on link "Expand" at bounding box center [962, 441] width 31 height 11
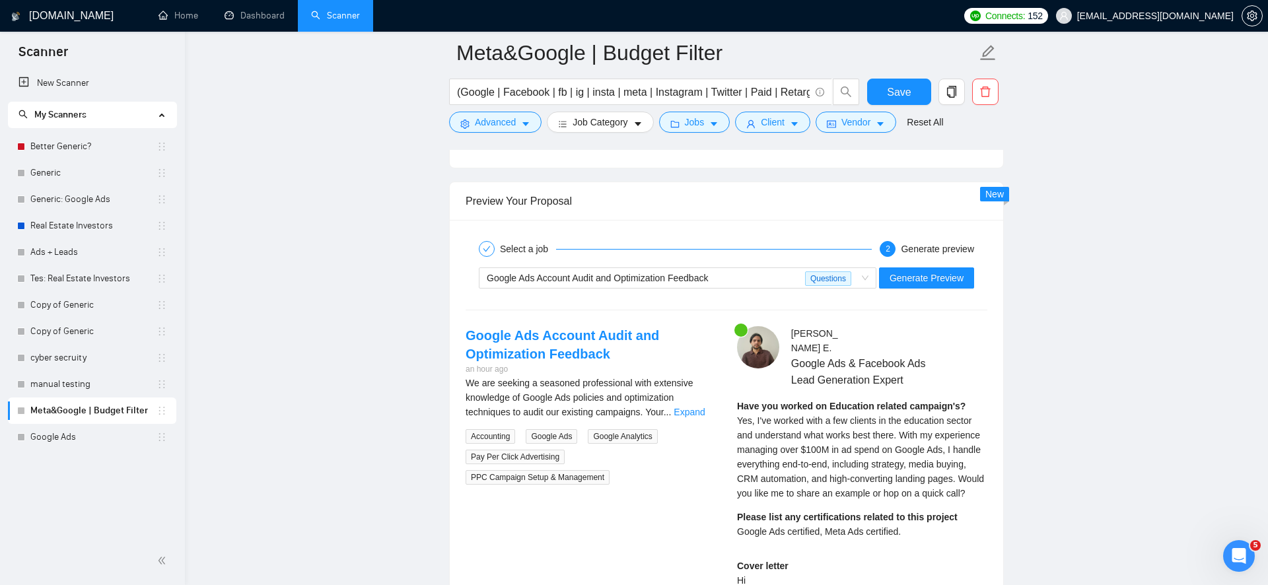
scroll to position [2508, 0]
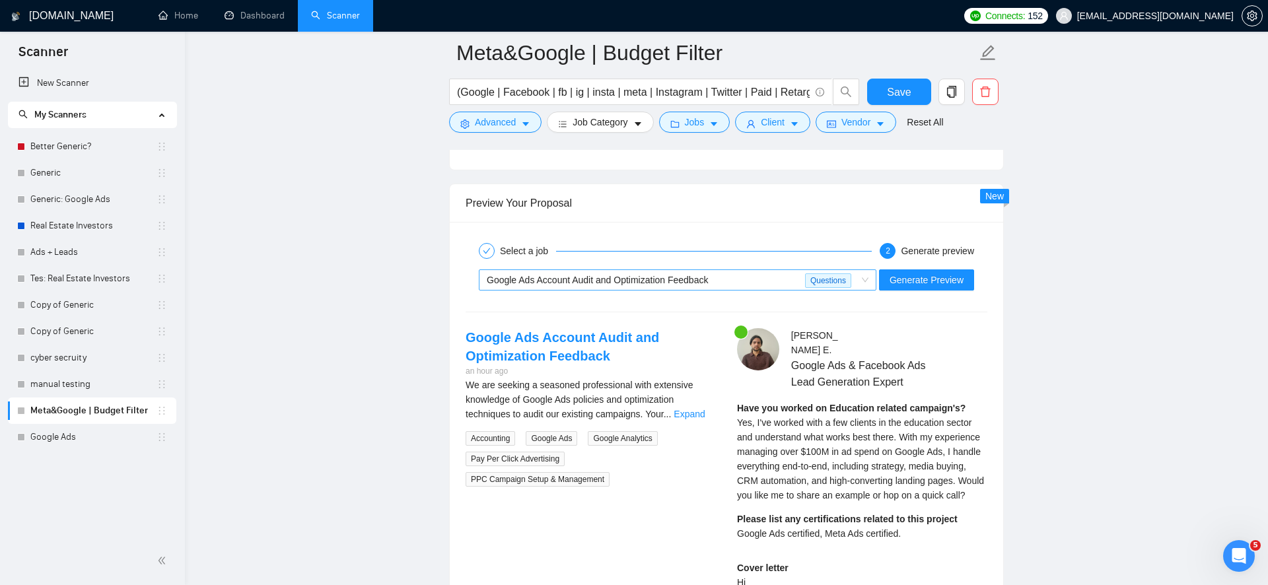
click at [767, 275] on div "Google Ads Account Audit and Optimization Feedback" at bounding box center [646, 280] width 318 height 20
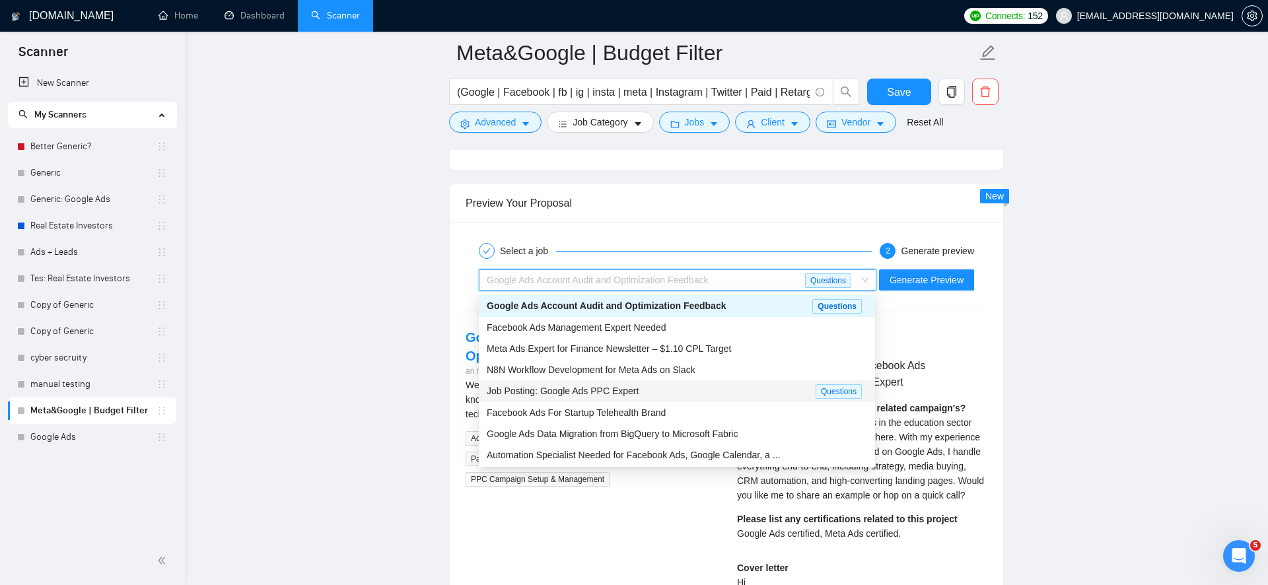
click at [746, 387] on div "Job Posting: Google Ads PPC Expert" at bounding box center [651, 391] width 329 height 15
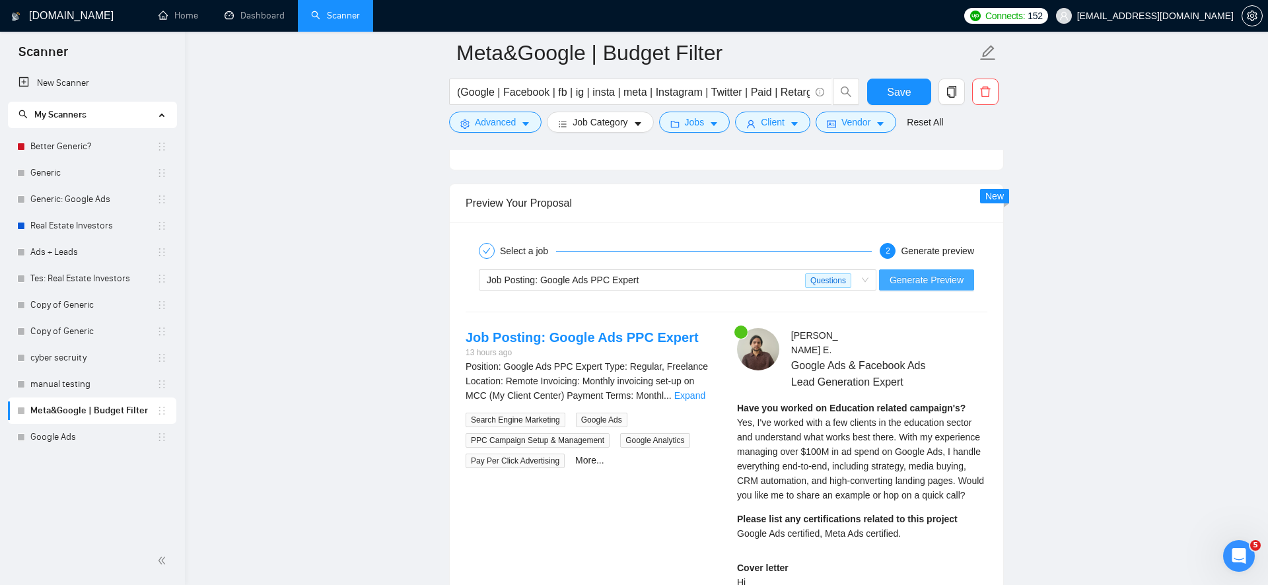
click at [930, 280] on span "Generate Preview" at bounding box center [926, 280] width 74 height 15
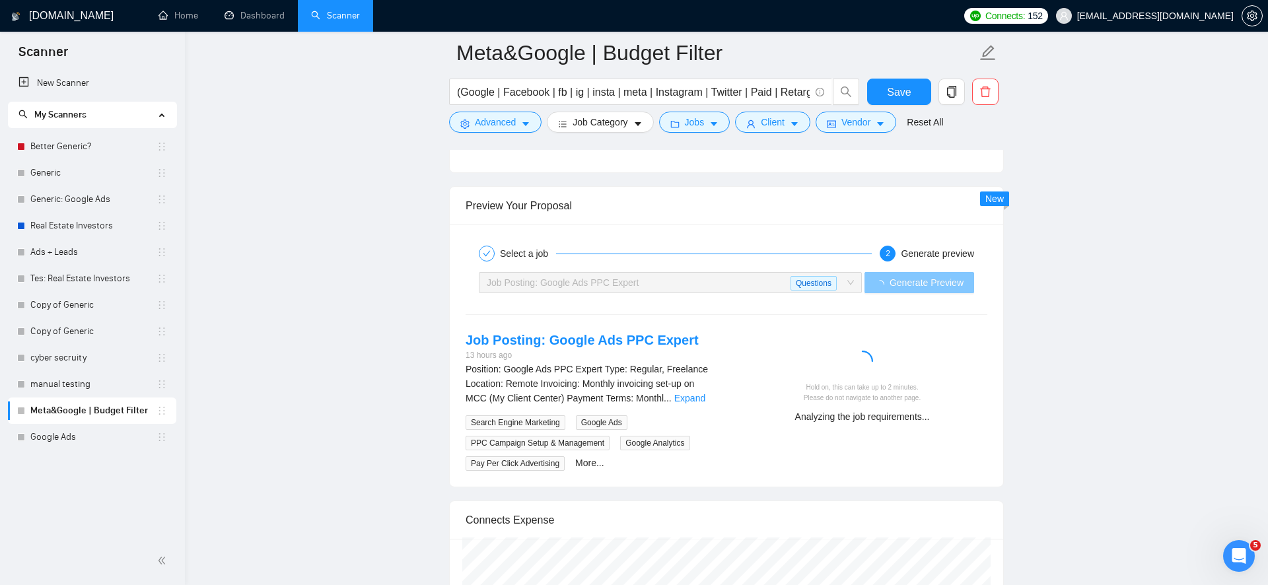
scroll to position [2505, 0]
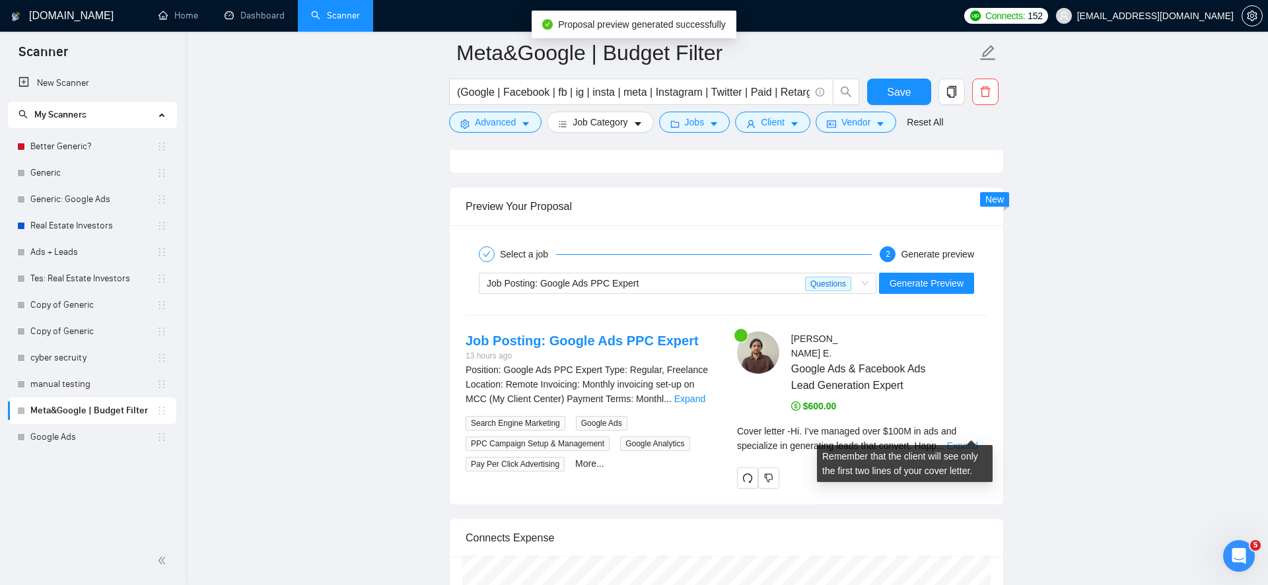
click at [966, 440] on link "Expand" at bounding box center [962, 445] width 31 height 11
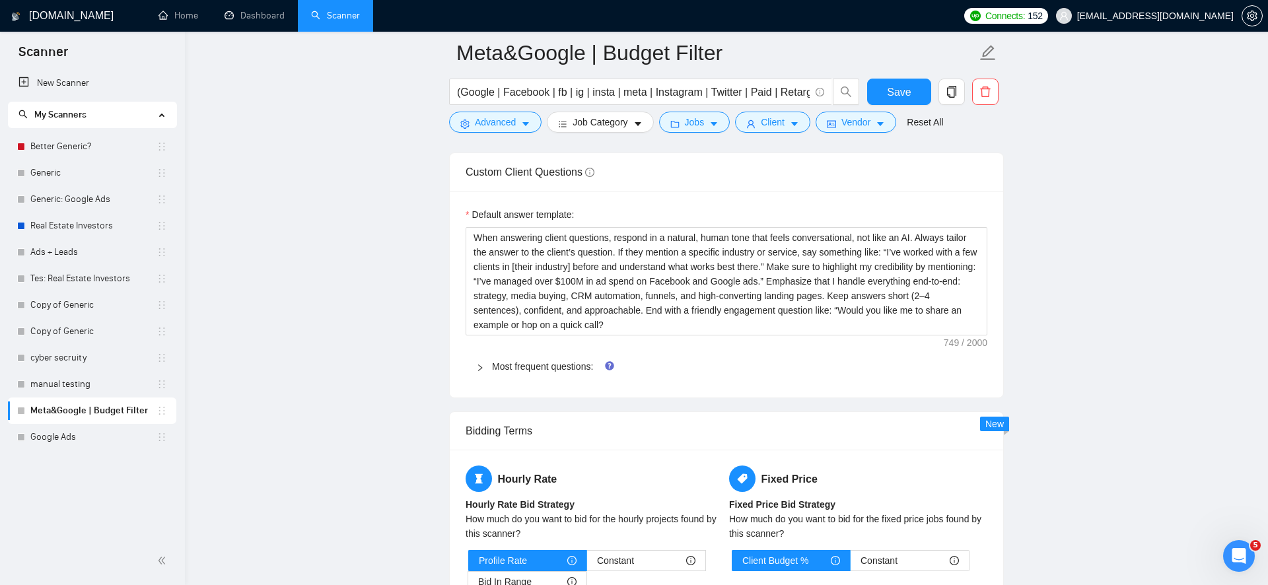
scroll to position [1839, 0]
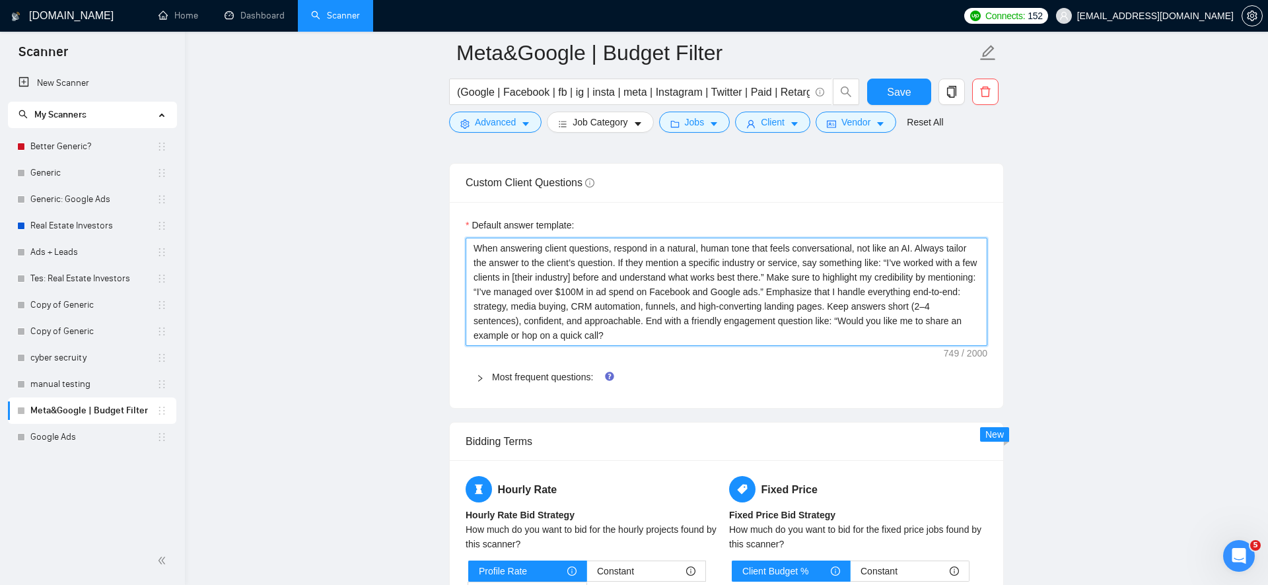
click at [767, 329] on textarea "When answering client questions, respond in a natural, human tone that feels co…" at bounding box center [727, 292] width 522 height 108
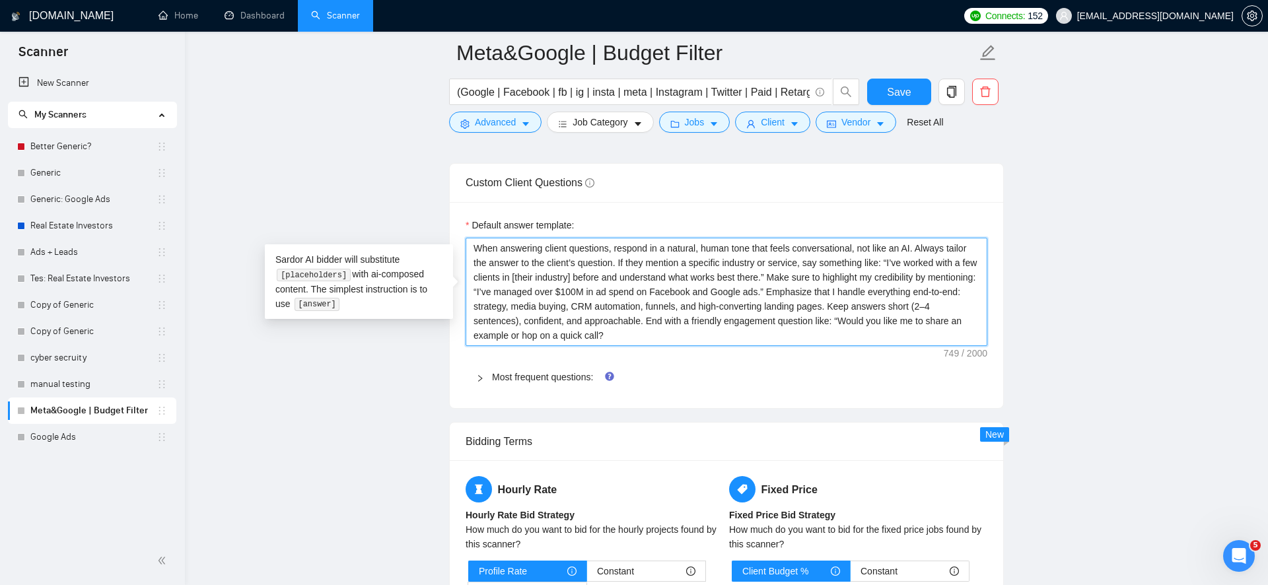
paste textarea "keep it short, clear, and human—like you’re texting, not writing an essay. Alwa…"
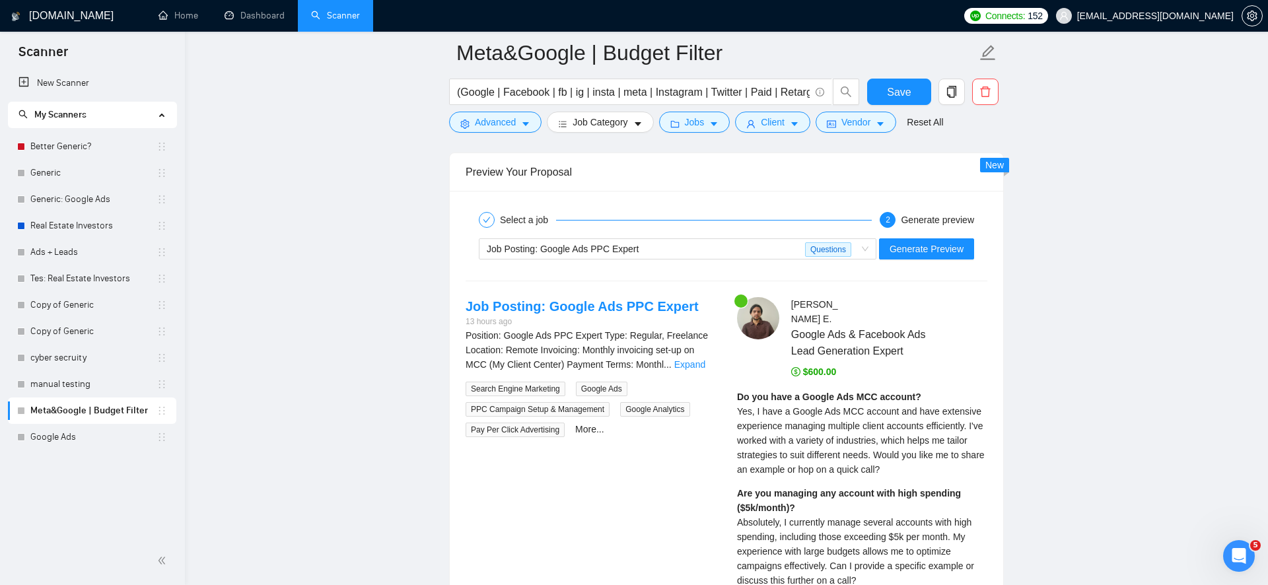
scroll to position [2540, 0]
type textarea "When answering client questions, keep it short, clear, and human—like you’re te…"
click at [905, 87] on span "Save" at bounding box center [899, 92] width 24 height 17
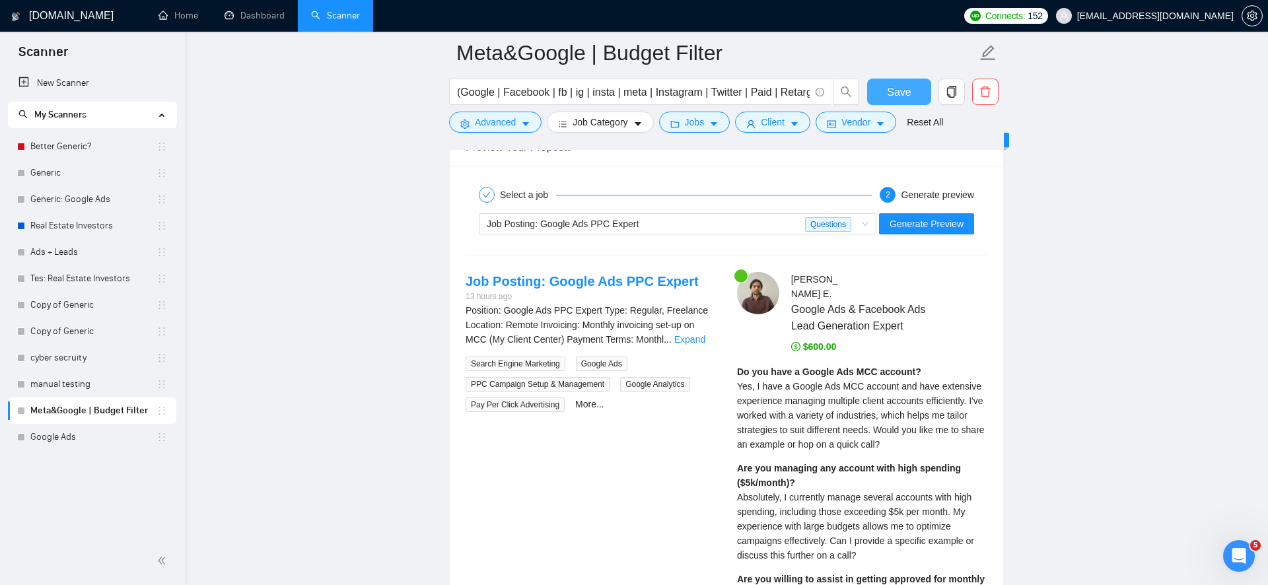
scroll to position [2559, 0]
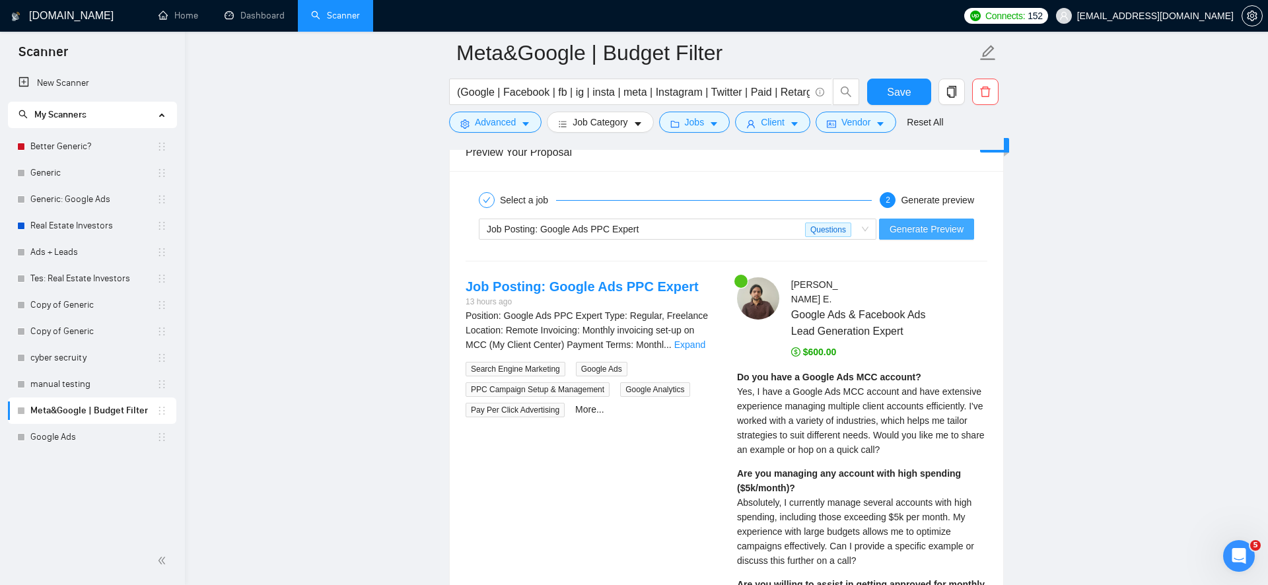
click at [917, 233] on span "Generate Preview" at bounding box center [926, 229] width 74 height 15
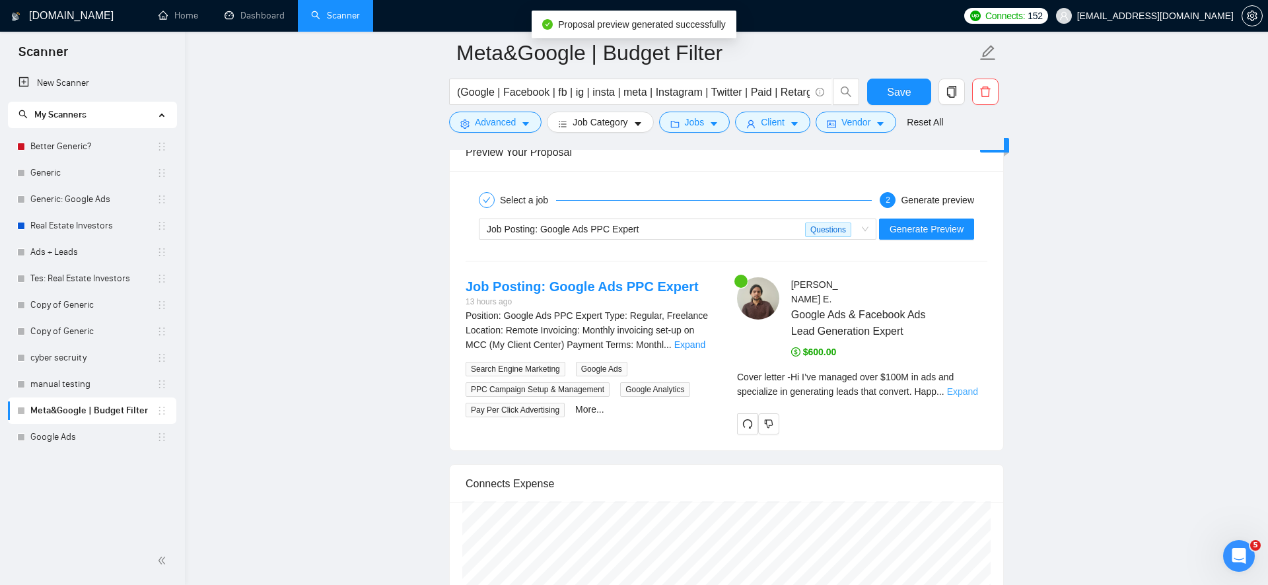
click at [963, 386] on link "Expand" at bounding box center [962, 391] width 31 height 11
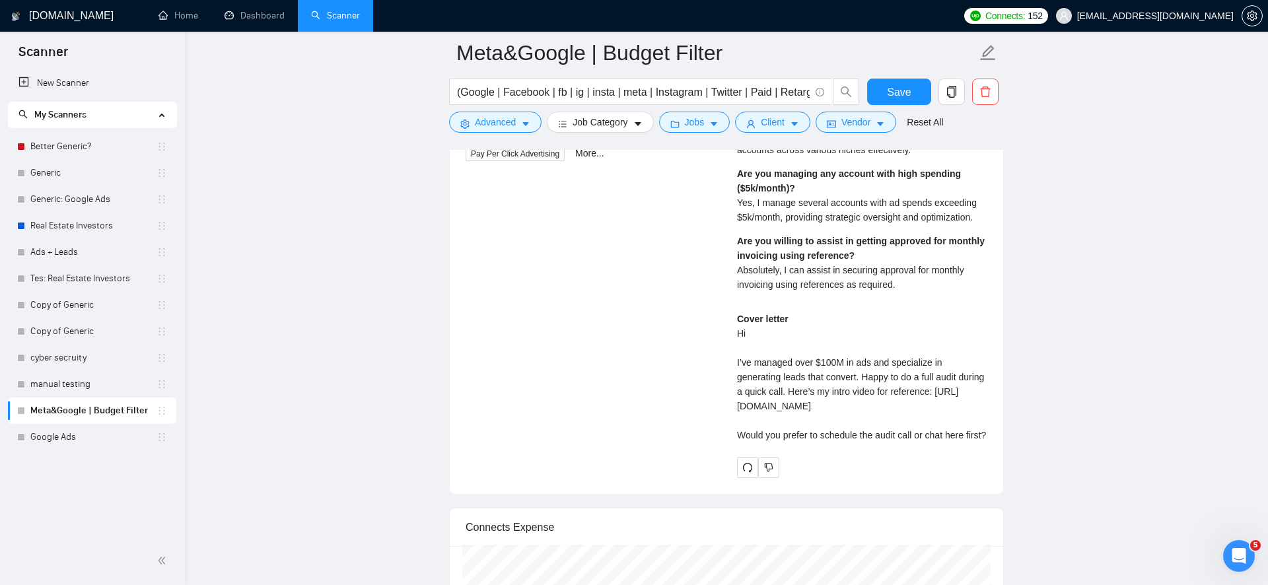
scroll to position [2824, 0]
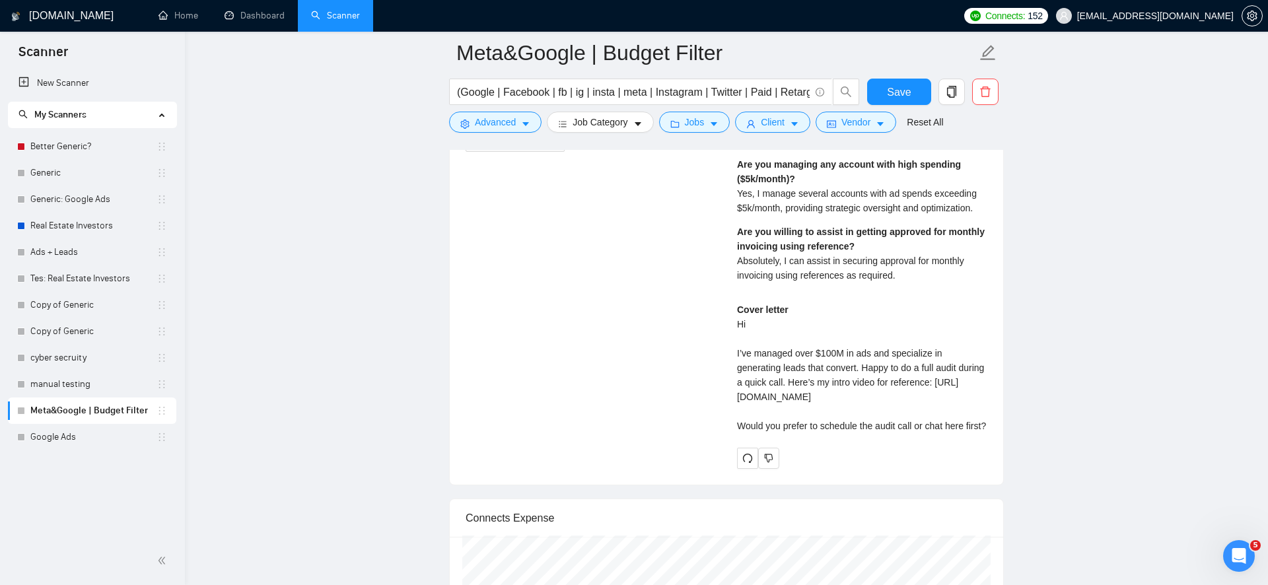
click at [744, 382] on div "Cover letter Hi I’ve managed over $100M in ads and specialize in generating lea…" at bounding box center [862, 367] width 250 height 131
drag, startPoint x: 744, startPoint y: 382, endPoint x: 788, endPoint y: 393, distance: 46.3
click at [788, 393] on div "Cover letter Hi I’ve managed over $100M in ads and specialize in generating lea…" at bounding box center [862, 367] width 250 height 131
copy div "[URL][DOMAIN_NAME]"
click at [850, 349] on div "Cover letter Hi I’ve managed over $100M in ads and specialize in generating lea…" at bounding box center [862, 367] width 250 height 131
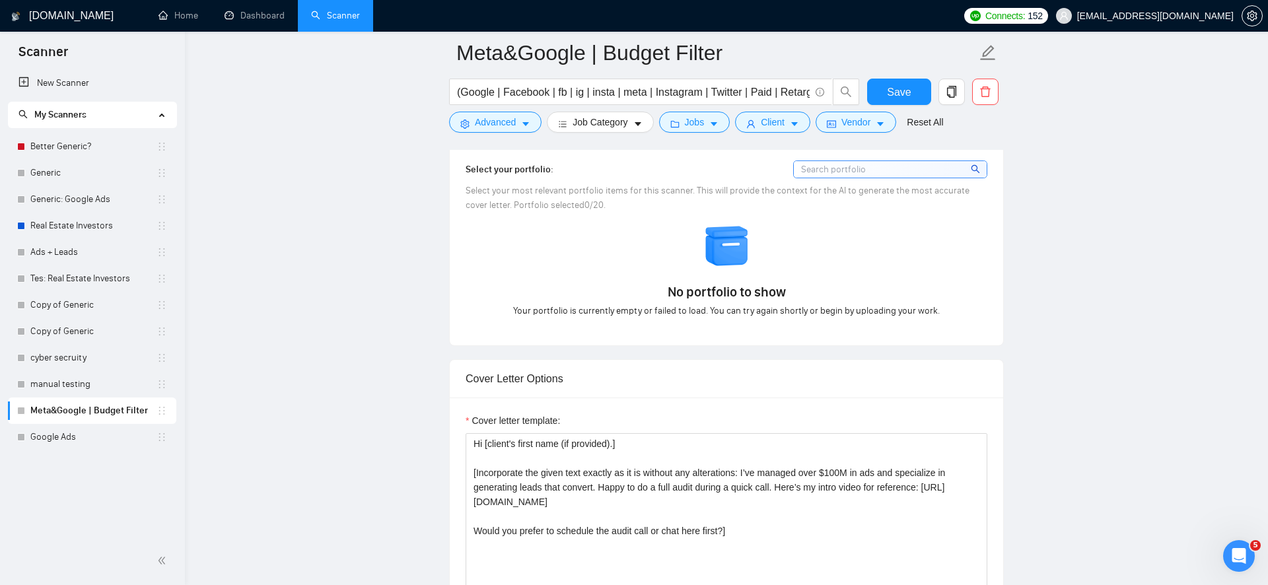
scroll to position [1225, 0]
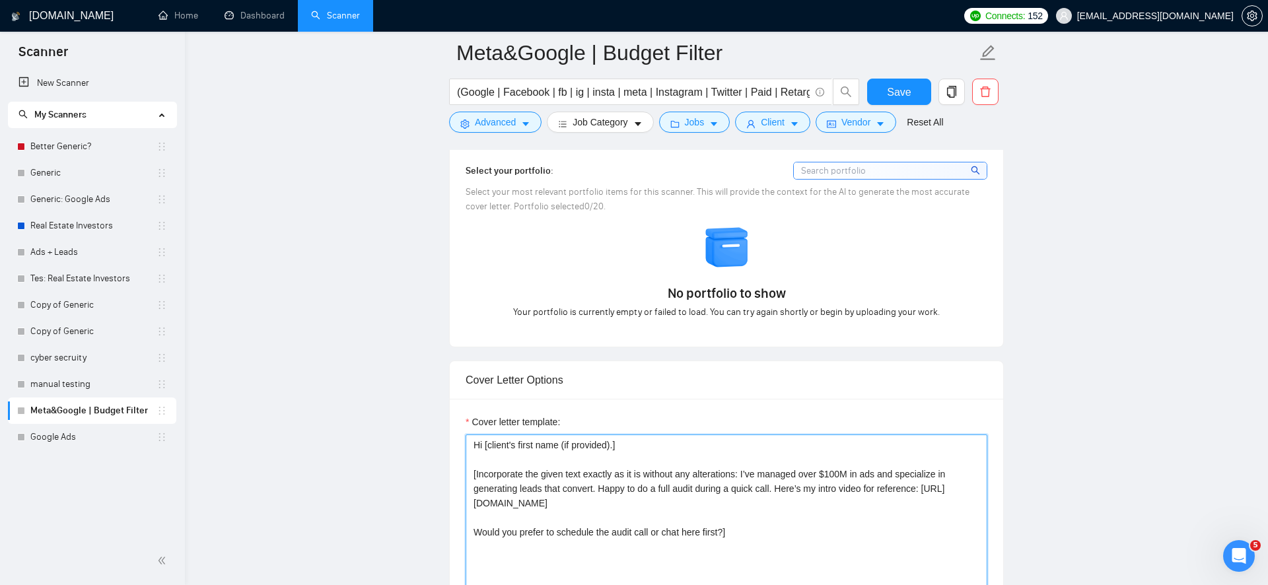
click at [794, 485] on textarea "Hi [client's first name (if provided).] [Incorporate the given text exactly as …" at bounding box center [727, 582] width 522 height 297
drag, startPoint x: 794, startPoint y: 485, endPoint x: 792, endPoint y: 504, distance: 19.2
click at [792, 504] on textarea "Hi [client's first name (if provided).] [Incorporate the given text exactly as …" at bounding box center [727, 582] width 522 height 297
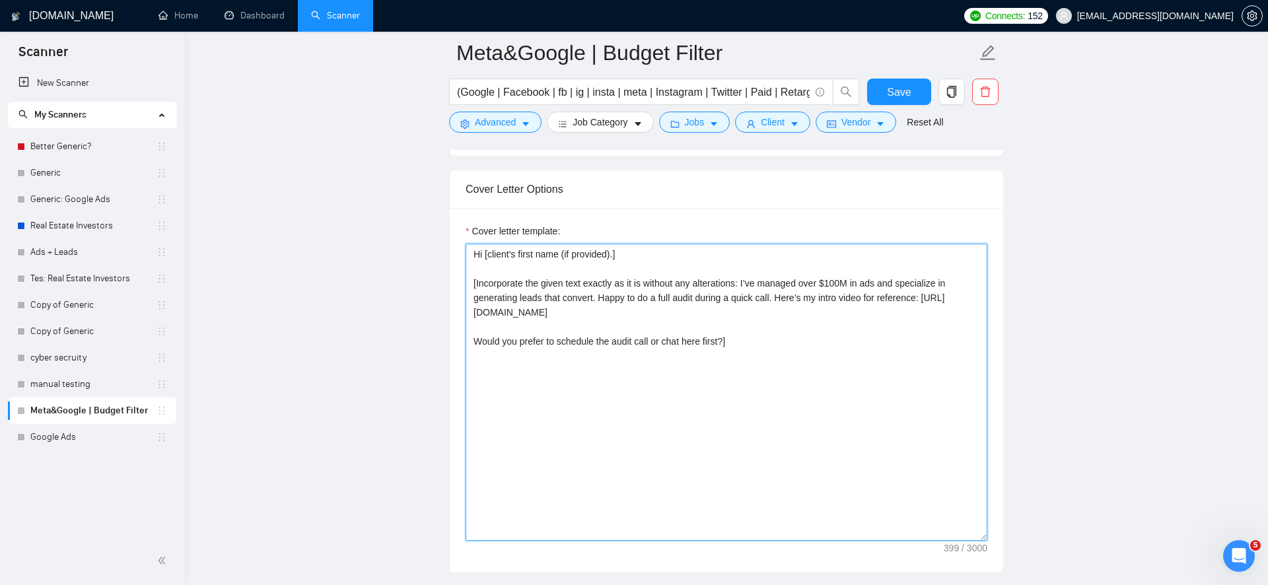
scroll to position [1414, 0]
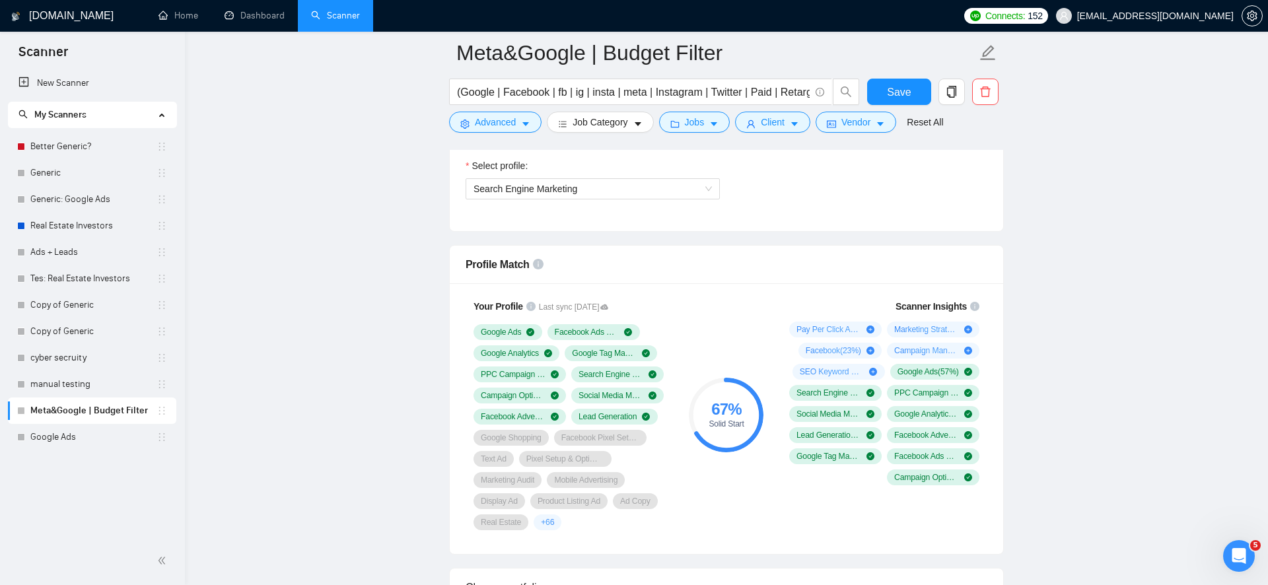
scroll to position [0, 0]
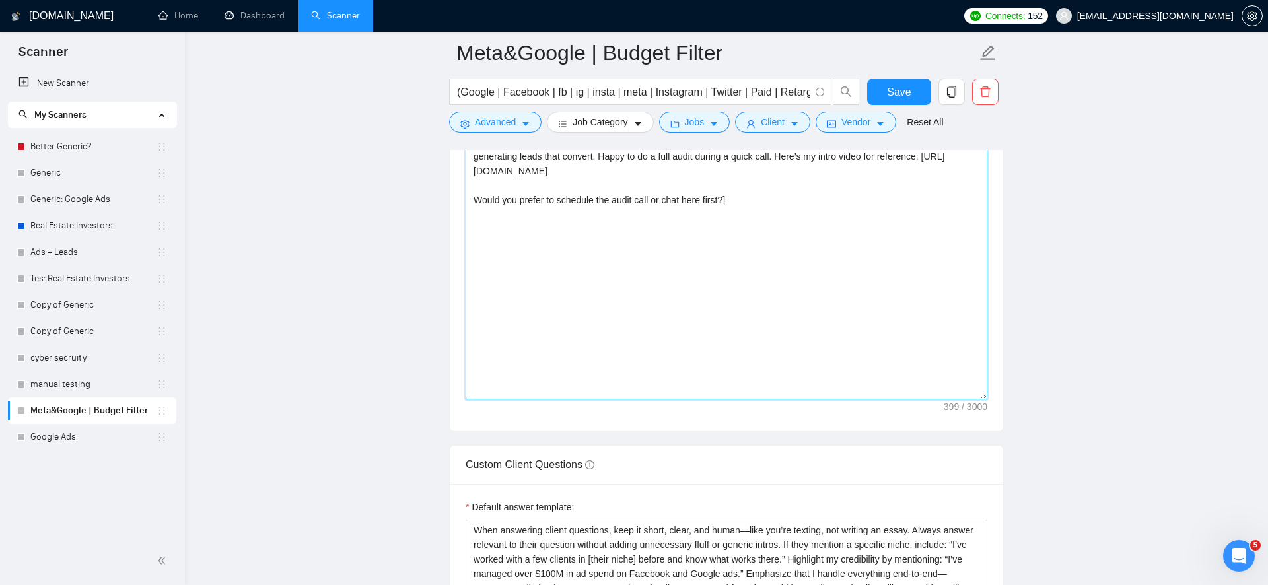
click at [807, 325] on textarea "Hi [client's first name (if provided).] [Incorporate the given text exactly as …" at bounding box center [727, 250] width 522 height 297
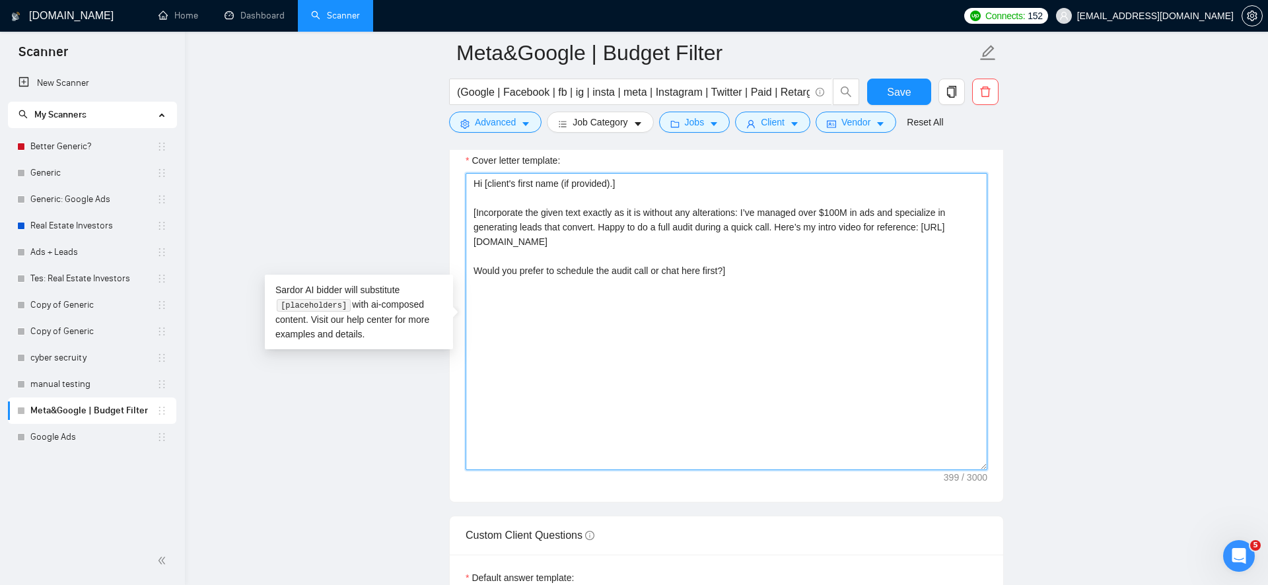
scroll to position [1466, 0]
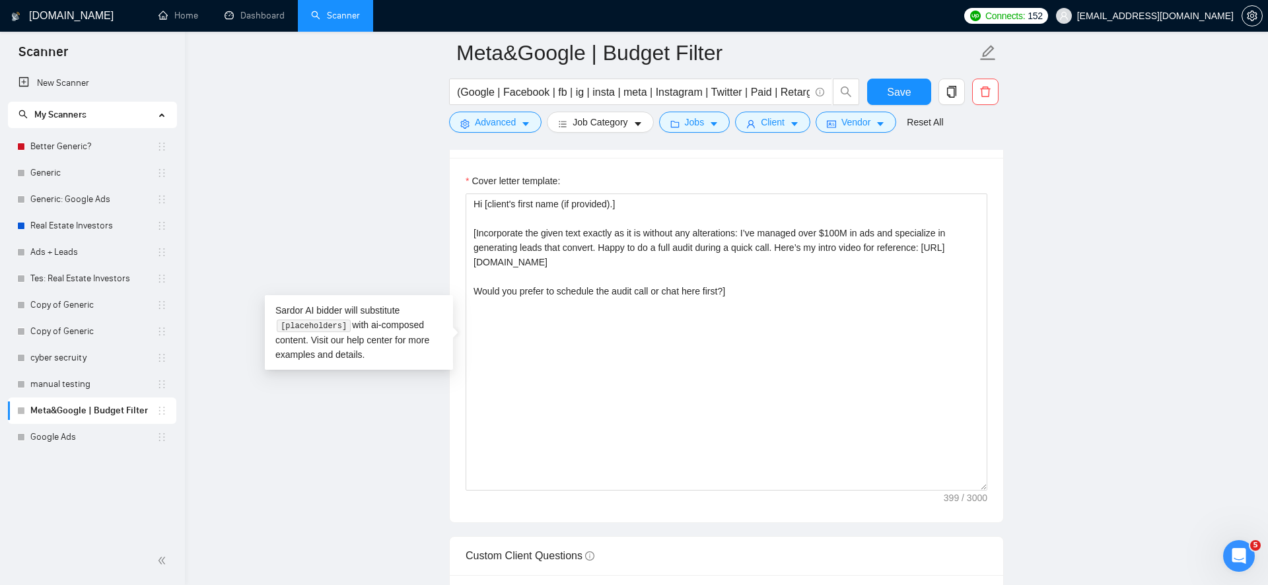
click at [373, 255] on main "Meta&Google | Budget Filter (Google | Facebook | fb | ig | insta | meta | Insta…" at bounding box center [726, 584] width 1041 height 3994
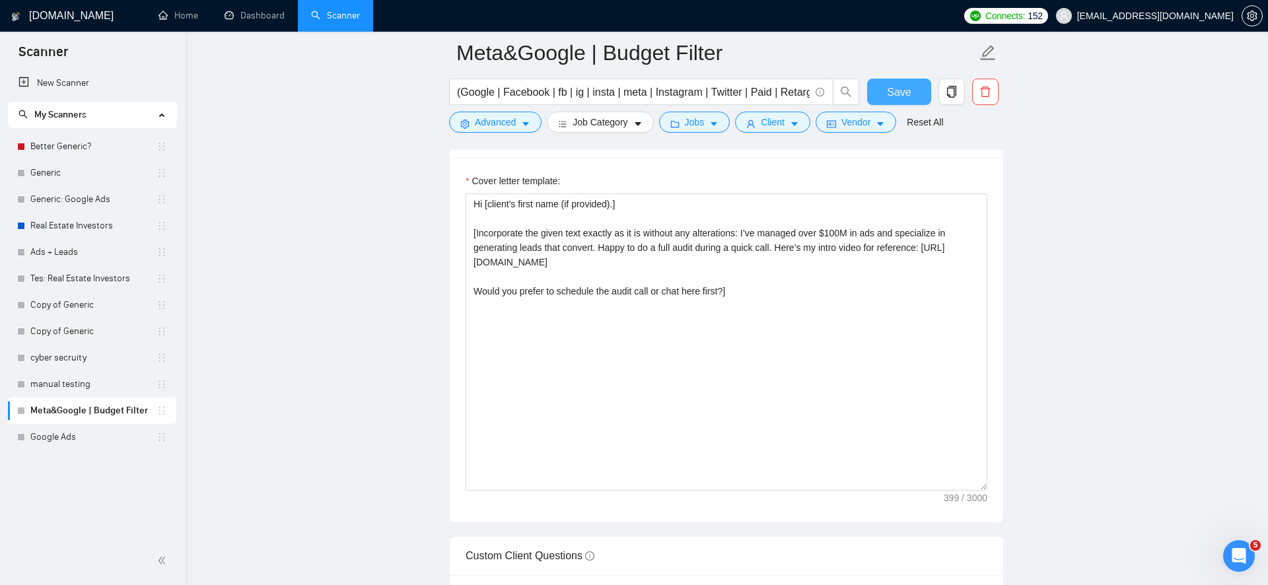
click at [907, 95] on span "Save" at bounding box center [899, 92] width 24 height 17
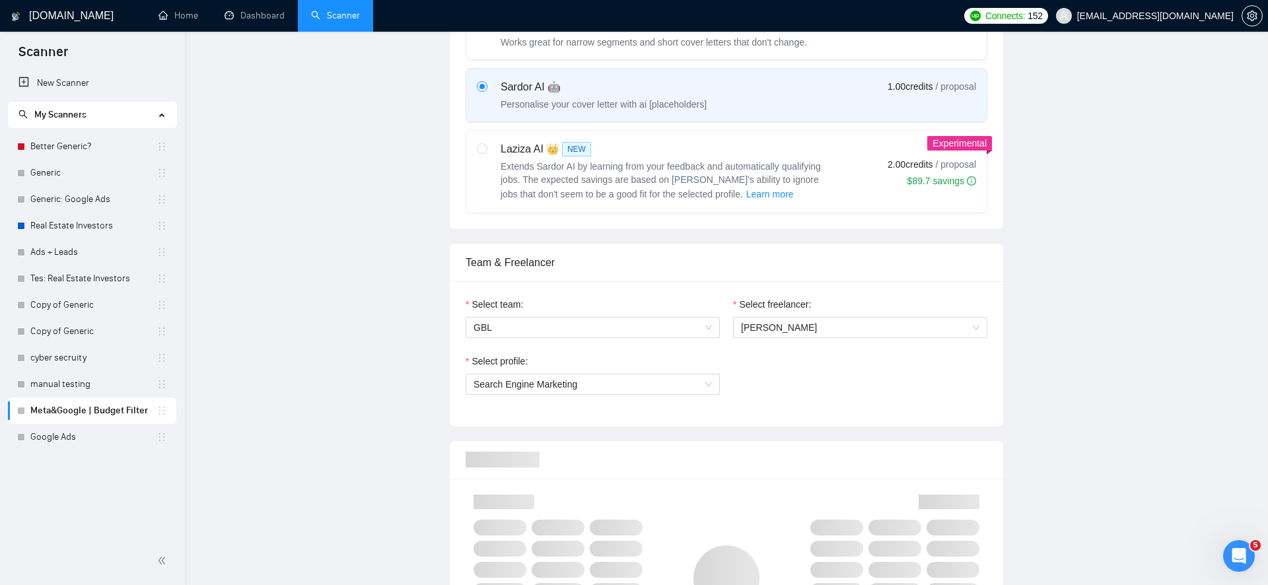
scroll to position [0, 0]
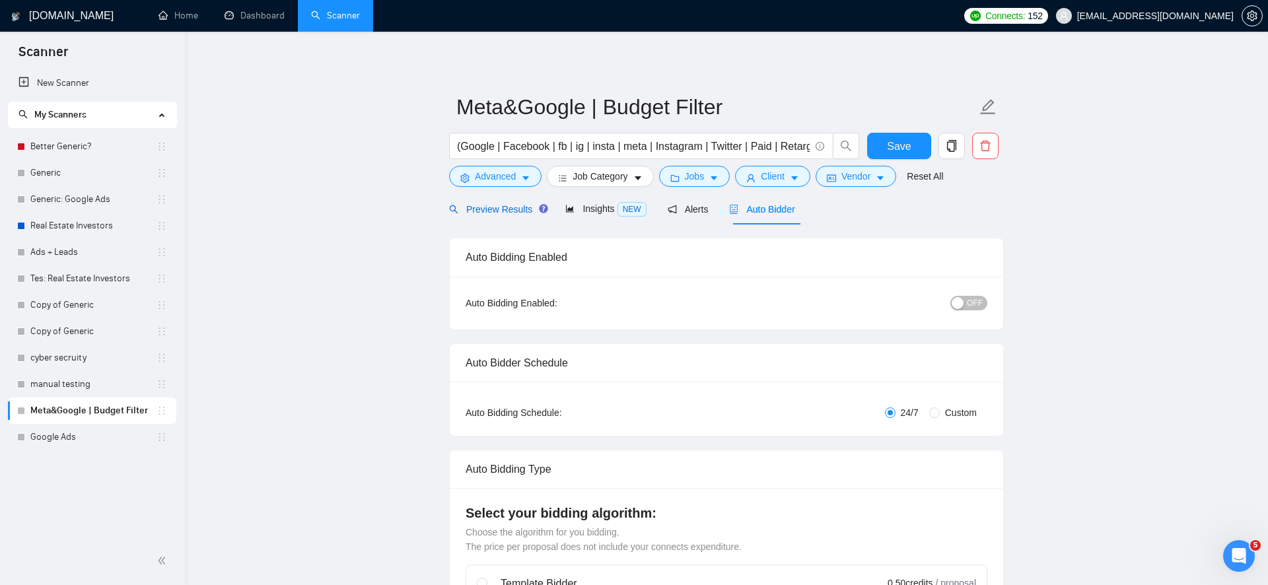
click at [477, 207] on span "Preview Results" at bounding box center [496, 209] width 95 height 11
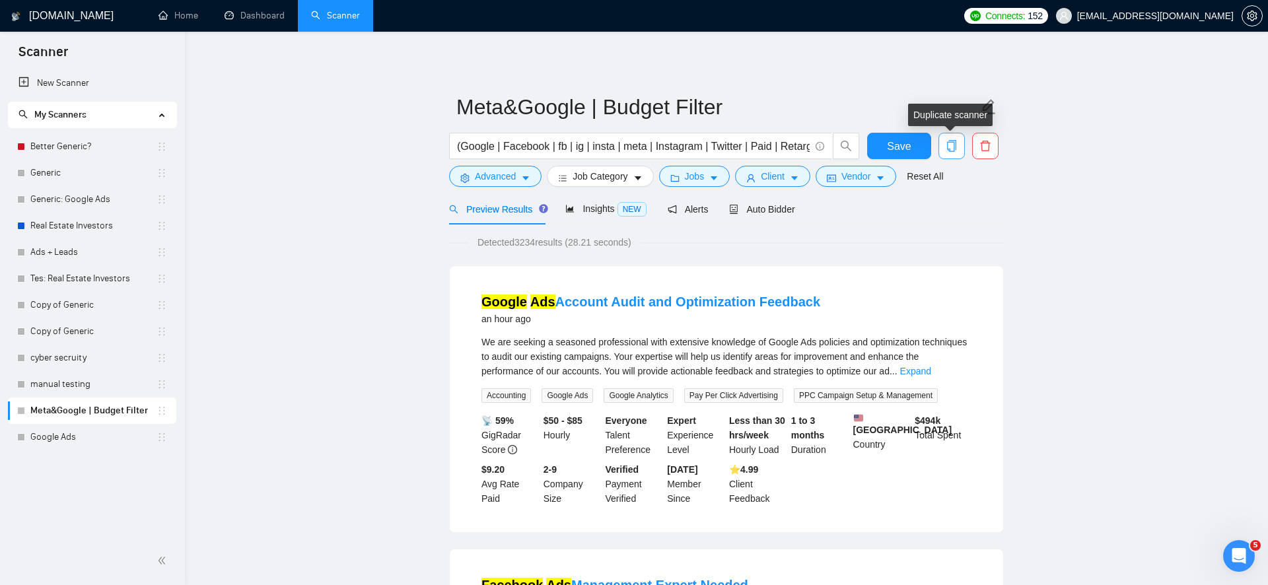
click at [946, 150] on icon "copy" at bounding box center [952, 146] width 12 height 12
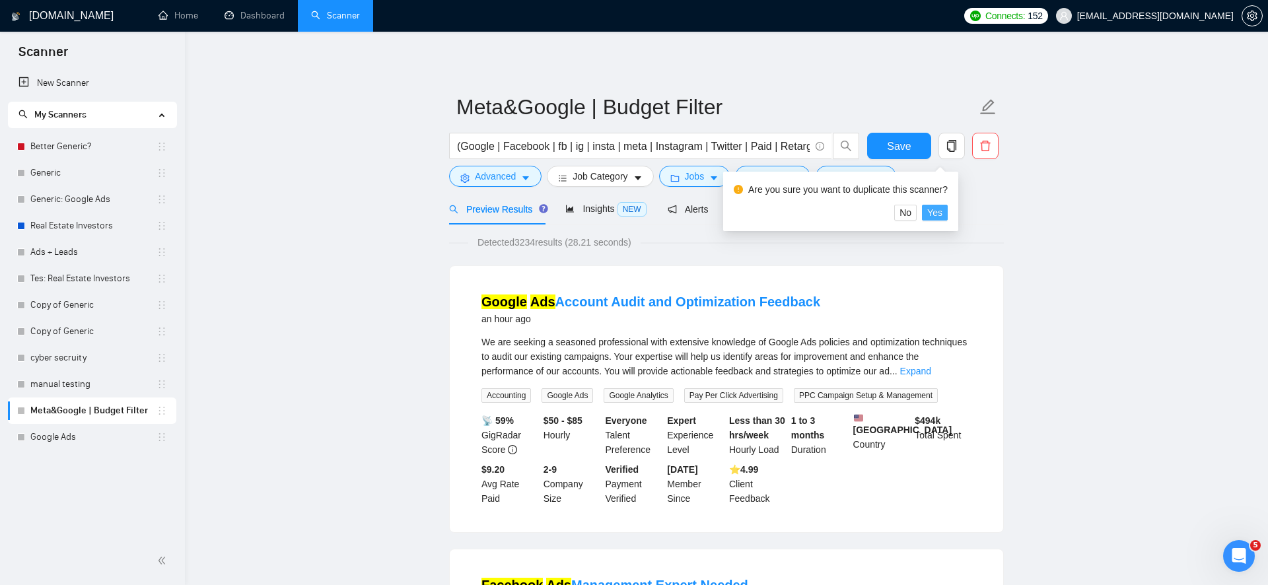
click at [935, 214] on span "Yes" at bounding box center [934, 212] width 15 height 15
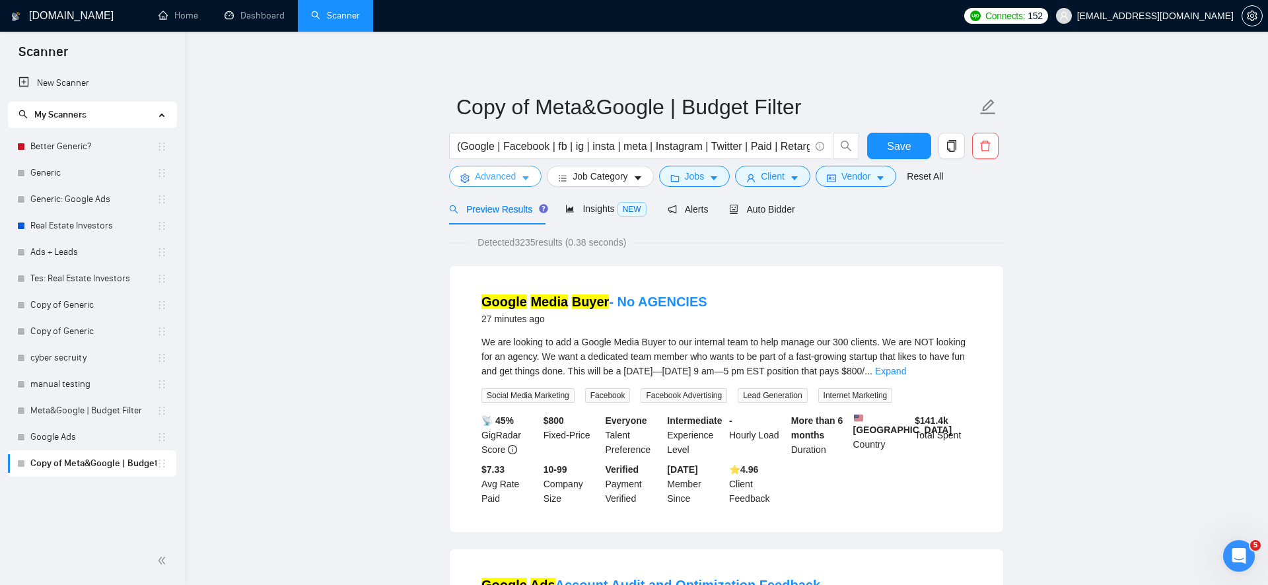
click at [507, 178] on span "Advanced" at bounding box center [495, 176] width 41 height 15
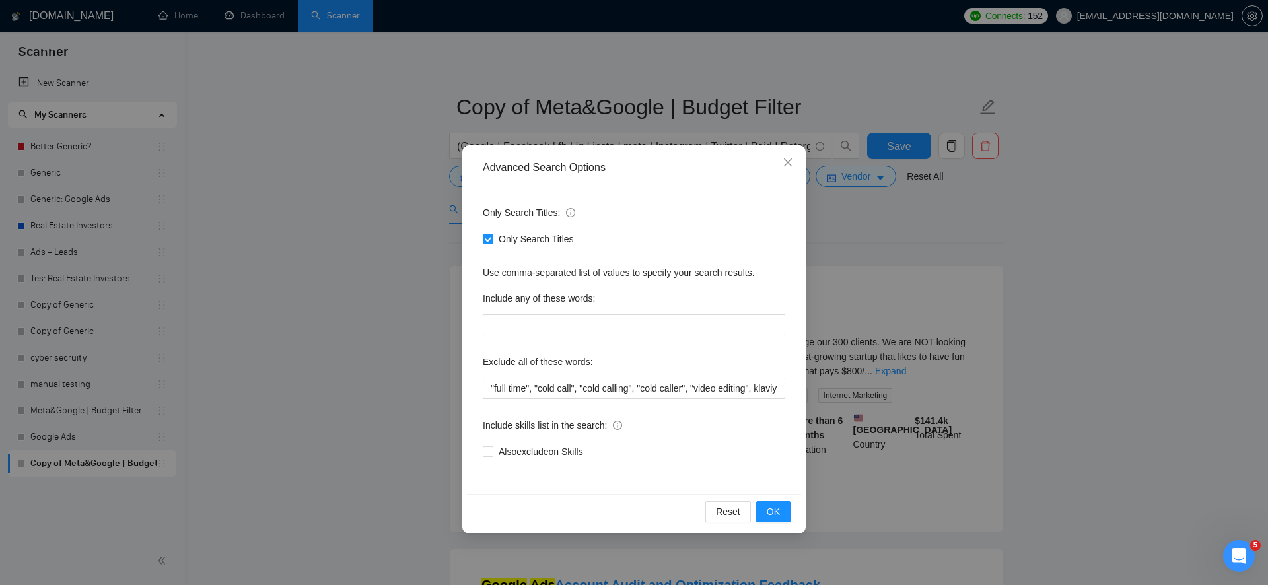
click at [353, 294] on div "Advanced Search Options Only Search Titles: Only Search Titles Use comma-separa…" at bounding box center [634, 292] width 1268 height 585
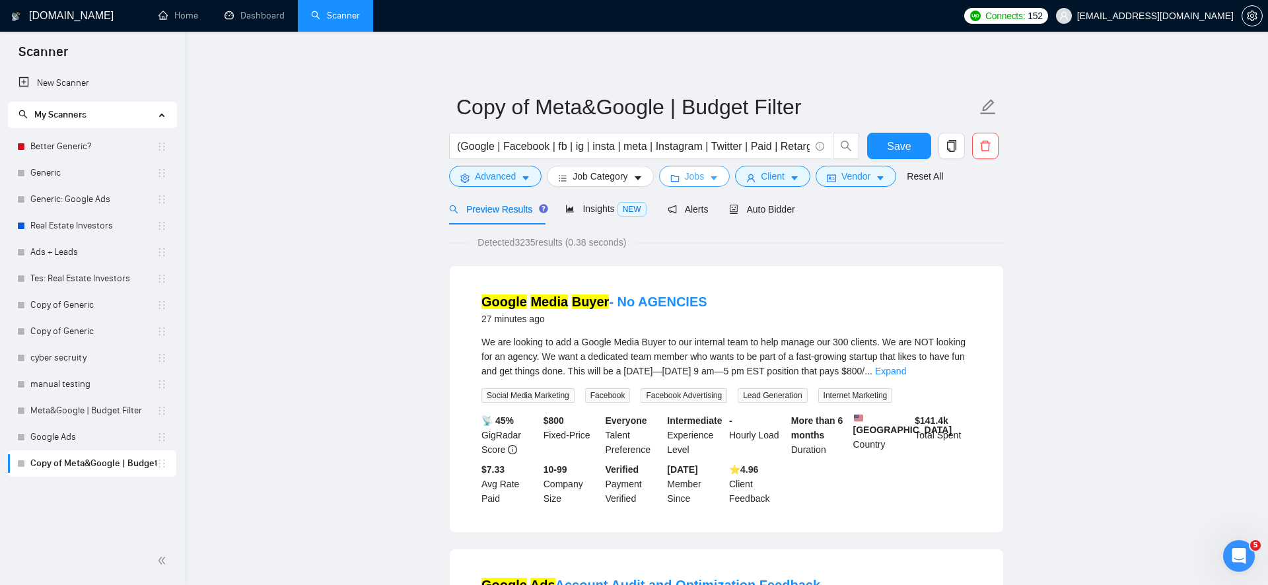
click at [699, 185] on button "Jobs" at bounding box center [694, 176] width 71 height 21
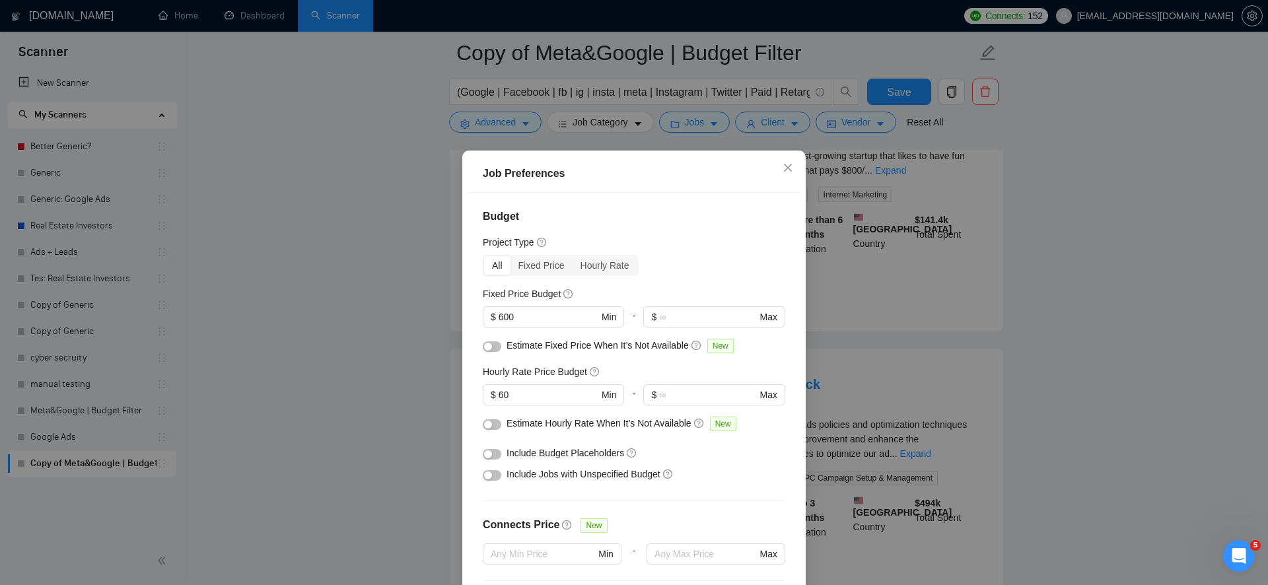
scroll to position [2, 0]
drag, startPoint x: 542, startPoint y: 315, endPoint x: 466, endPoint y: 315, distance: 76.6
click at [466, 315] on div "Job Preferences Budget Project Type All Fixed Price Hourly Rate Fixed Price Bud…" at bounding box center [633, 398] width 343 height 494
drag, startPoint x: 537, startPoint y: 388, endPoint x: 447, endPoint y: 388, distance: 89.8
click at [447, 388] on div "Job Preferences Budget Project Type All Fixed Price Hourly Rate Fixed Price Bud…" at bounding box center [634, 292] width 1268 height 585
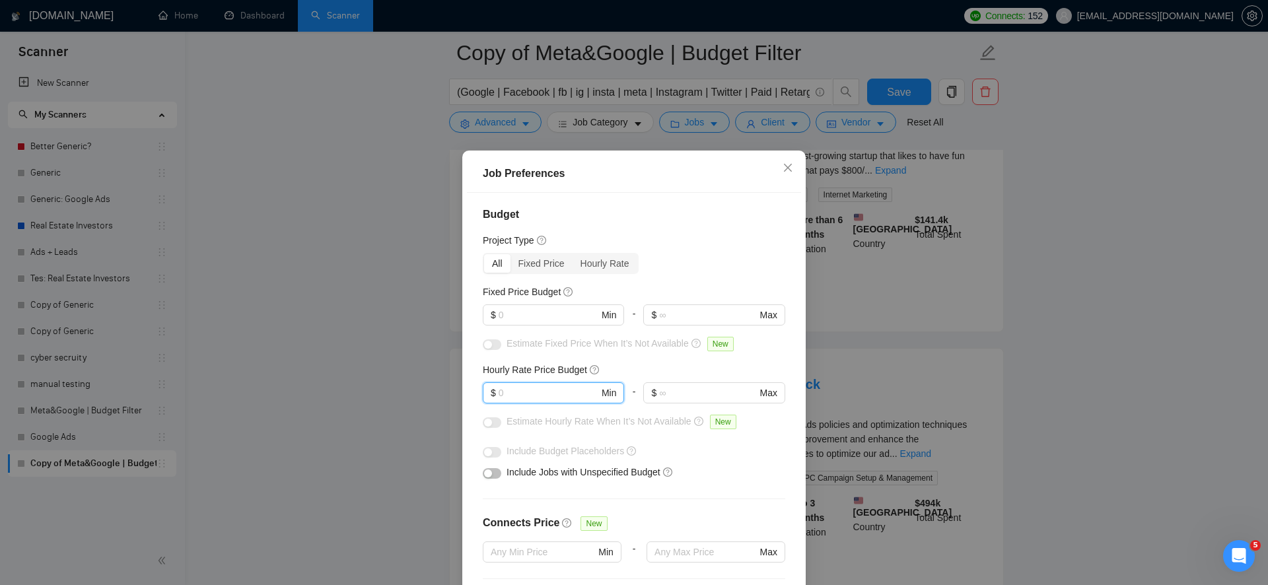
click at [675, 281] on div "Budget Project Type All Fixed Price Hourly Rate Fixed Price Budget $ Min - $ Ma…" at bounding box center [634, 397] width 334 height 409
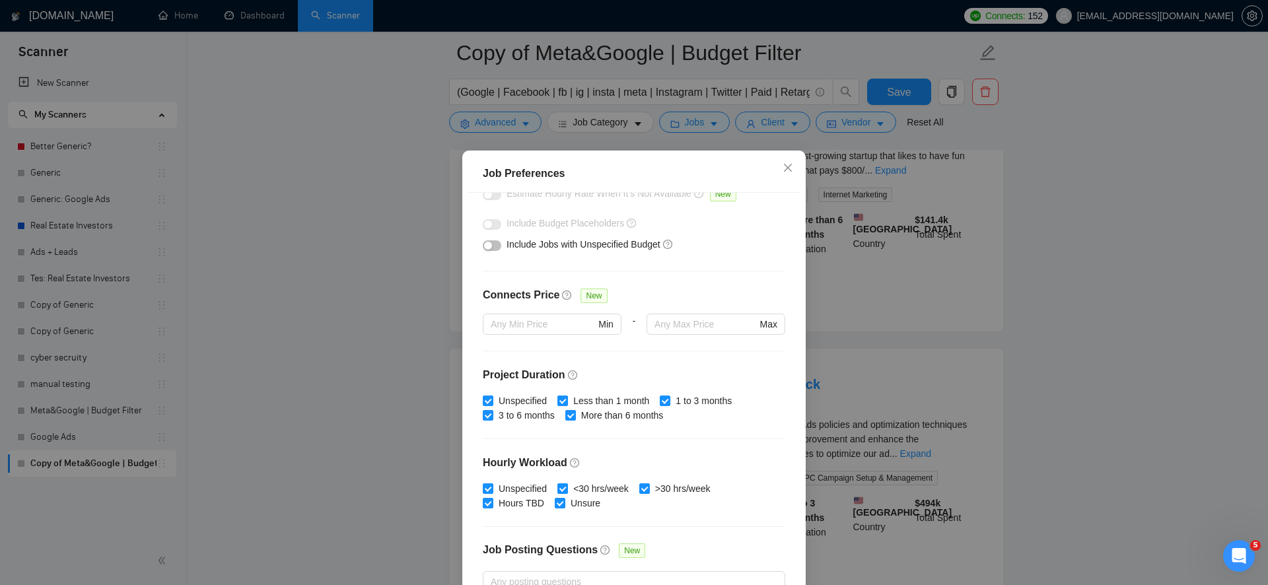
scroll to position [335, 0]
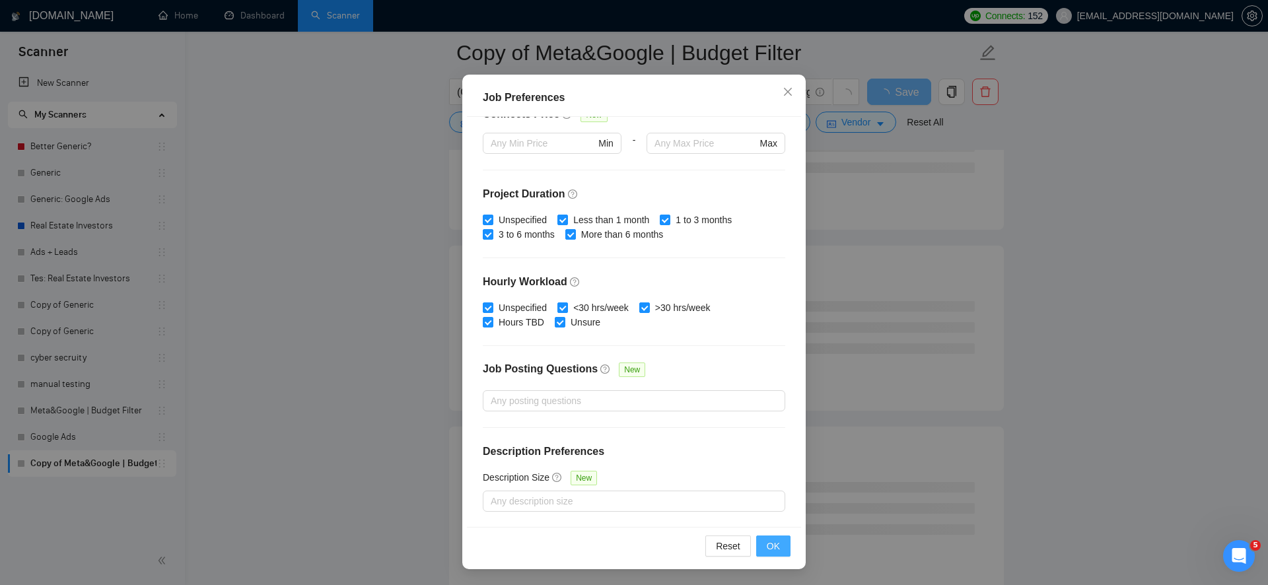
click at [767, 551] on span "OK" at bounding box center [773, 546] width 13 height 15
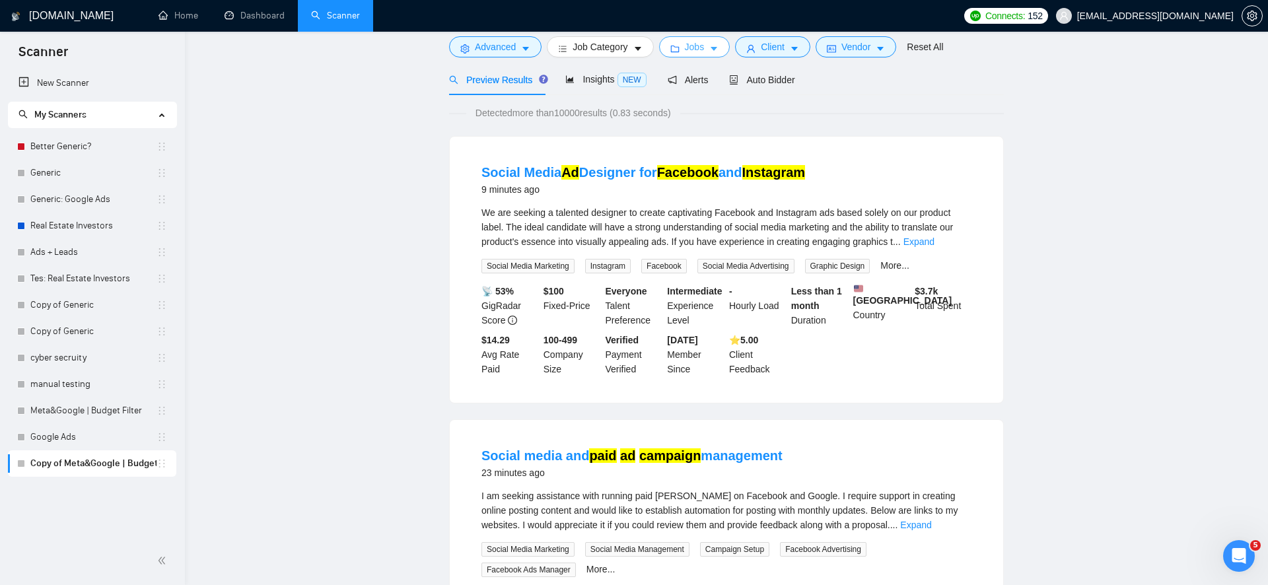
scroll to position [0, 0]
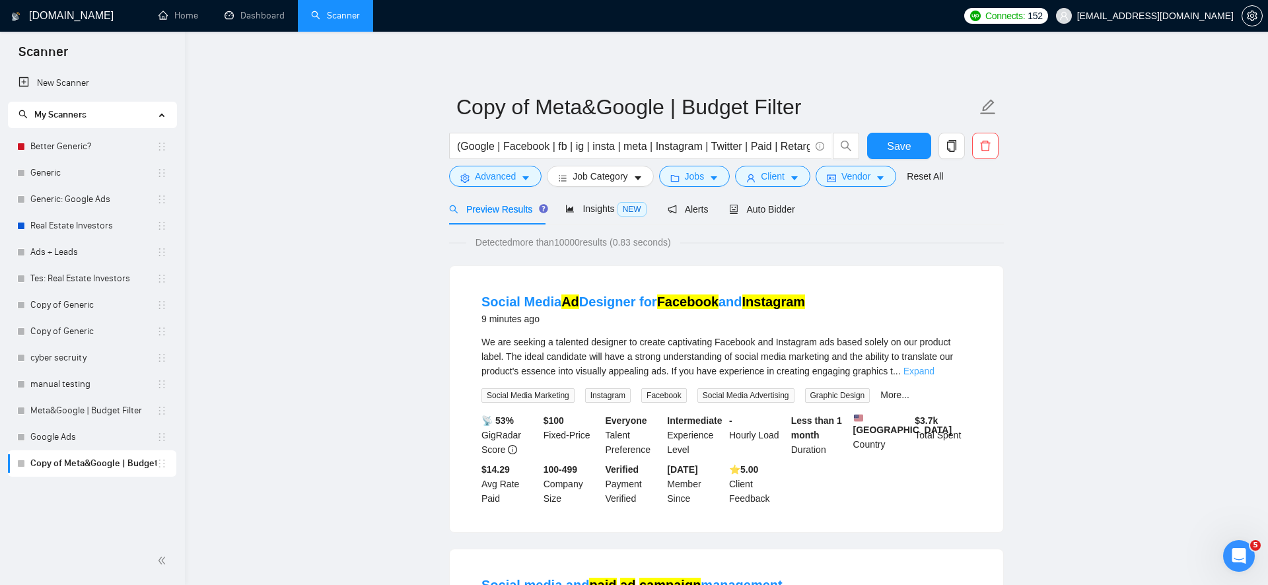
click at [934, 367] on link "Expand" at bounding box center [918, 371] width 31 height 11
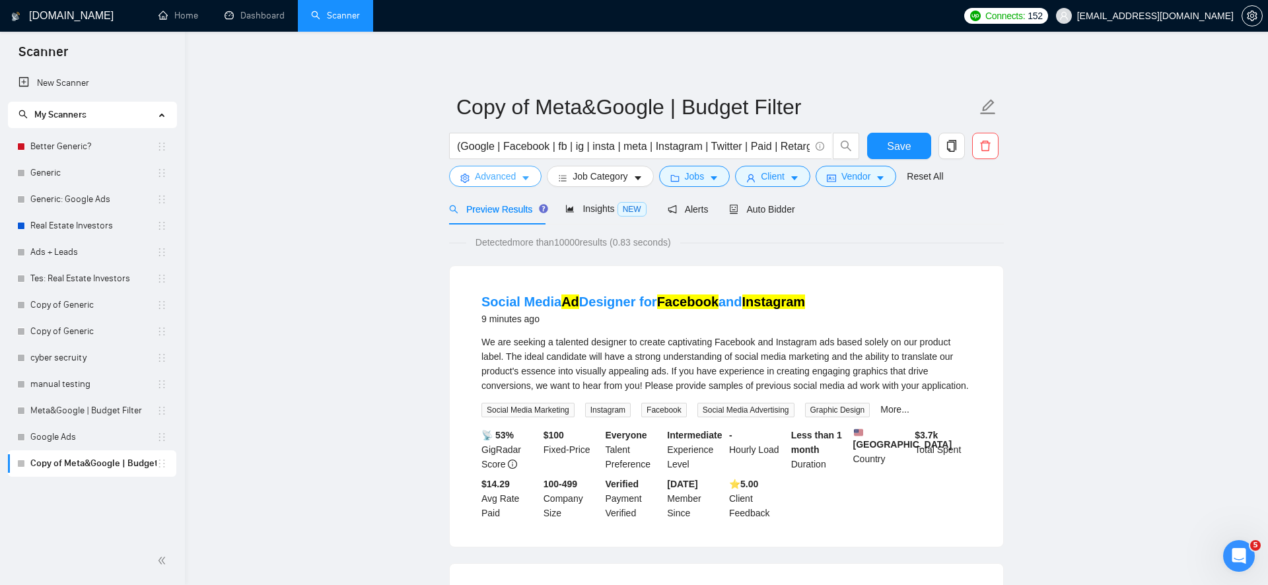
click at [496, 180] on span "Advanced" at bounding box center [495, 176] width 41 height 15
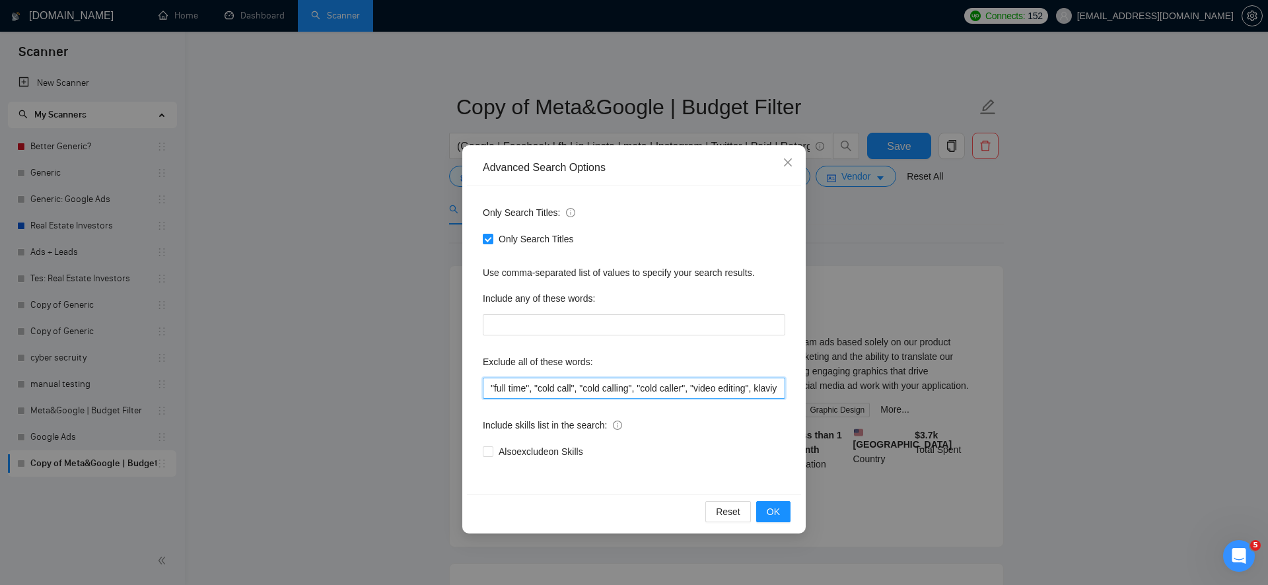
drag, startPoint x: 563, startPoint y: 391, endPoint x: 443, endPoint y: 392, distance: 119.5
click at [443, 392] on div "Advanced Search Options Only Search Titles: Only Search Titles Use comma-separa…" at bounding box center [634, 292] width 1268 height 585
type input "designer, "full time", "cold call", "cold calling", "cold caller", "video editi…"
click at [777, 517] on span "OK" at bounding box center [773, 511] width 13 height 15
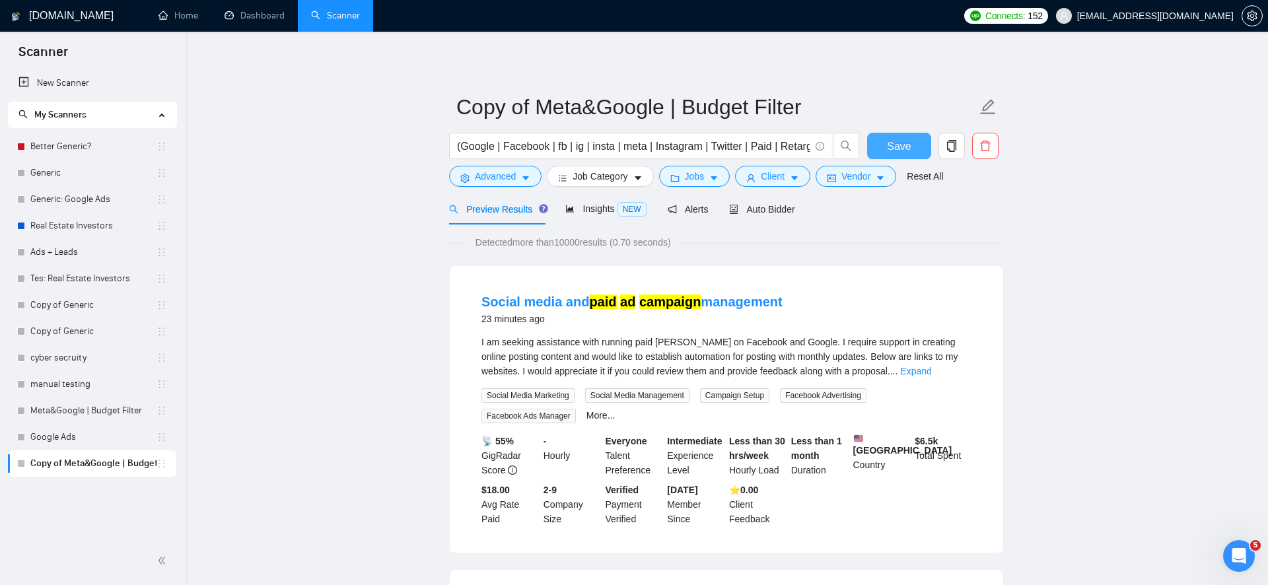
click at [903, 143] on span "Save" at bounding box center [899, 146] width 24 height 17
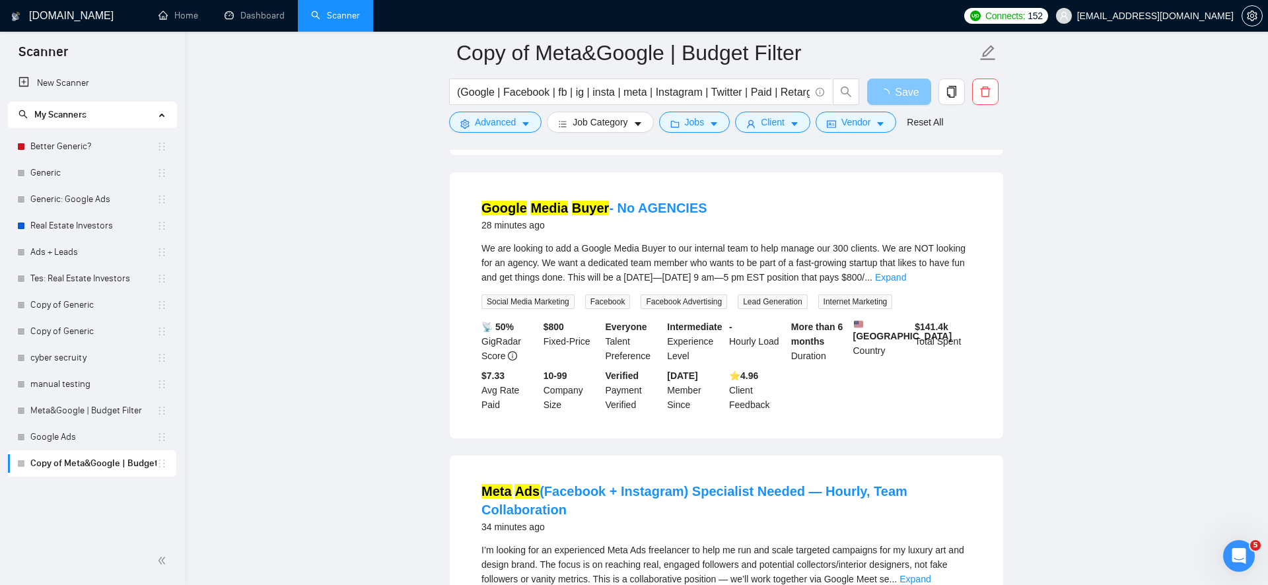
scroll to position [405, 0]
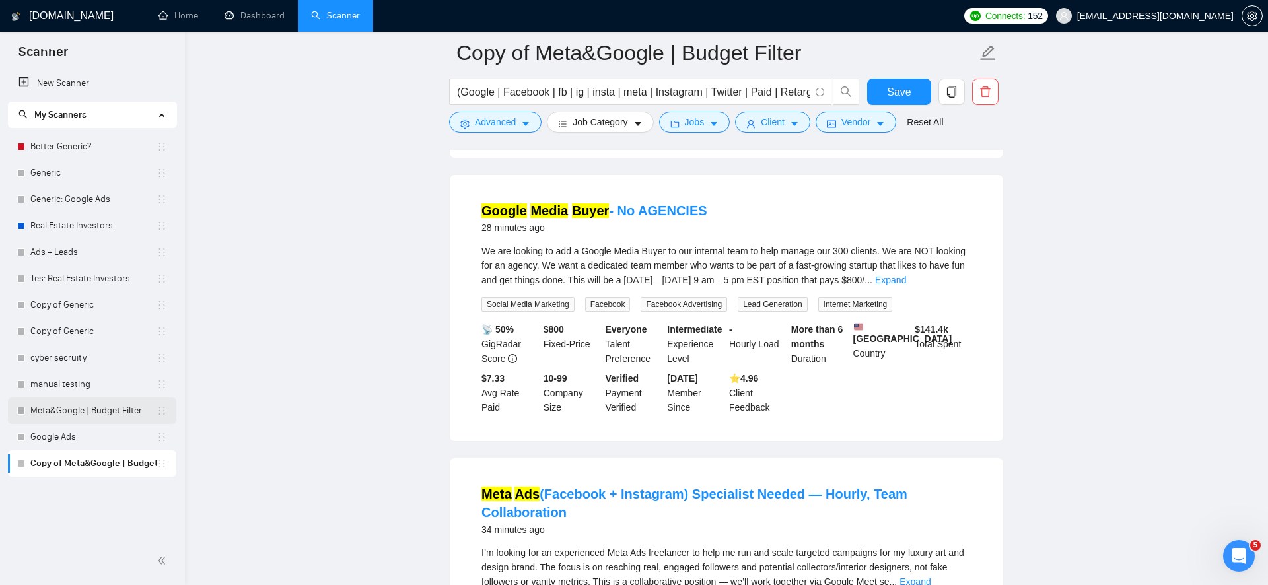
click at [83, 411] on link "Meta&Google | Budget Filter" at bounding box center [93, 411] width 126 height 26
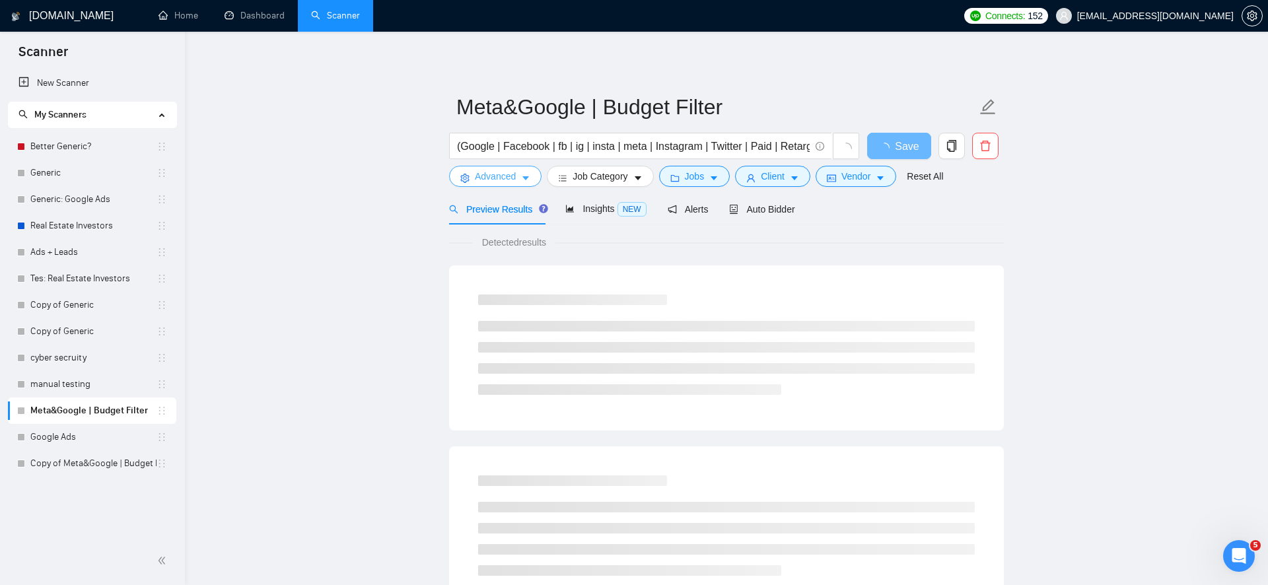
click at [486, 178] on span "Advanced" at bounding box center [495, 176] width 41 height 15
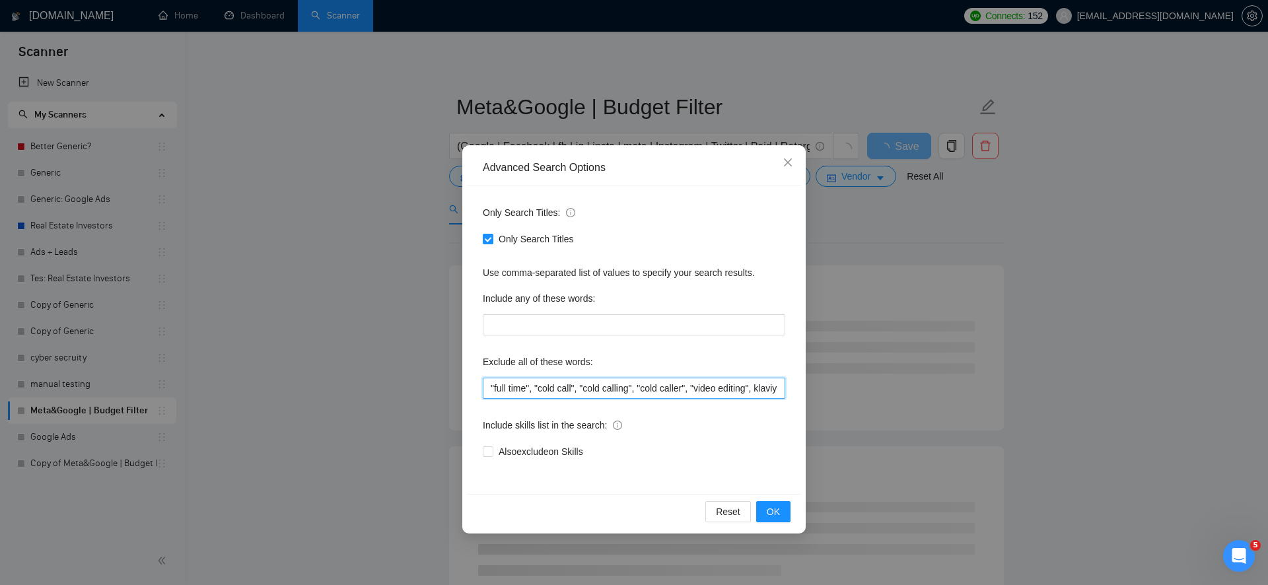
click at [522, 392] on input ""full time", "cold call", "cold calling", "cold caller", "video editing", klavi…" at bounding box center [634, 388] width 302 height 21
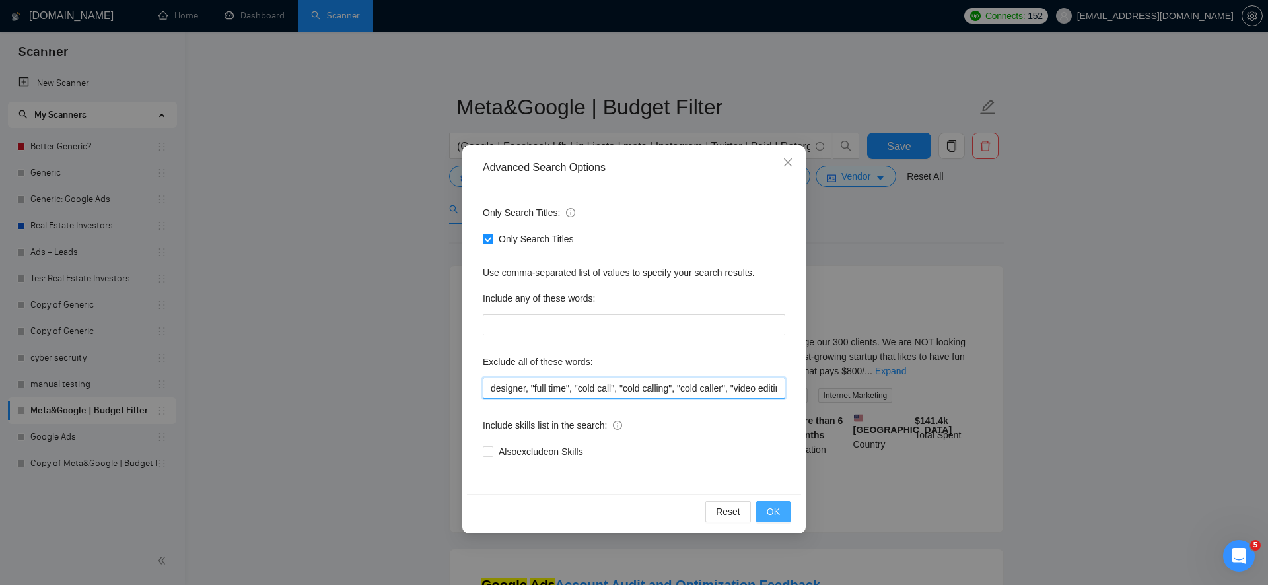
type input "designer, "full time", "cold call", "cold calling", "cold caller", "video editi…"
click at [767, 509] on span "OK" at bounding box center [773, 511] width 13 height 15
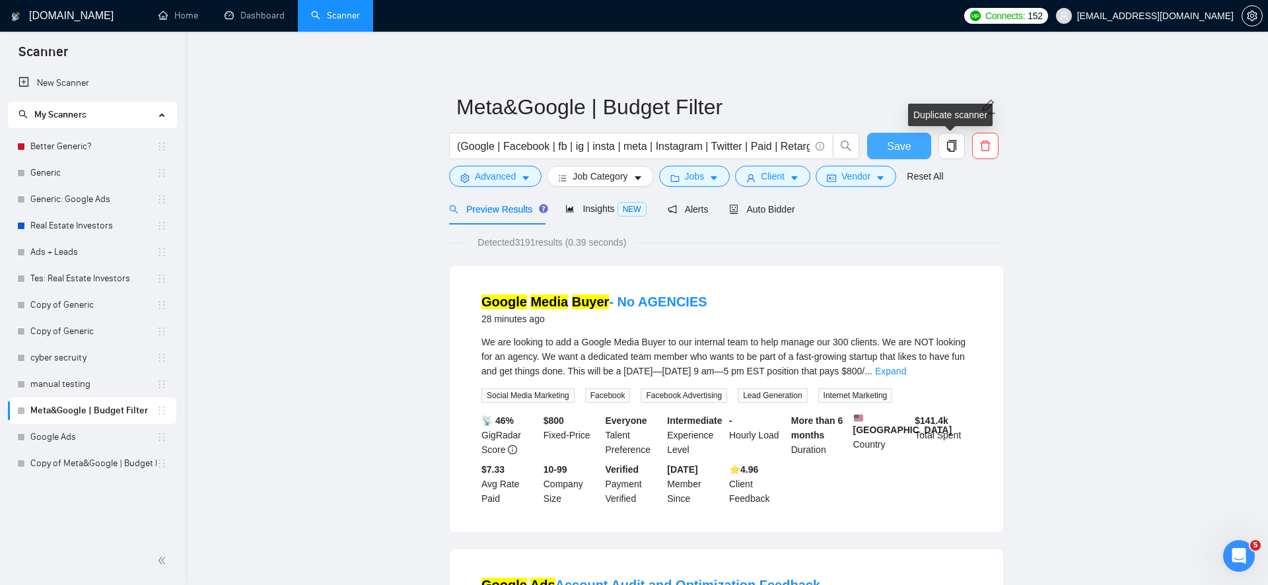
click at [905, 143] on span "Save" at bounding box center [899, 146] width 24 height 17
click at [508, 182] on span "Advanced" at bounding box center [495, 176] width 41 height 15
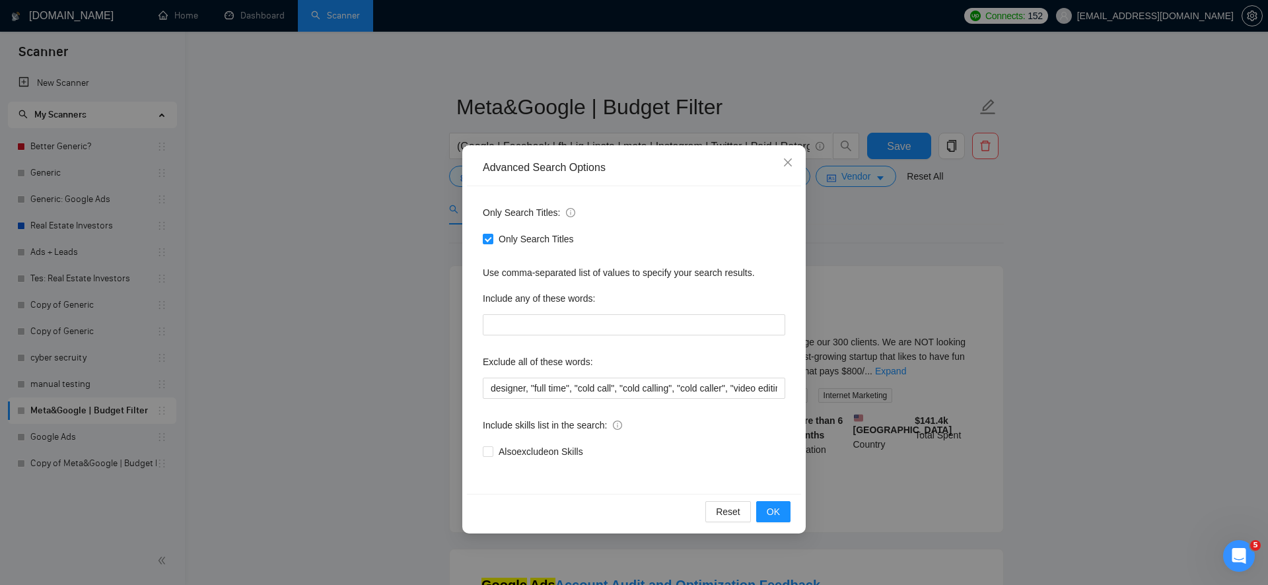
click at [369, 355] on div "Advanced Search Options Only Search Titles: Only Search Titles Use comma-separa…" at bounding box center [634, 292] width 1268 height 585
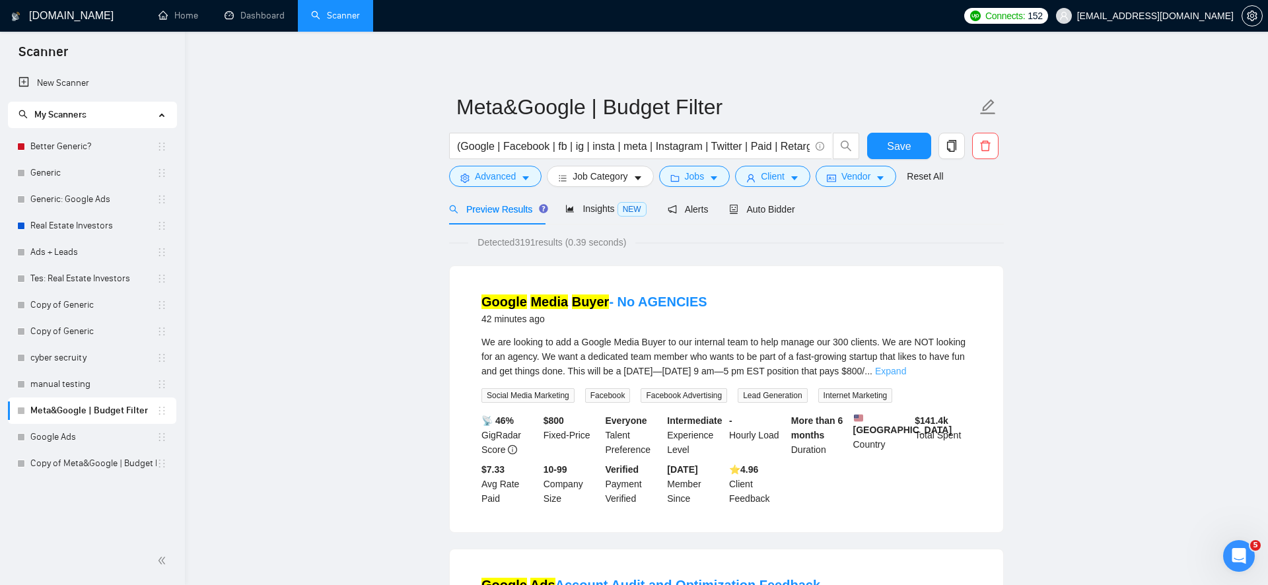
click at [906, 371] on link "Expand" at bounding box center [890, 371] width 31 height 11
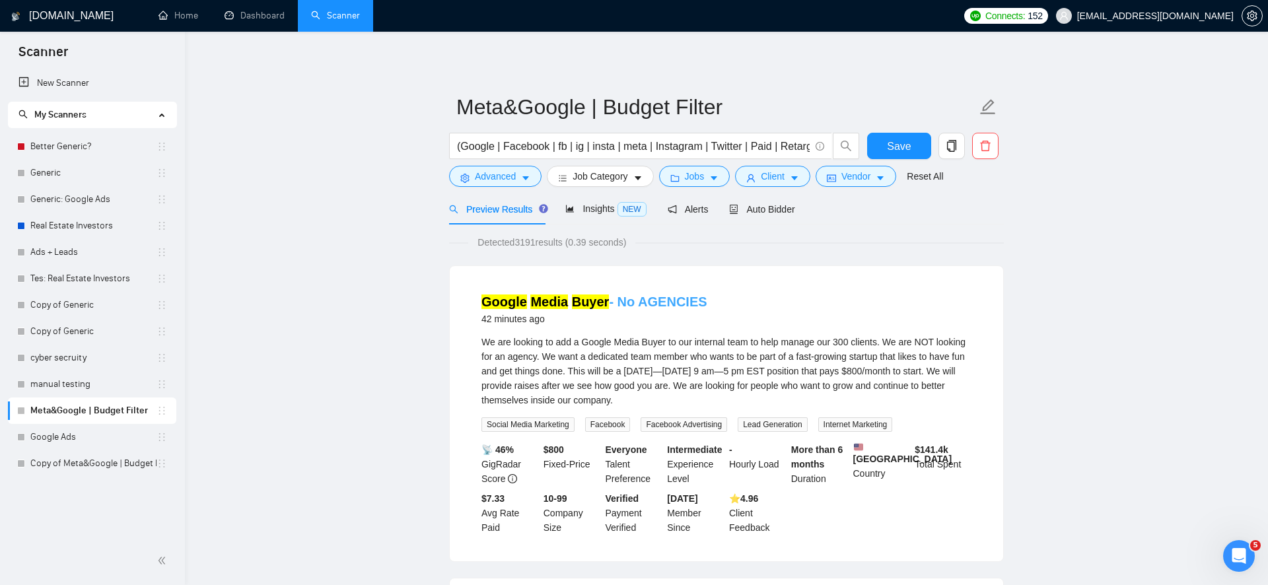
click at [611, 297] on link "Google Media Buyer - No AGENCIES" at bounding box center [594, 302] width 226 height 15
click at [779, 209] on span "Auto Bidder" at bounding box center [761, 209] width 65 height 11
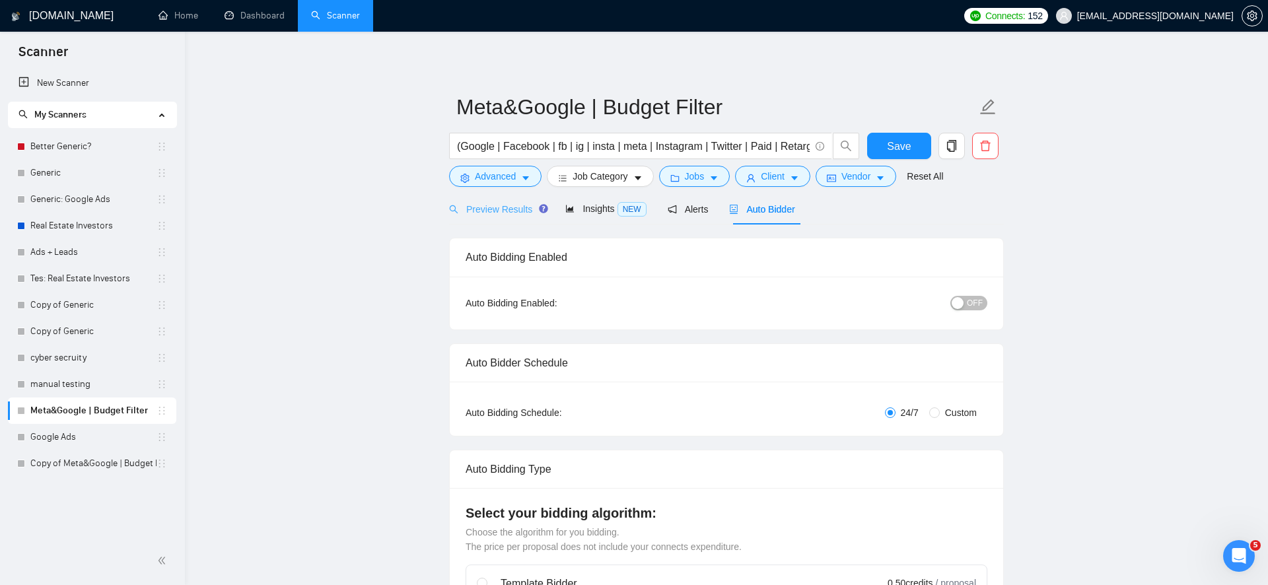
click at [532, 217] on div "Preview Results" at bounding box center [496, 208] width 95 height 31
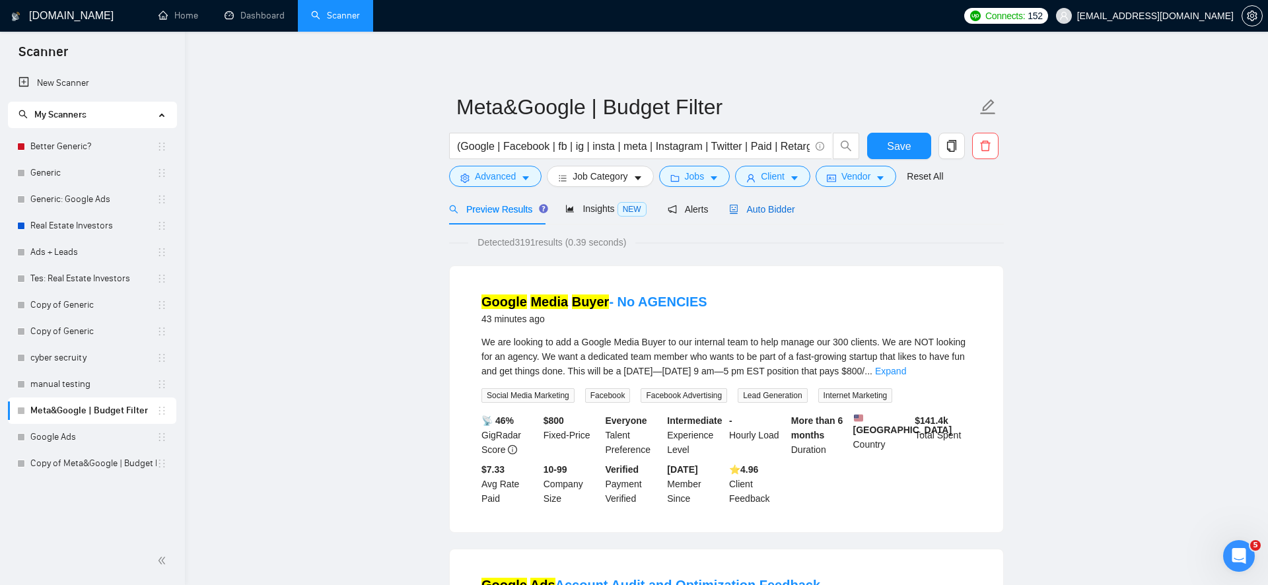
click at [782, 215] on div "Auto Bidder" at bounding box center [761, 209] width 65 height 15
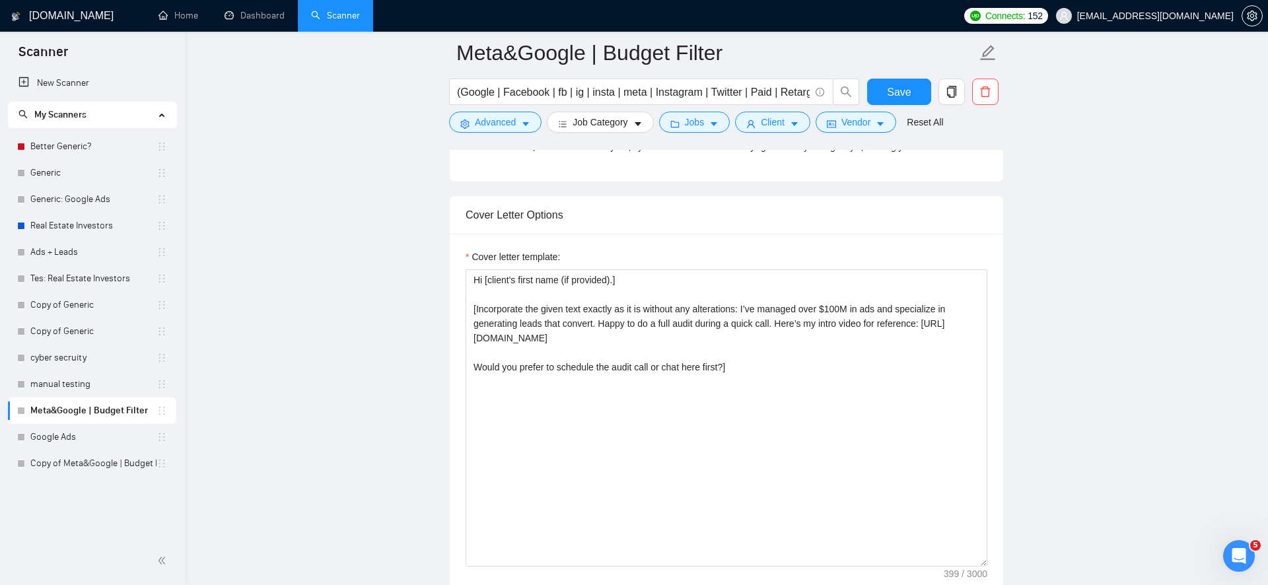
scroll to position [1399, 0]
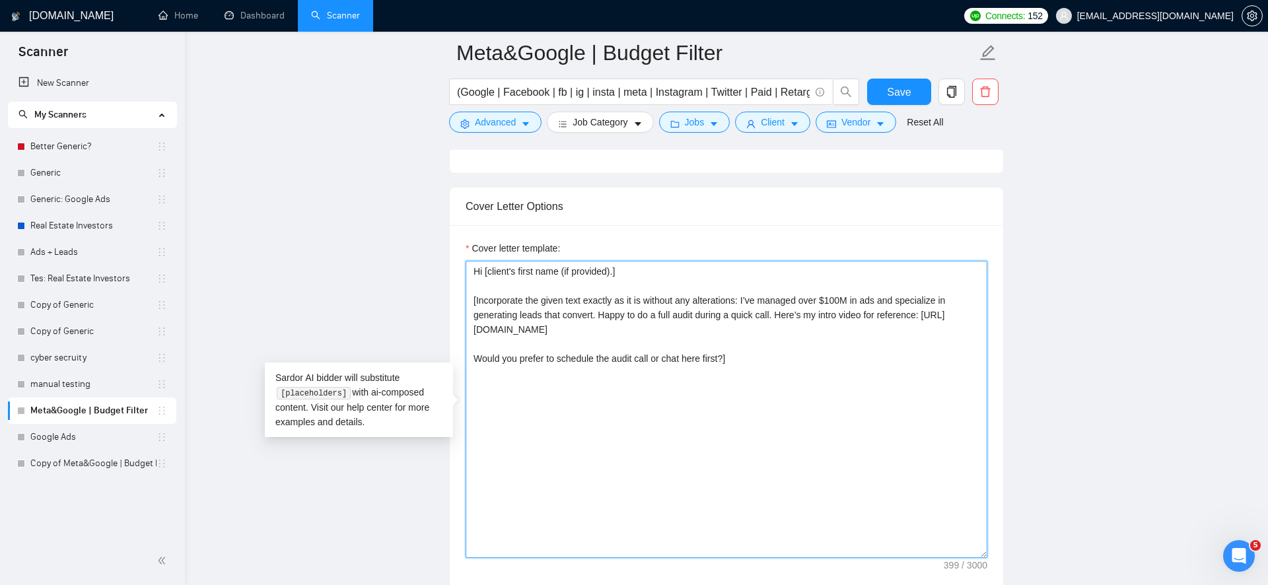
drag, startPoint x: 776, startPoint y: 329, endPoint x: 791, endPoint y: 316, distance: 20.1
click at [791, 316] on textarea "Hi [client's first name (if provided).] [Incorporate the given text exactly as …" at bounding box center [727, 409] width 522 height 297
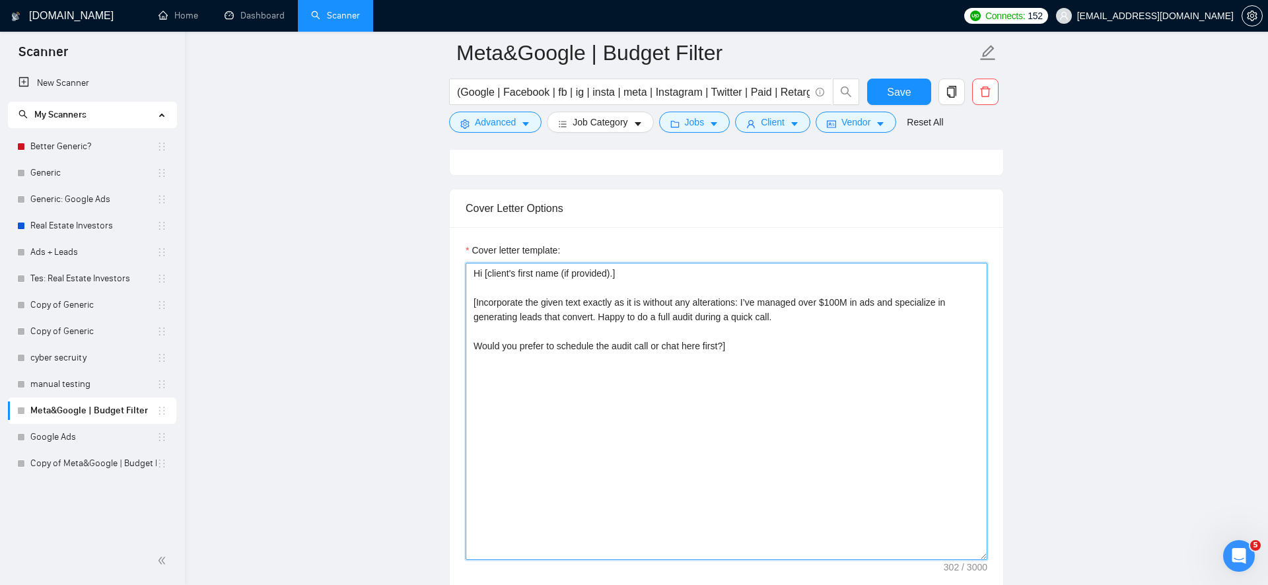
scroll to position [1414, 0]
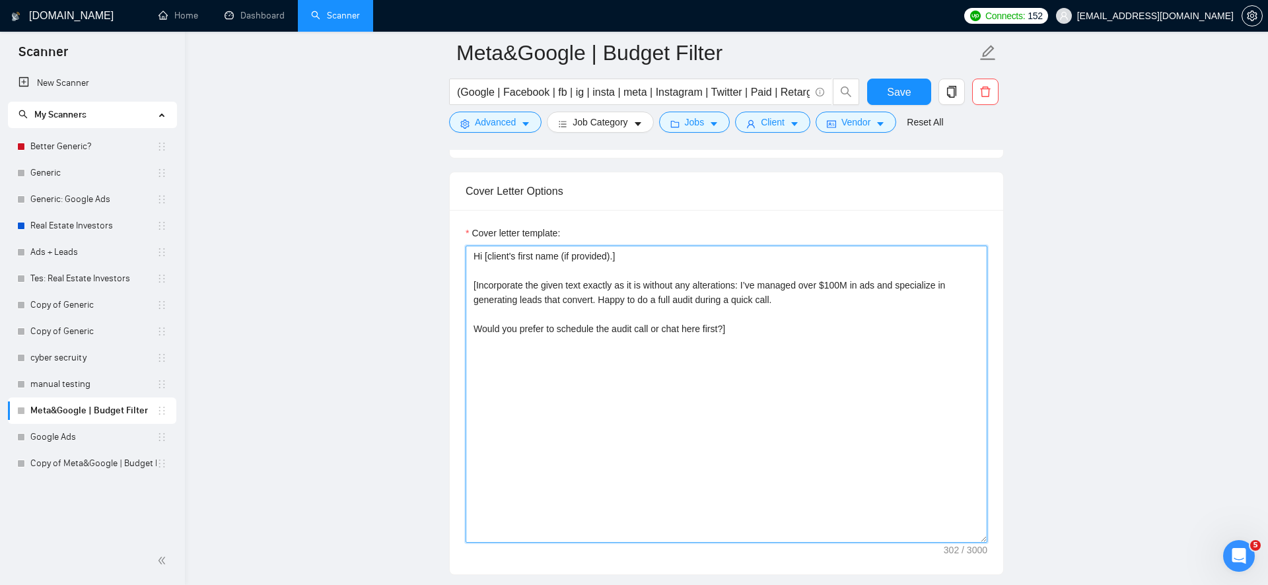
click at [524, 335] on textarea "Hi [client's first name (if provided).] [Incorporate the given text exactly as …" at bounding box center [727, 394] width 522 height 297
click at [702, 352] on textarea "Hi [client's first name (if provided).] [Incorporate the given text exactly as …" at bounding box center [727, 394] width 522 height 297
click at [483, 260] on textarea "Hi [client's first name (if provided).] [Incorporate the given text exactly as …" at bounding box center [727, 394] width 522 height 297
click at [634, 328] on textarea "Heyy [client's first name (if provided).] [Incorporate the given text exactly a…" at bounding box center [727, 394] width 522 height 297
type textarea "Heyy [client's first name (if provided).] [Incorporate the given text exactly a…"
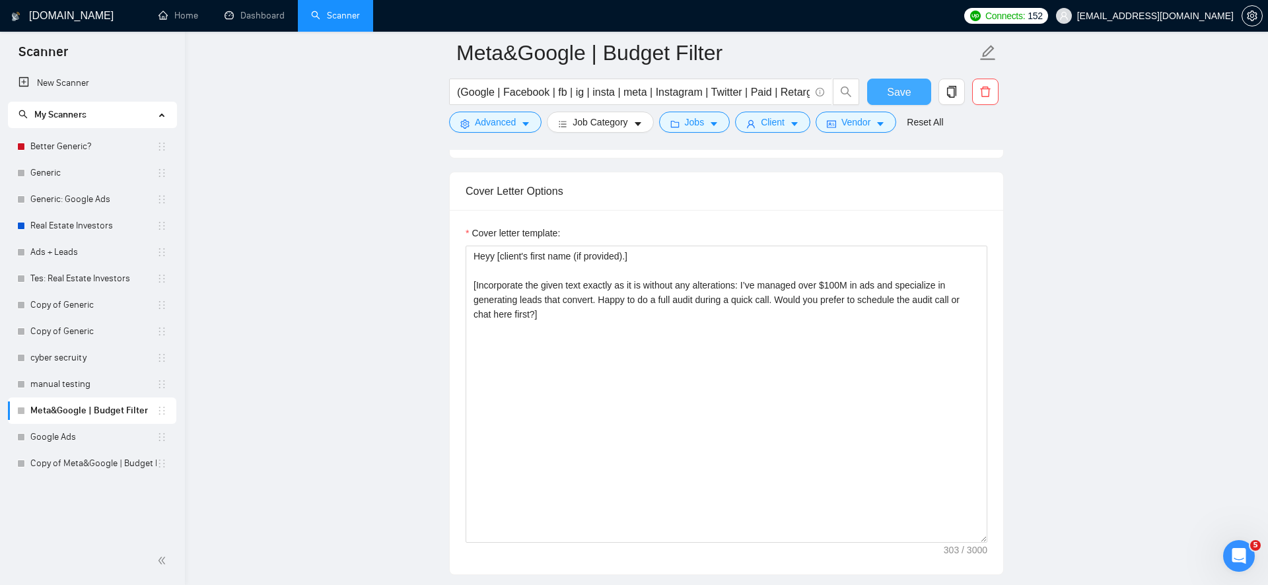
click at [911, 87] on button "Save" at bounding box center [899, 92] width 64 height 26
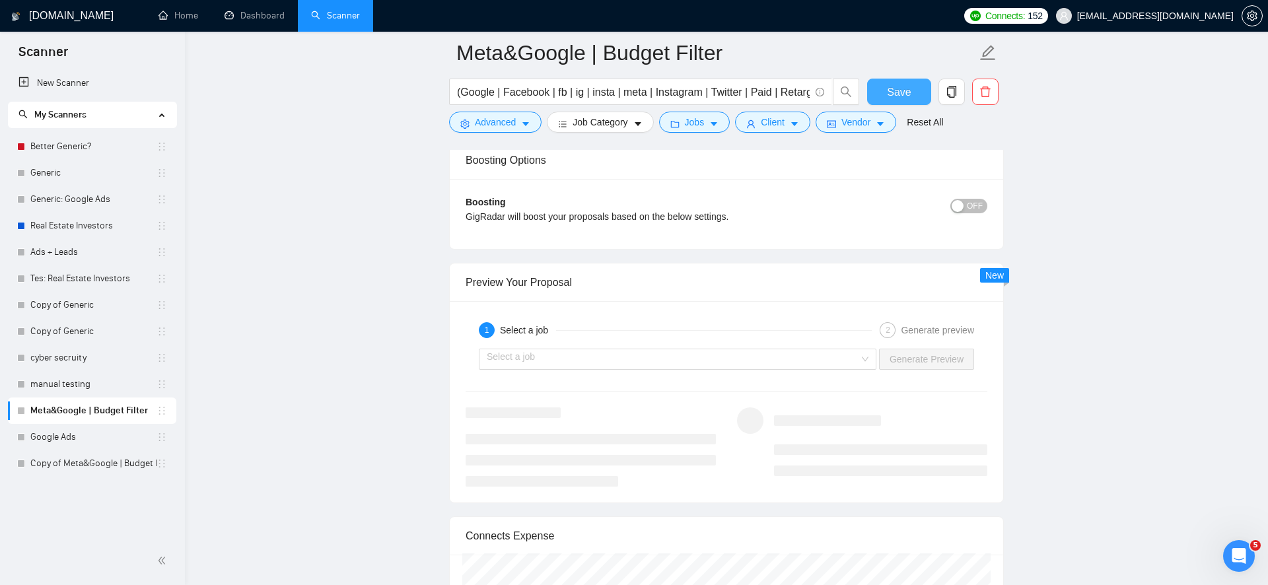
scroll to position [2428, 0]
click at [541, 361] on input "search" at bounding box center [673, 360] width 372 height 20
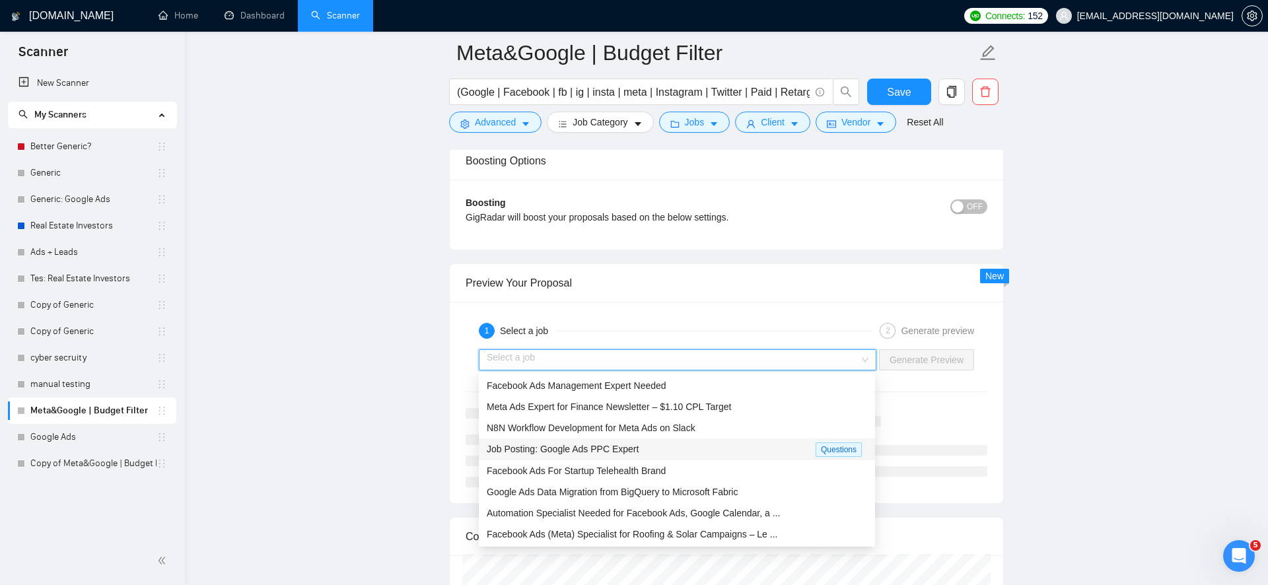
scroll to position [44, 0]
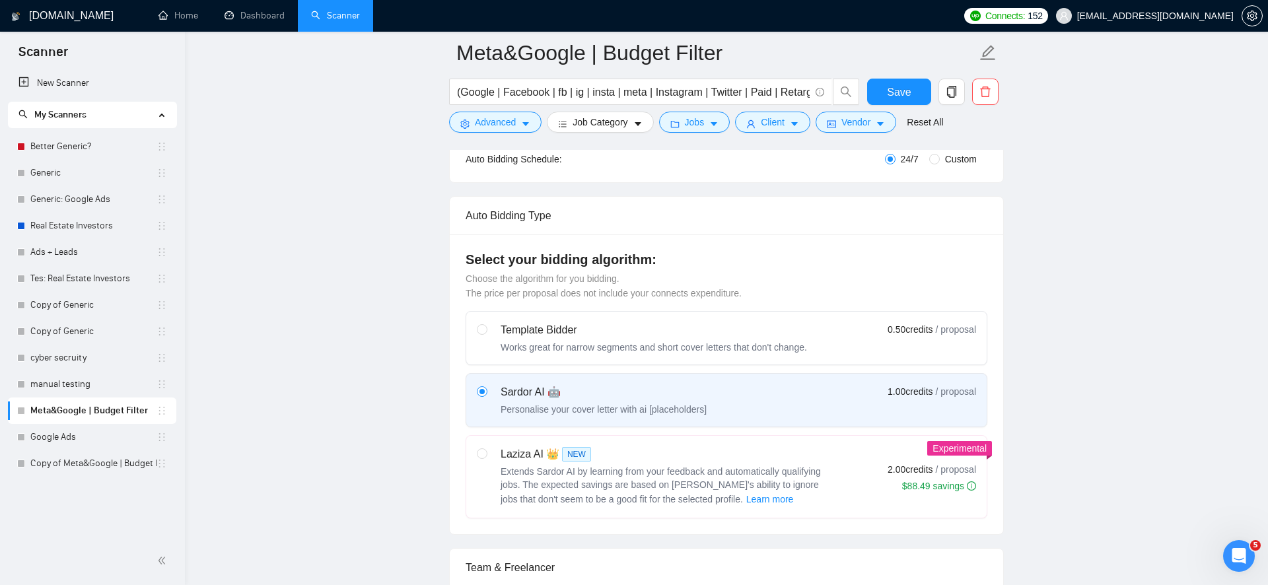
scroll to position [0, 0]
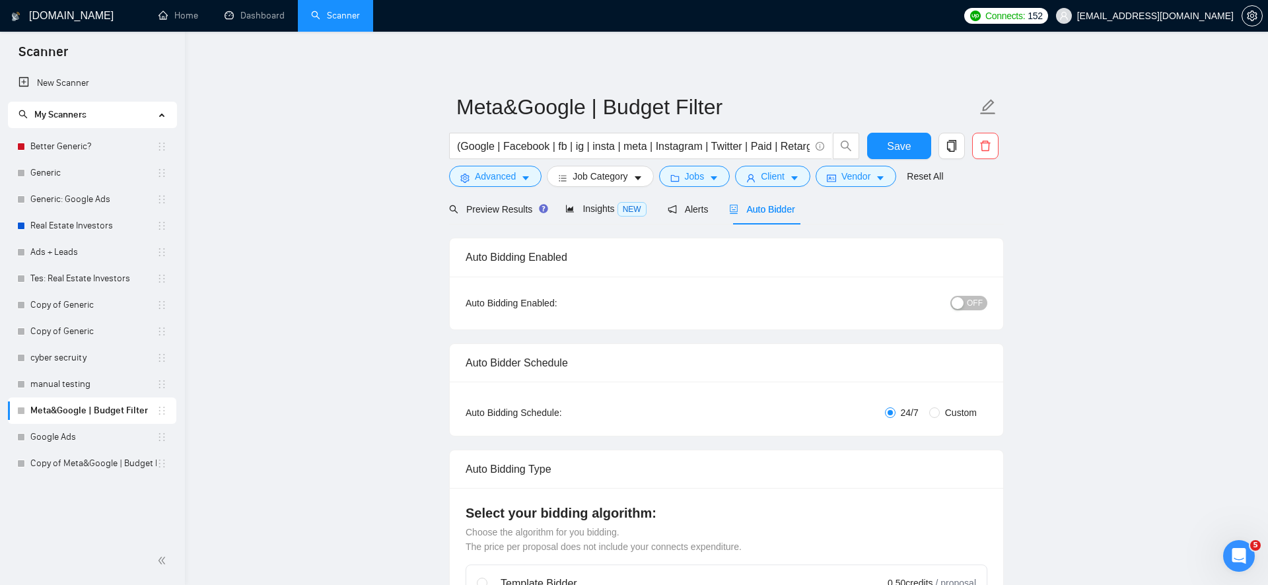
click at [968, 303] on span "OFF" at bounding box center [975, 303] width 16 height 15
click at [892, 149] on span "Save" at bounding box center [899, 146] width 24 height 17
click at [269, 21] on link "Dashboard" at bounding box center [255, 15] width 60 height 11
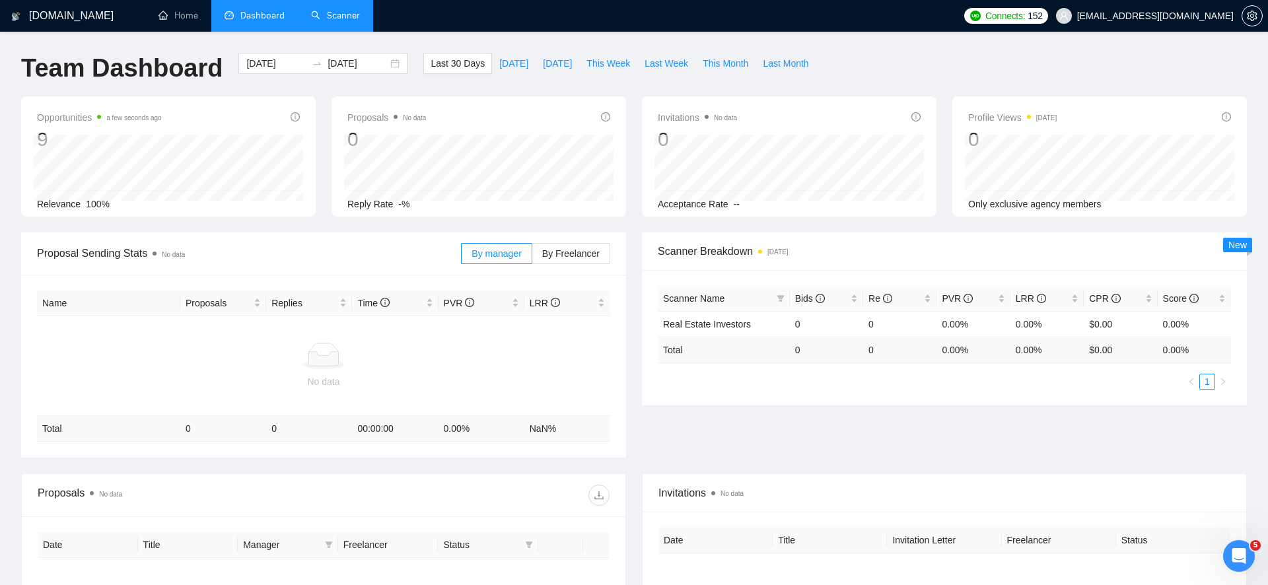
click at [313, 20] on link "Scanner" at bounding box center [335, 15] width 49 height 11
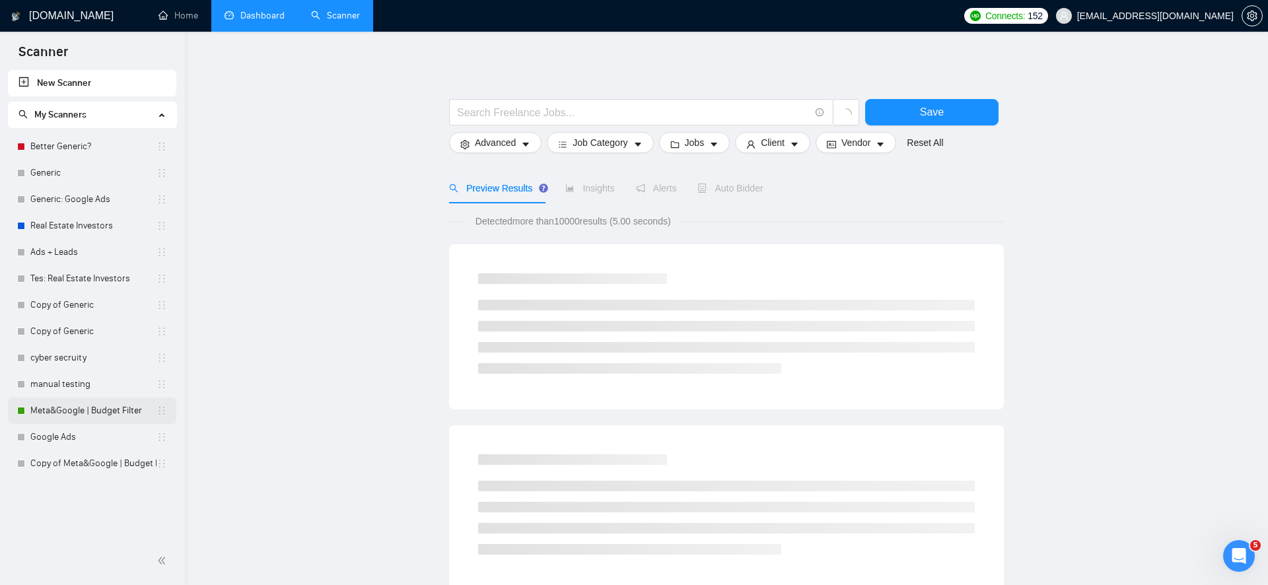
click at [87, 409] on link "Meta&Google | Budget Filter" at bounding box center [93, 411] width 126 height 26
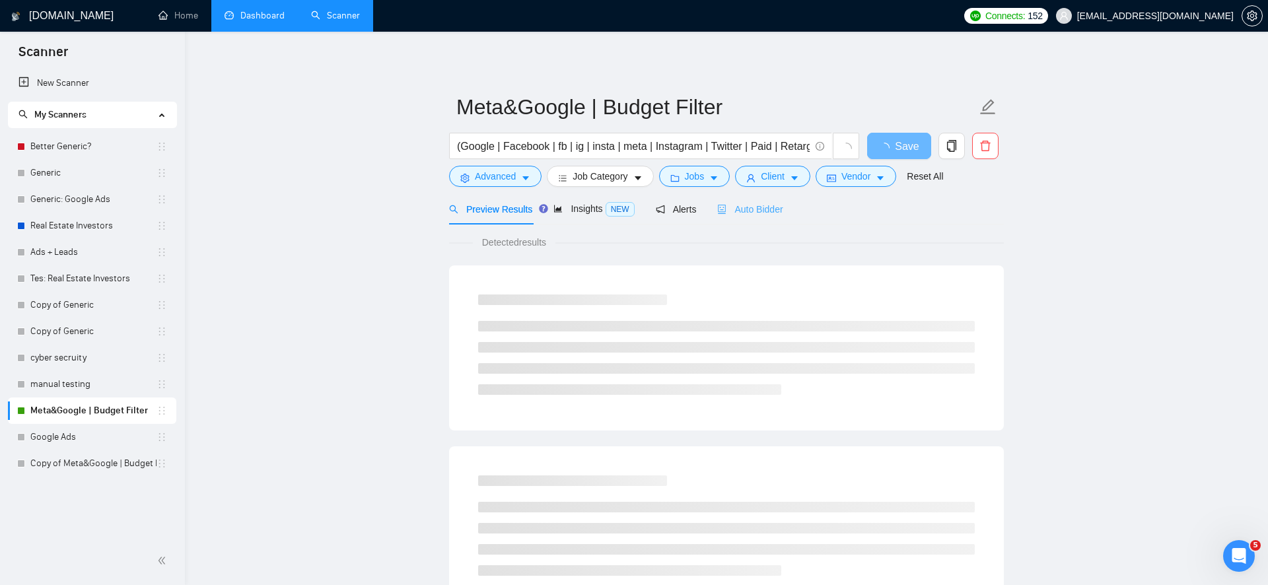
click at [752, 220] on div "Auto Bidder" at bounding box center [749, 208] width 65 height 31
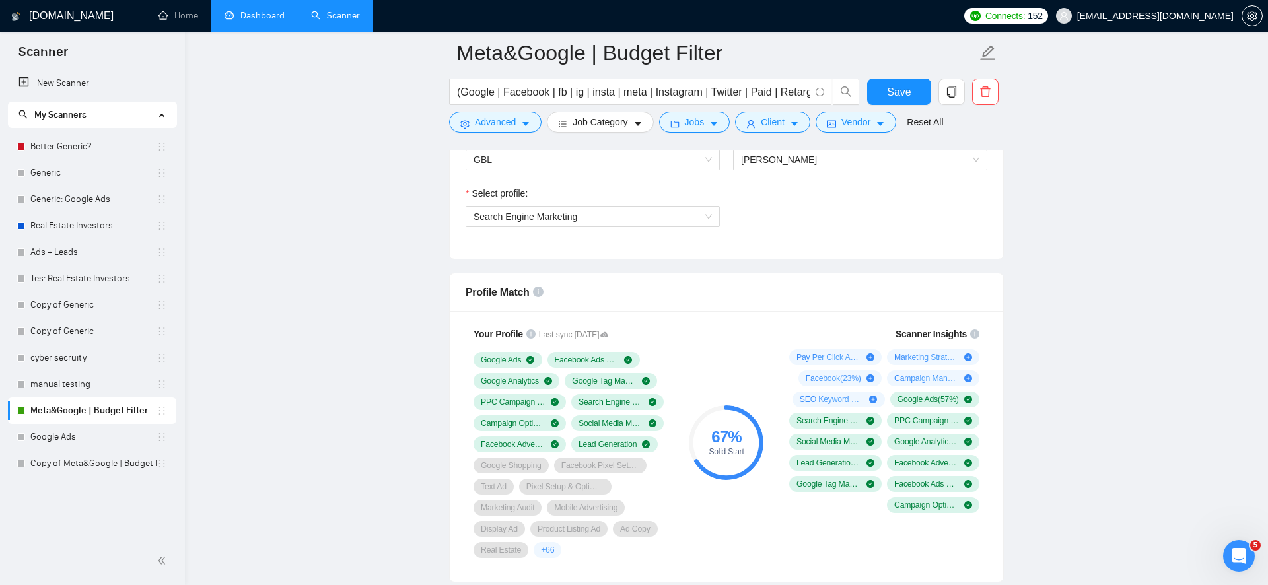
scroll to position [740, 0]
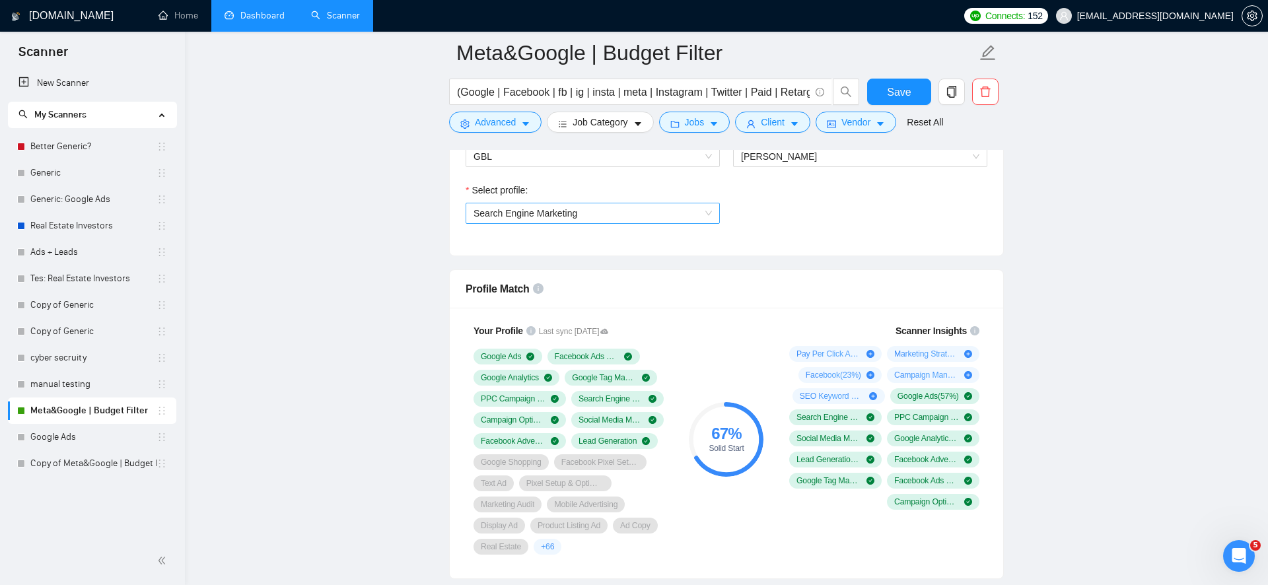
click at [588, 209] on span "Search Engine Marketing" at bounding box center [592, 213] width 238 height 20
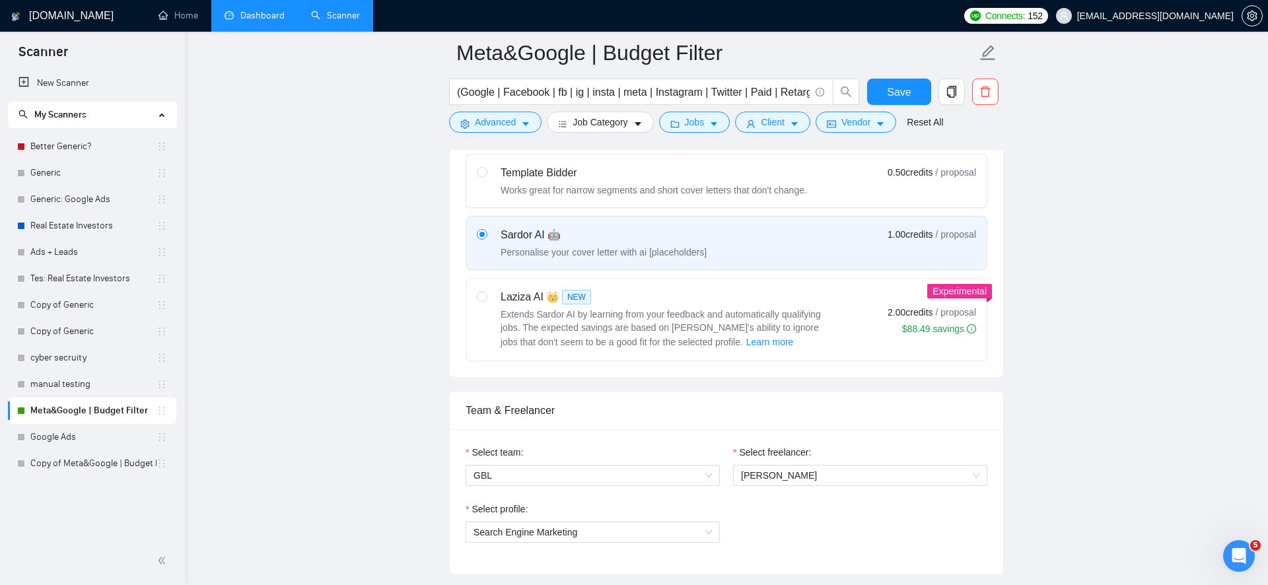
scroll to position [0, 0]
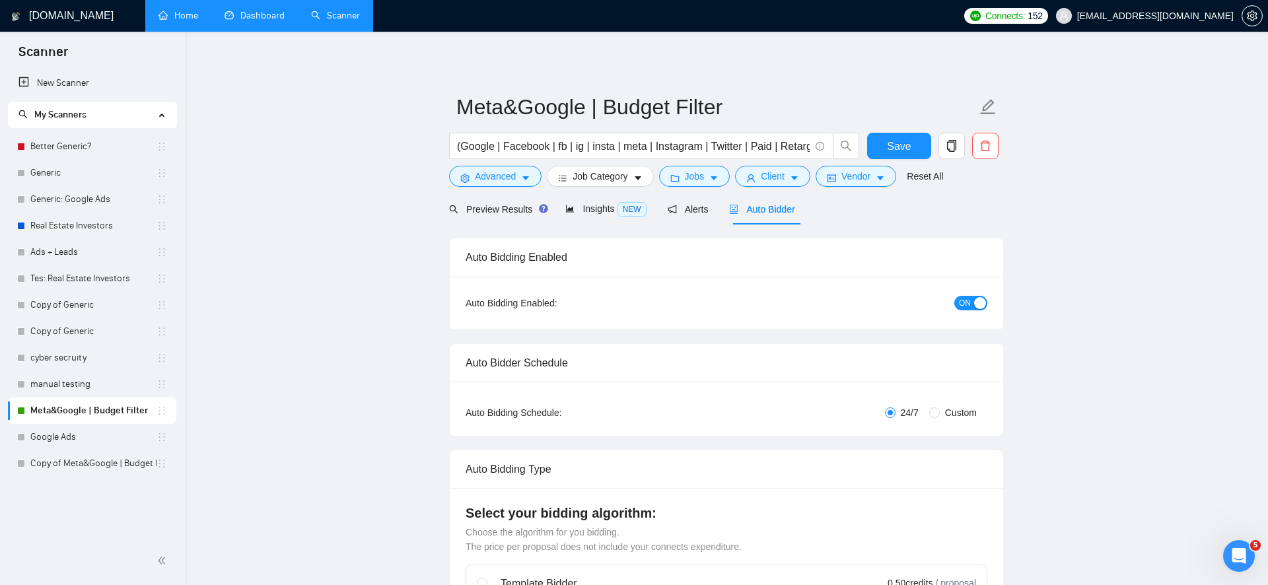
click at [182, 30] on li "Home" at bounding box center [178, 16] width 66 height 32
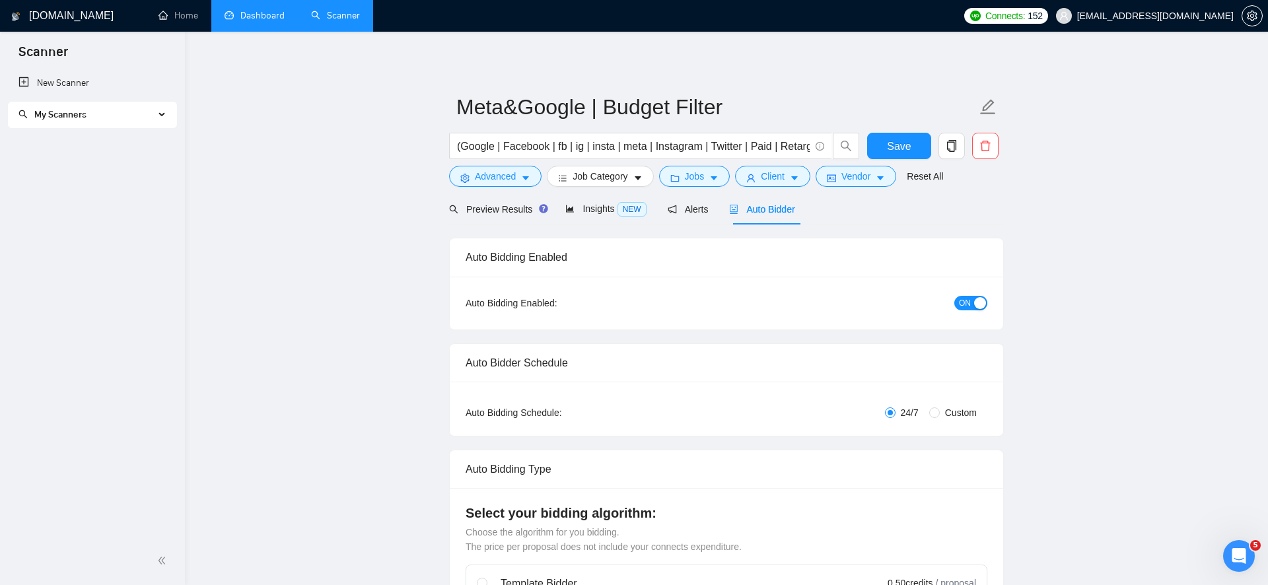
click at [277, 21] on link "Dashboard" at bounding box center [255, 15] width 60 height 11
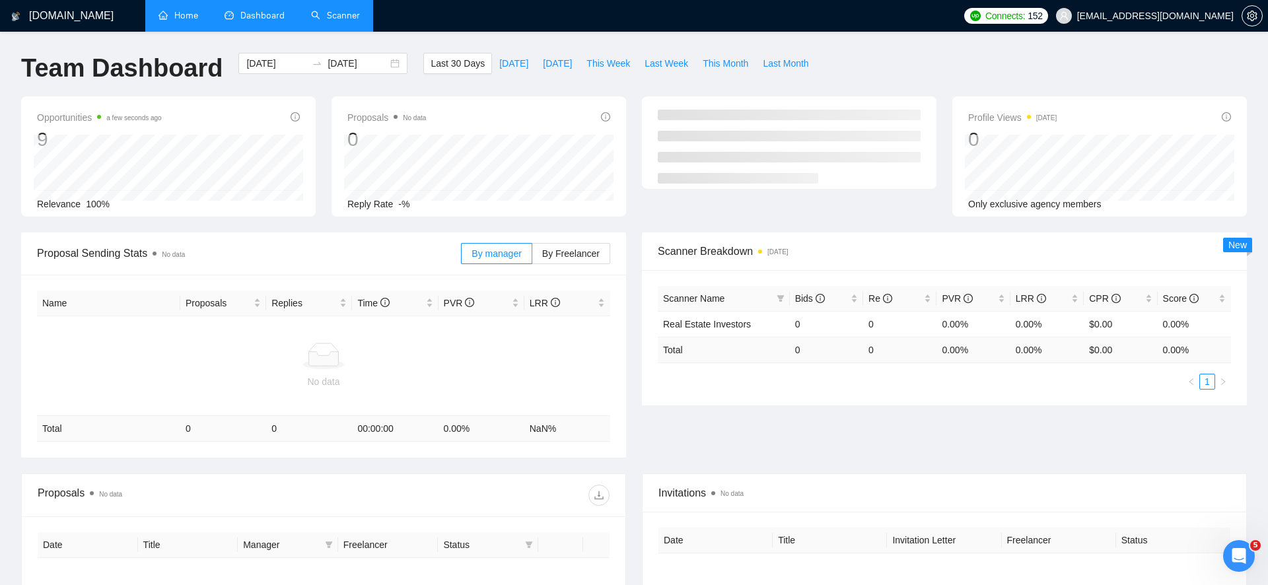
click at [168, 21] on link "Home" at bounding box center [178, 15] width 40 height 11
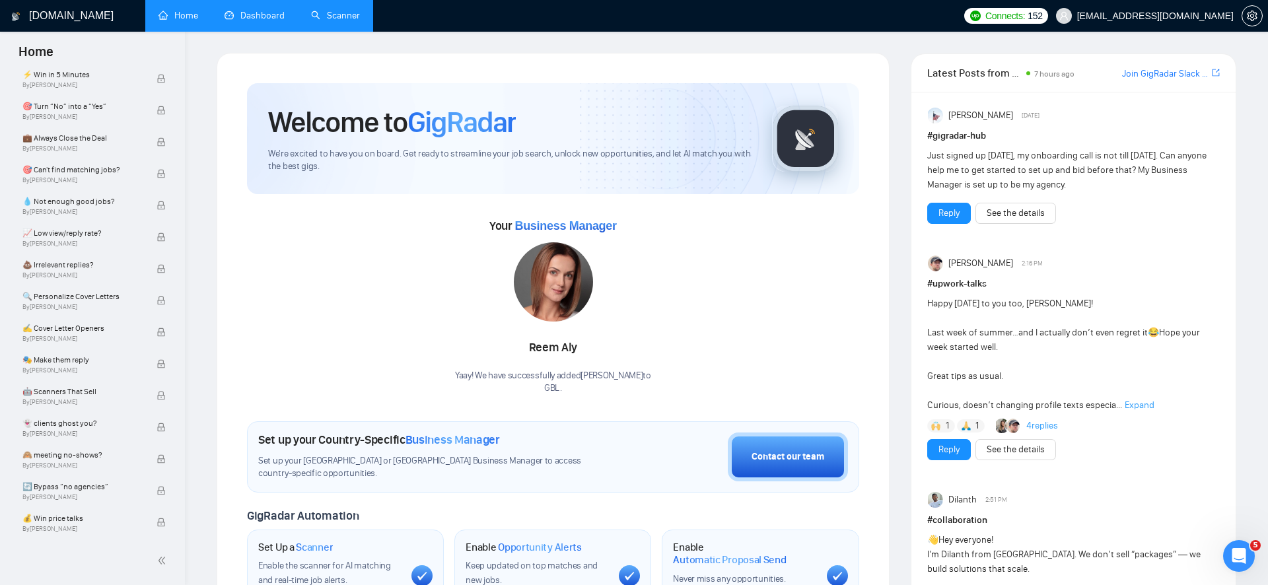
click at [265, 15] on link "Dashboard" at bounding box center [255, 15] width 60 height 11
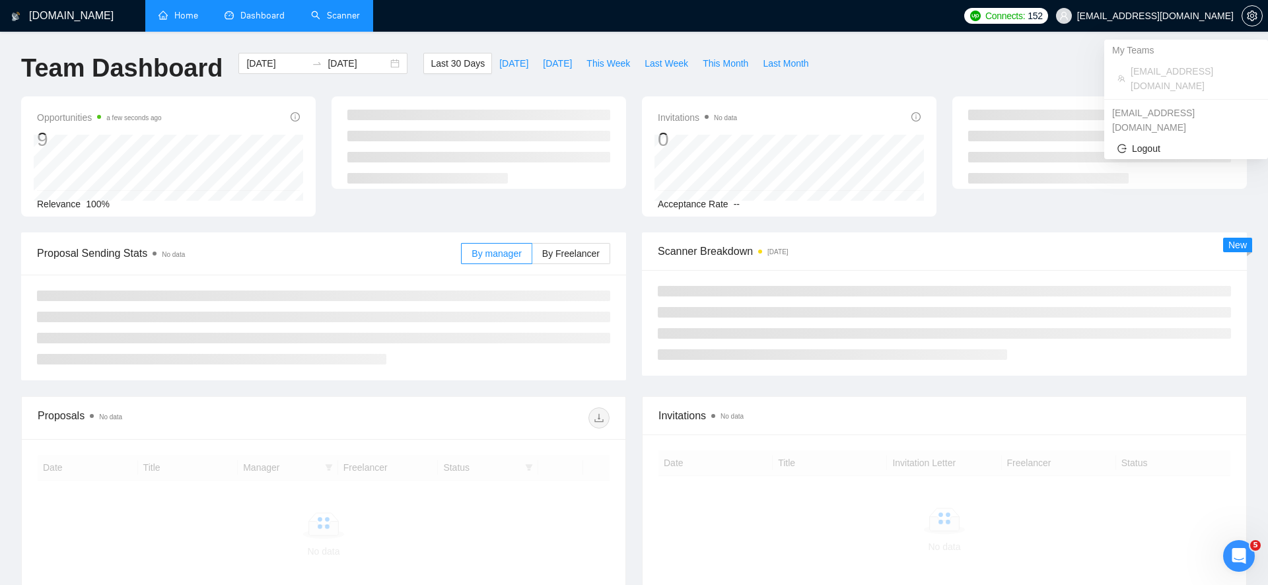
click at [1150, 16] on span "[EMAIL_ADDRESS][DOMAIN_NAME]" at bounding box center [1155, 16] width 156 height 0
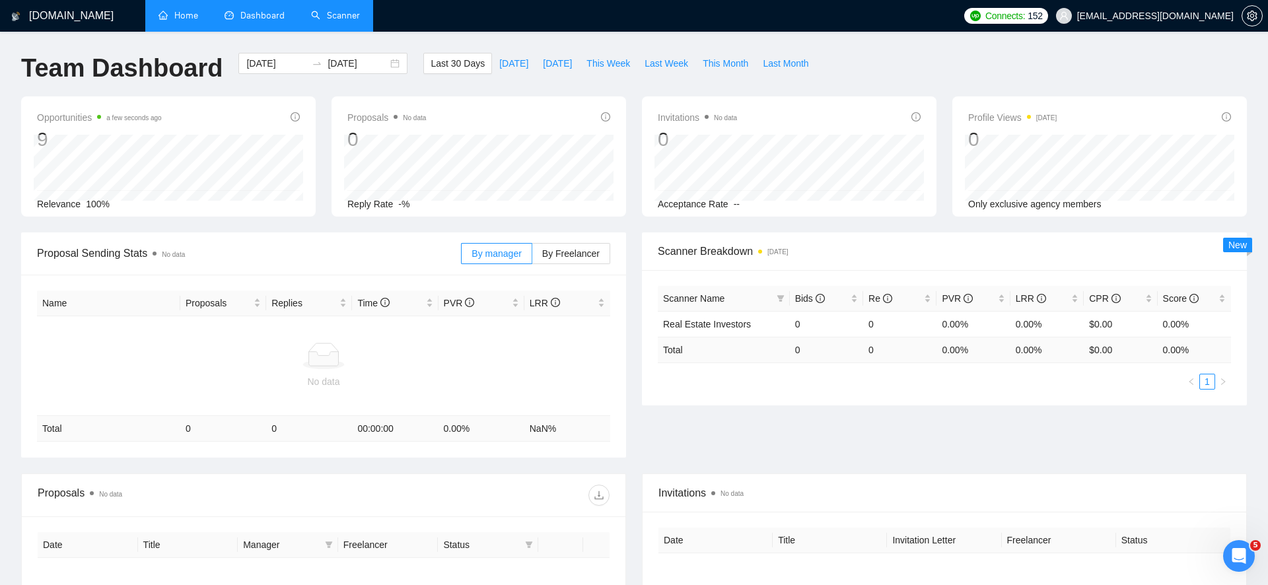
click at [894, 66] on div "Team Dashboard [DATE] [DATE] Last 30 Days [DATE] [DATE] This Week Last Week Thi…" at bounding box center [633, 75] width 1241 height 44
click at [1257, 13] on icon "setting" at bounding box center [1252, 16] width 11 height 11
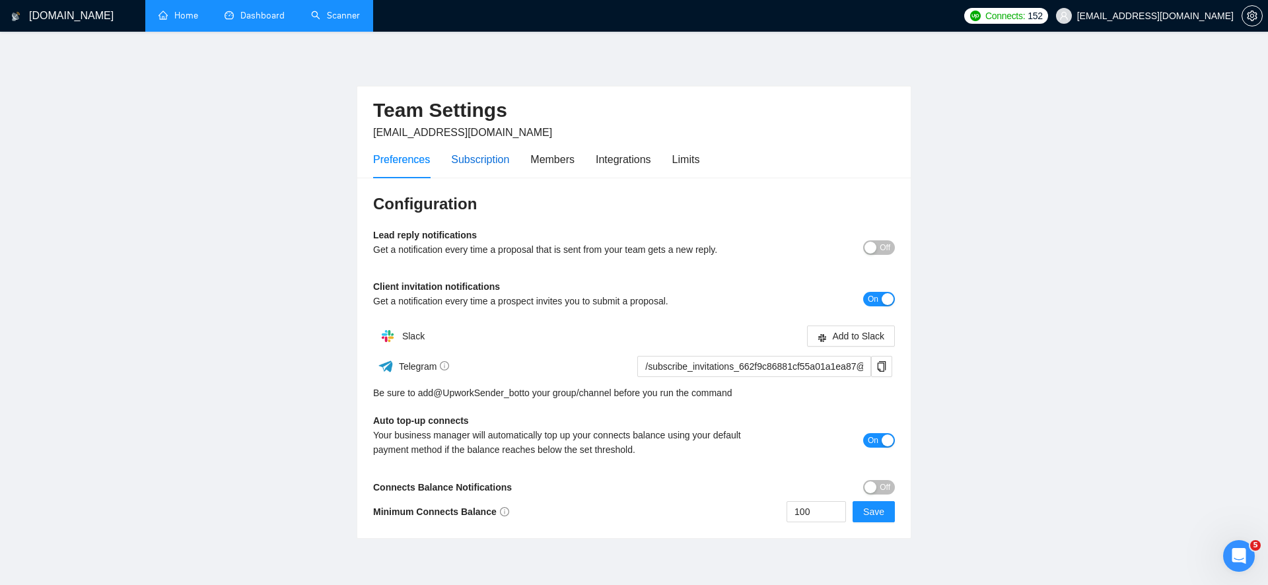
click at [490, 164] on div "Subscription" at bounding box center [480, 159] width 58 height 17
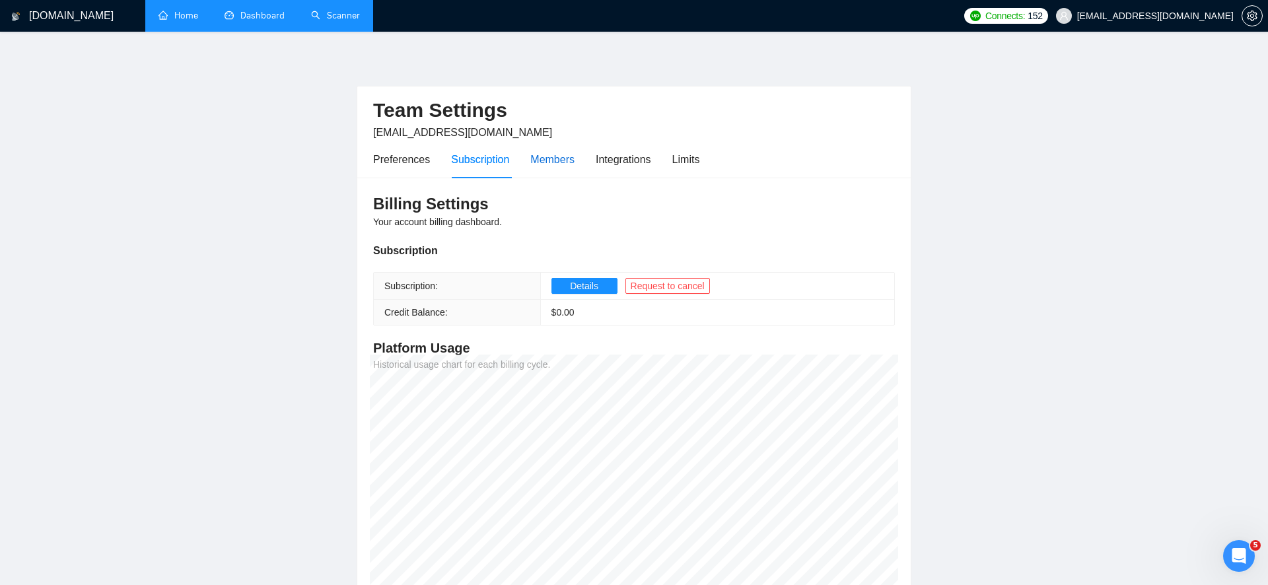
click at [555, 161] on div "Members" at bounding box center [552, 159] width 44 height 17
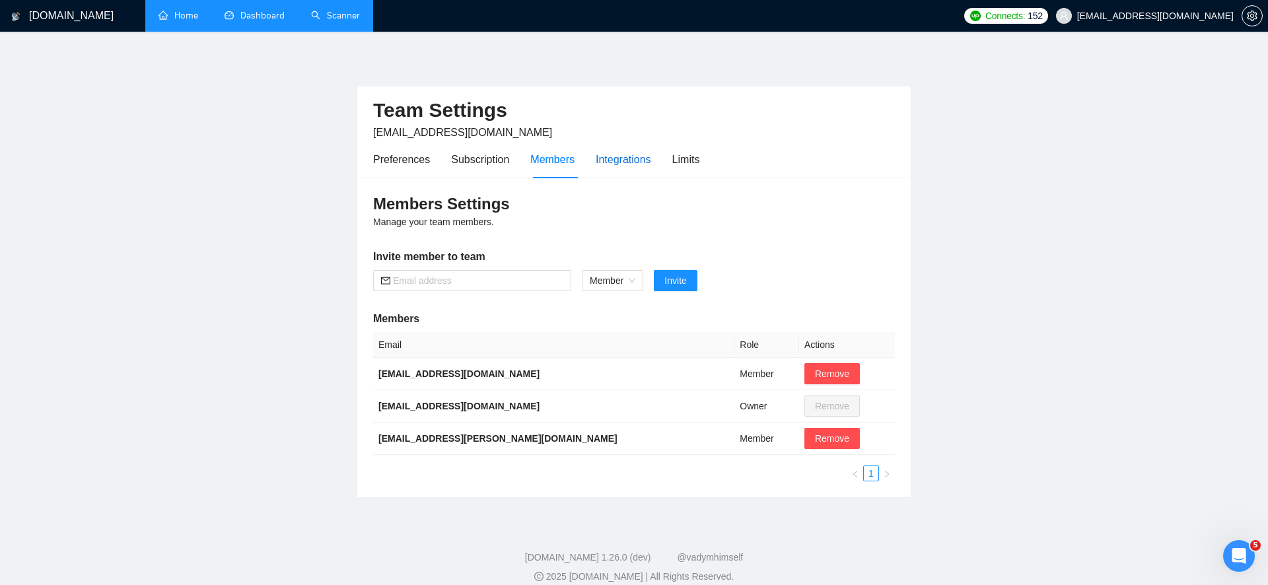
click at [622, 163] on div "Integrations" at bounding box center [623, 159] width 55 height 17
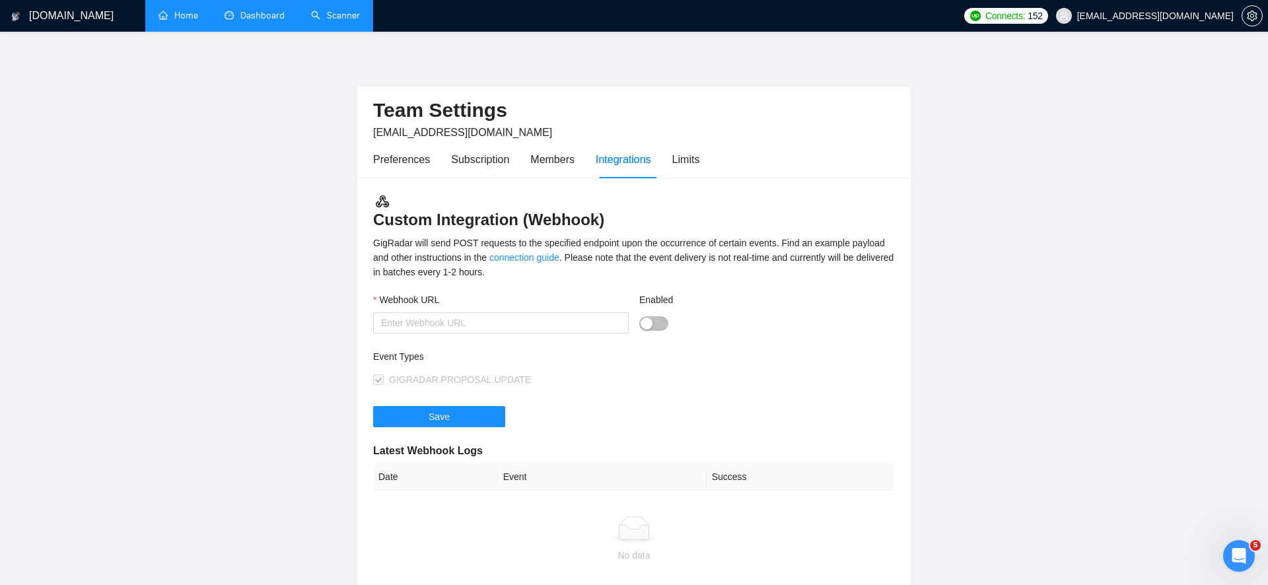
click at [672, 168] on div "Preferences Subscription Members Integrations Limits" at bounding box center [536, 160] width 326 height 38
click at [693, 167] on div "Limits" at bounding box center [686, 159] width 28 height 17
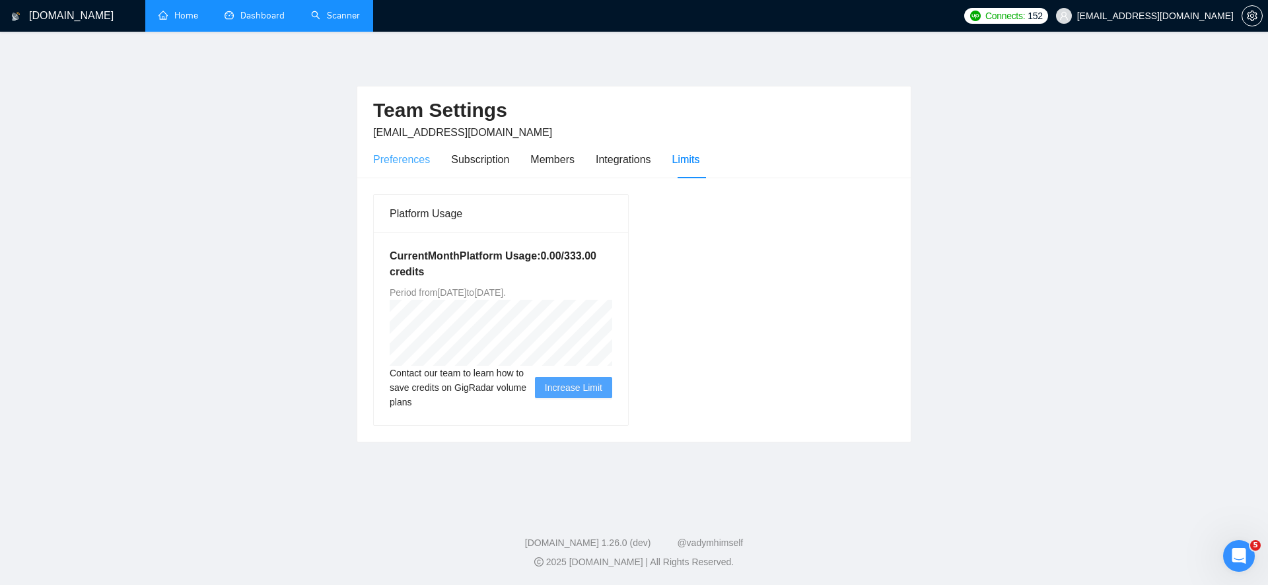
click at [420, 146] on div "Preferences" at bounding box center [401, 160] width 57 height 38
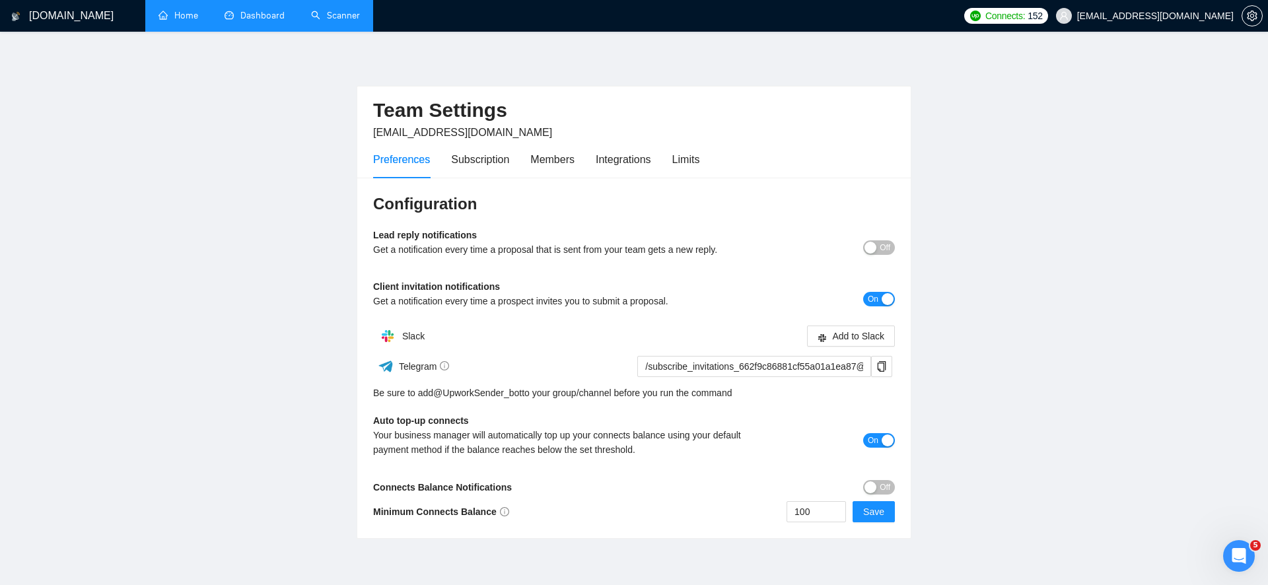
click at [261, 18] on link "Dashboard" at bounding box center [255, 15] width 60 height 11
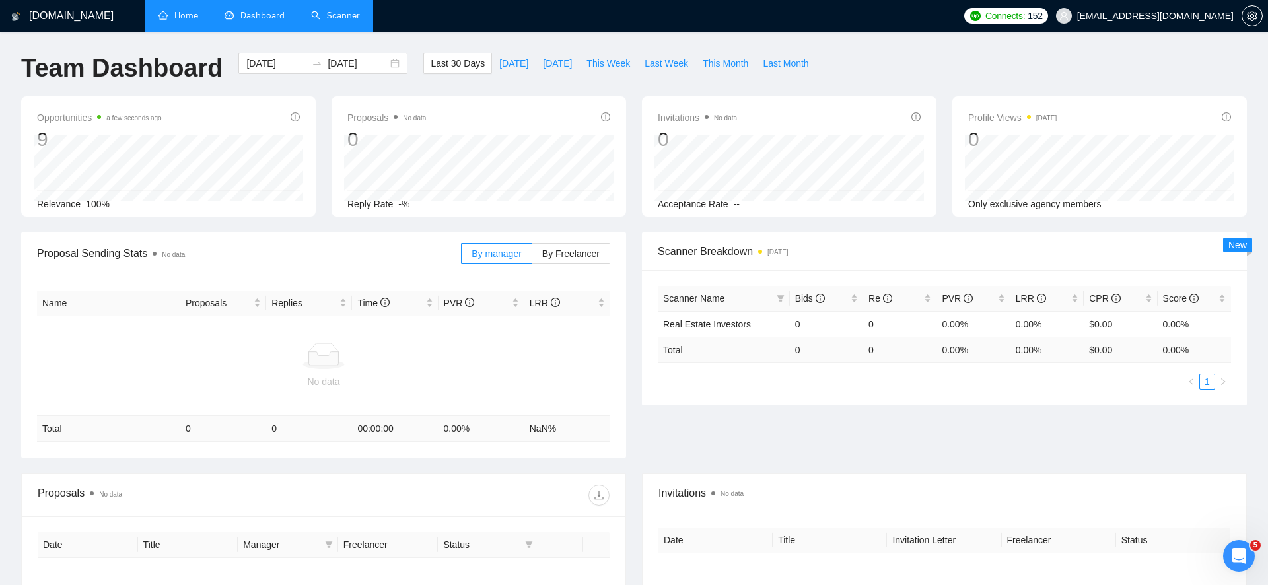
click at [352, 37] on div "[DOMAIN_NAME] Home Dashboard Scanner Connects: 152 [EMAIL_ADDRESS][DOMAIN_NAME]…" at bounding box center [634, 401] width 1268 height 802
click at [347, 21] on link "Scanner" at bounding box center [335, 15] width 49 height 11
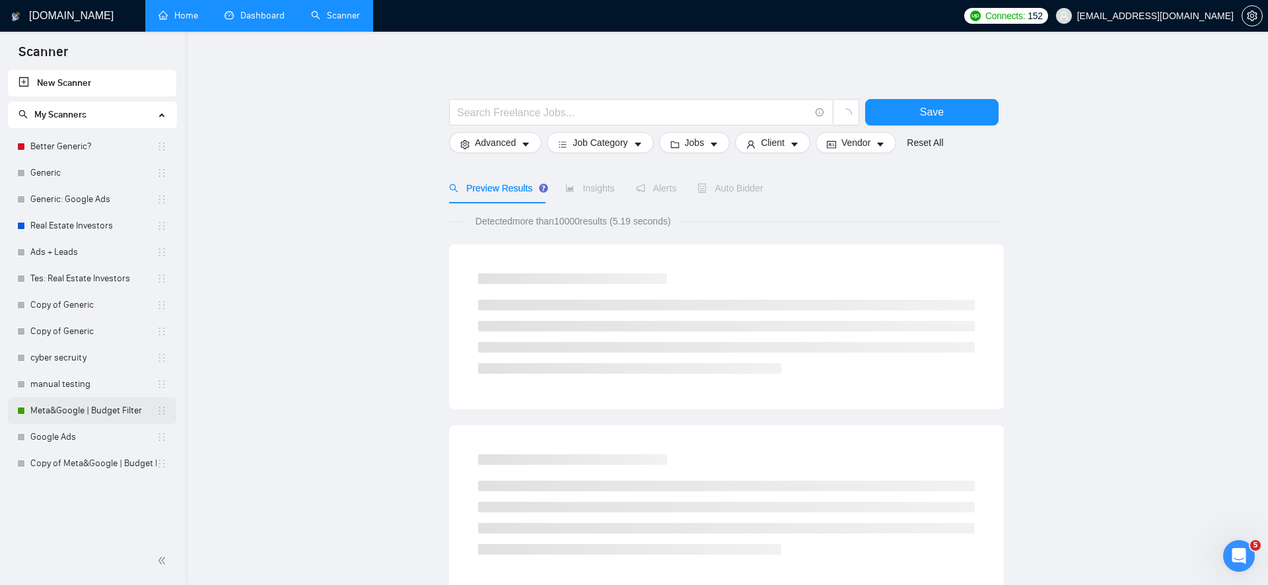
click at [98, 411] on link "Meta&Google | Budget Filter" at bounding box center [93, 411] width 126 height 26
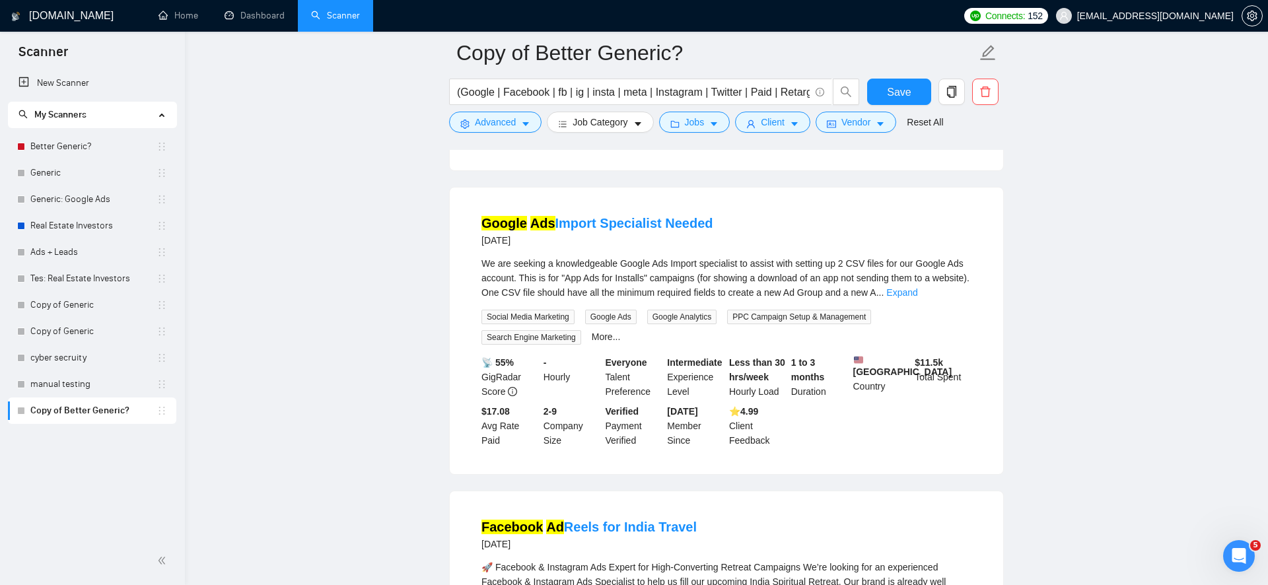
scroll to position [10831, 0]
